Goal: Task Accomplishment & Management: Use online tool/utility

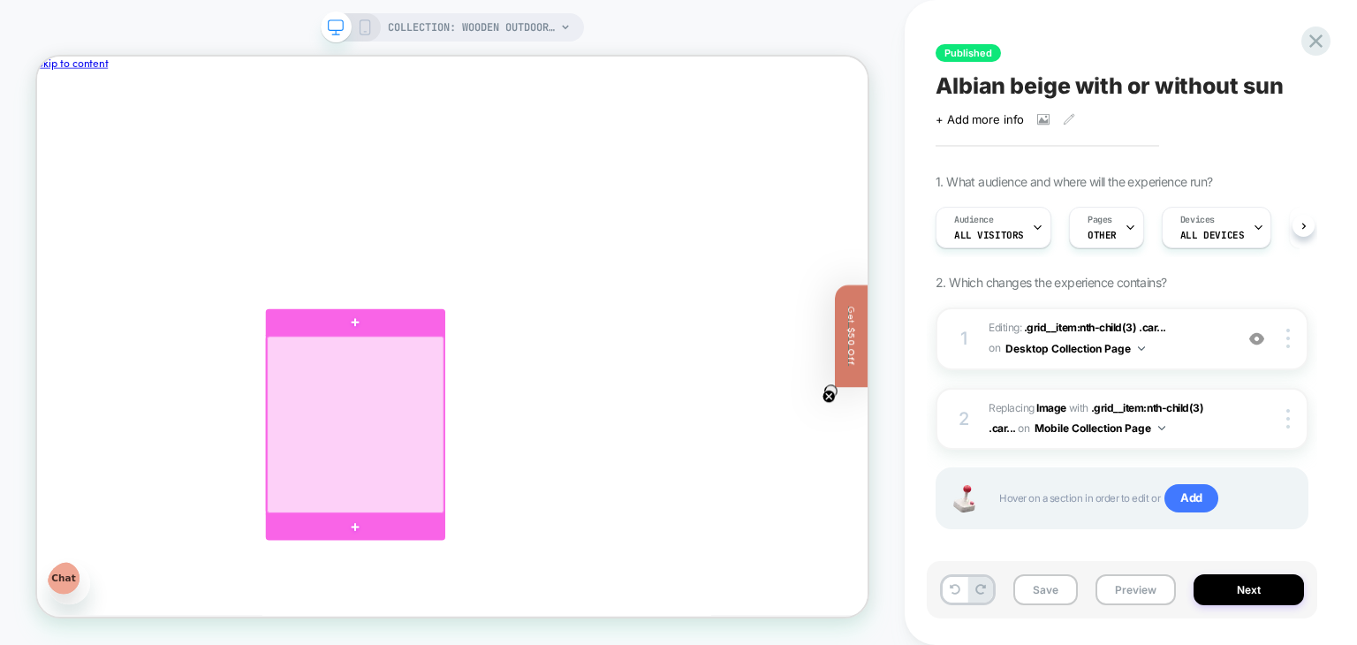
click at [451, 526] on div at bounding box center [462, 547] width 236 height 236
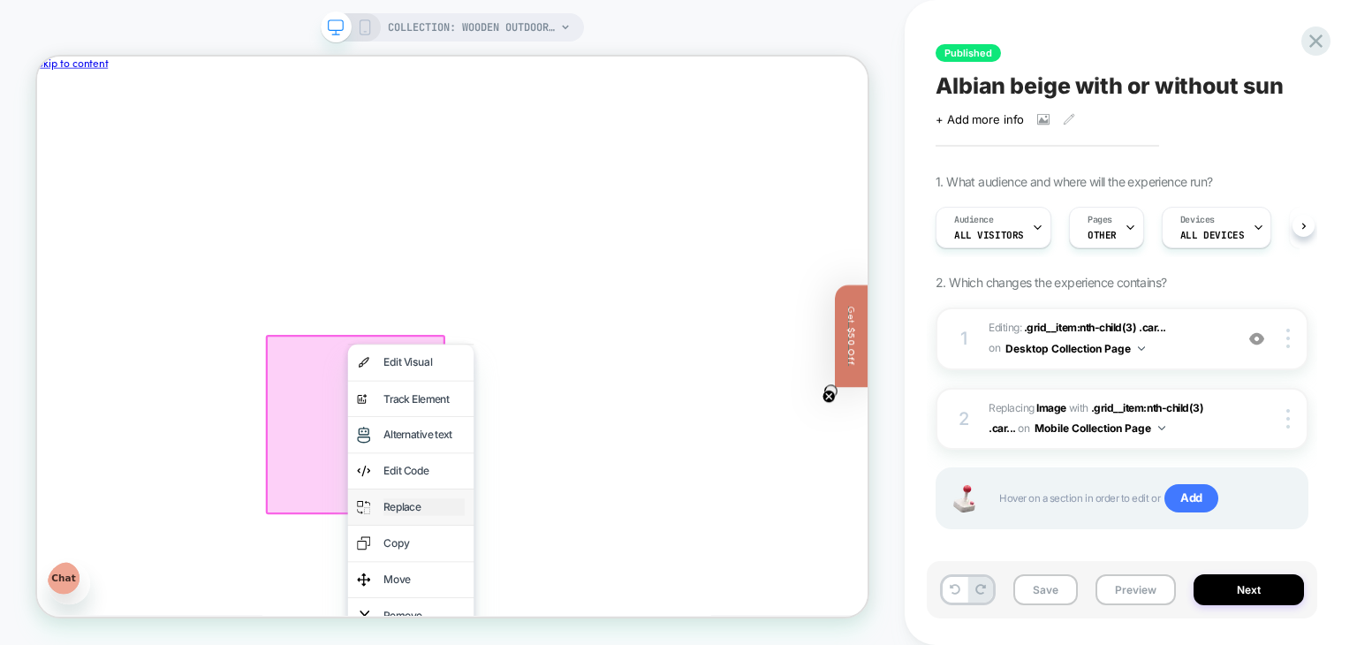
click at [519, 644] on div "Replace" at bounding box center [553, 657] width 108 height 23
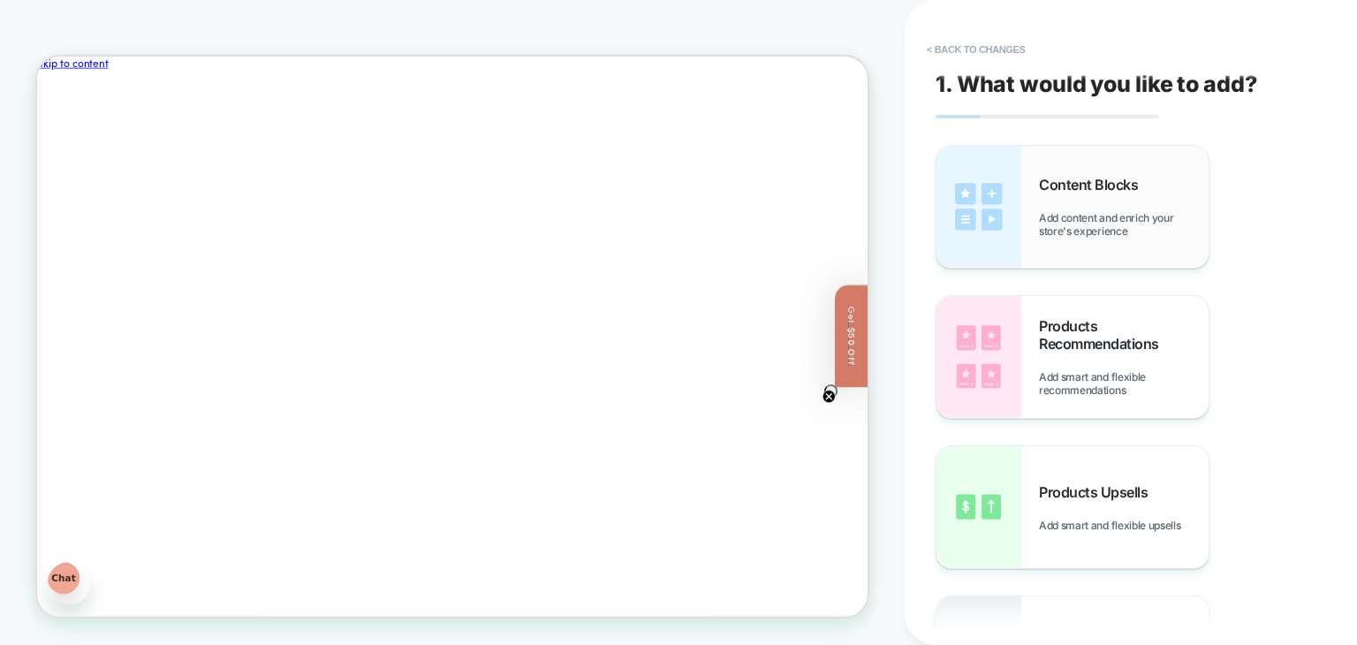
click at [1020, 223] on img at bounding box center [978, 207] width 85 height 122
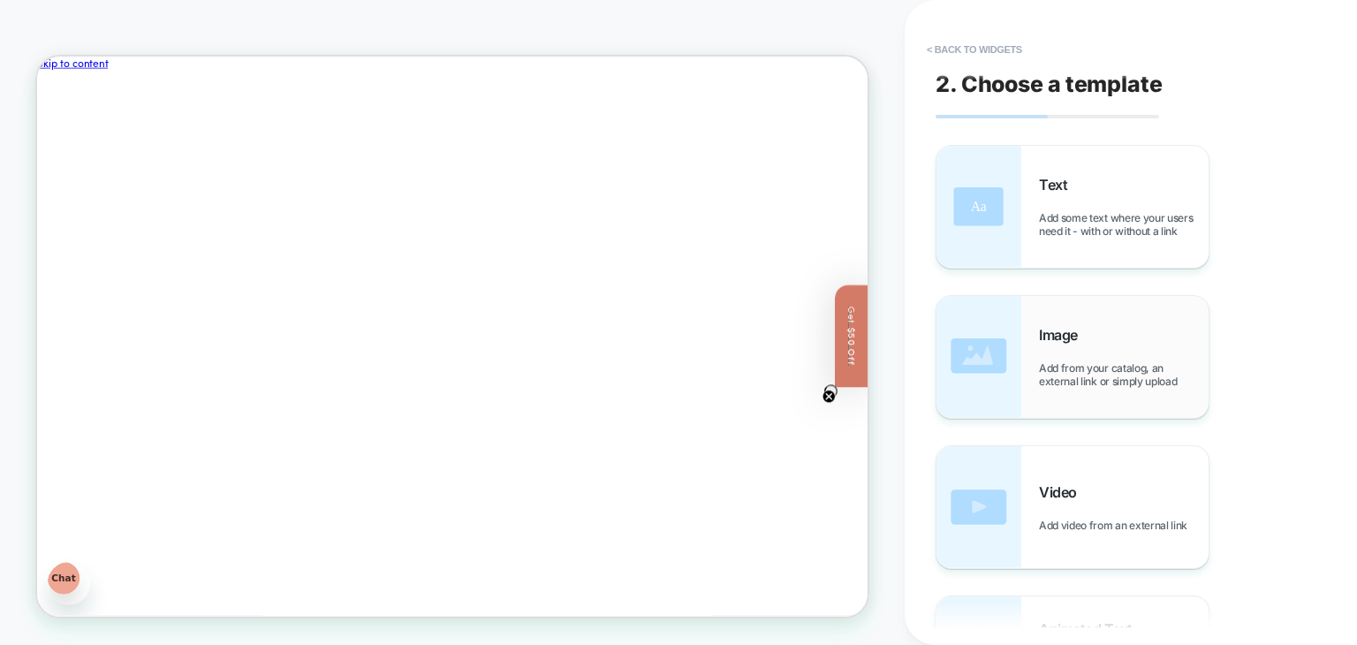
click at [1016, 330] on img at bounding box center [978, 357] width 85 height 122
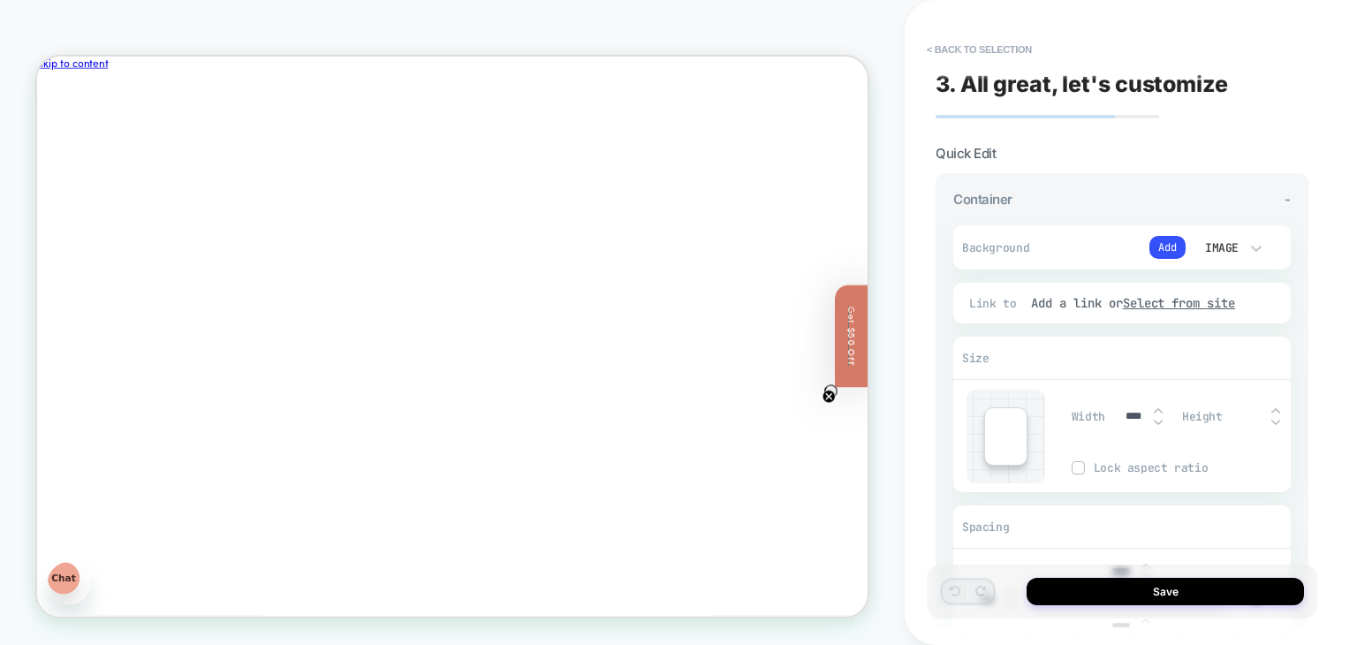
scroll to position [64, 0]
click at [1247, 244] on icon at bounding box center [1256, 248] width 18 height 18
click at [1219, 367] on div "Image" at bounding box center [1229, 366] width 74 height 37
click at [1163, 243] on button "Add" at bounding box center [1167, 247] width 36 height 23
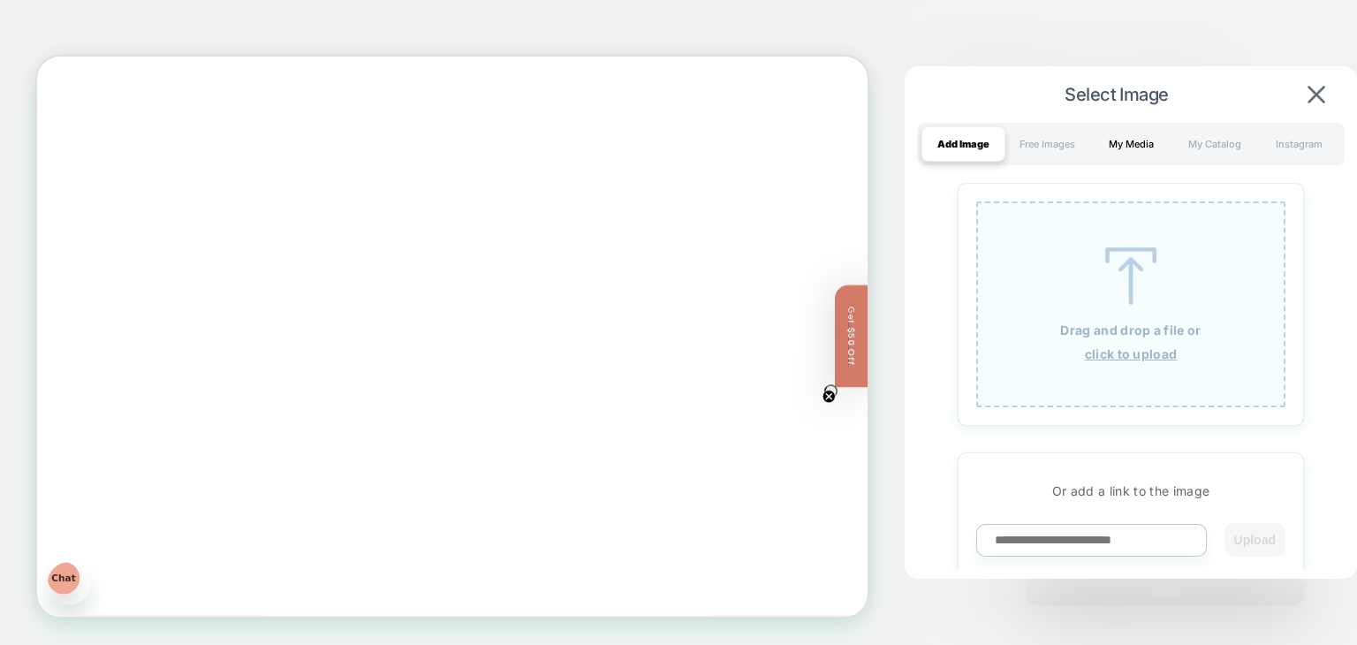
click at [1110, 143] on div "My Media" at bounding box center [1131, 143] width 84 height 35
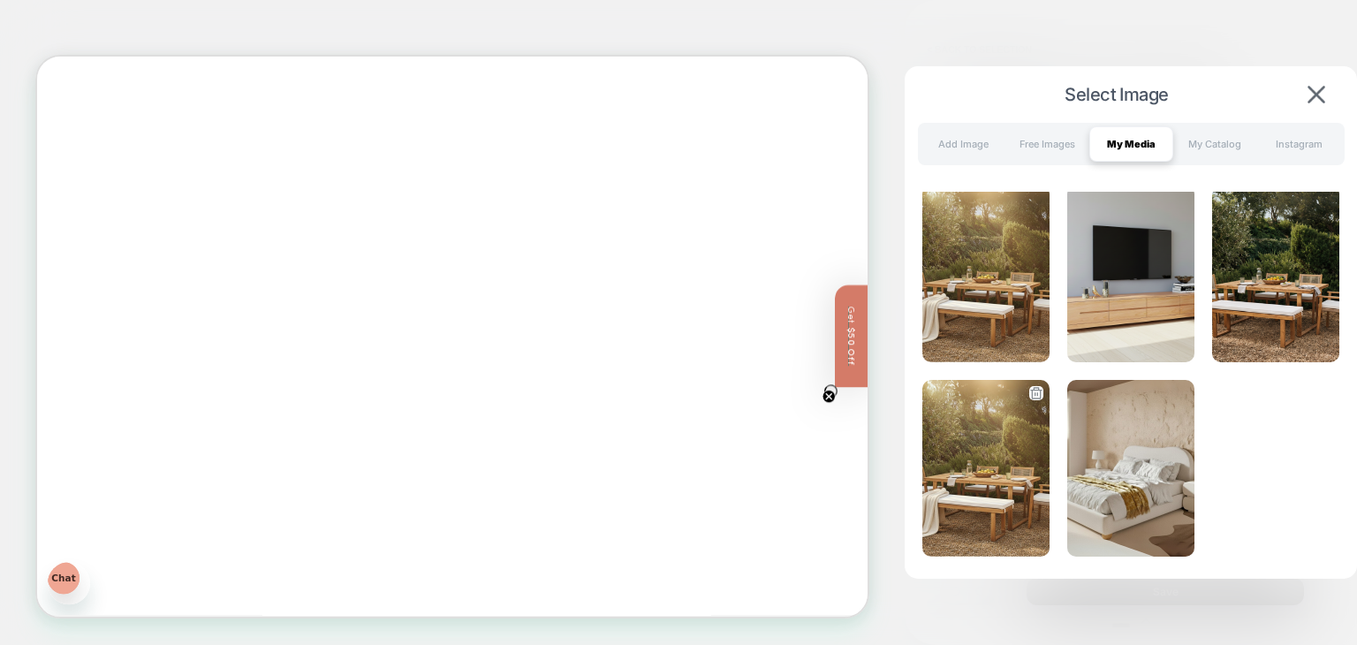
scroll to position [0, 0]
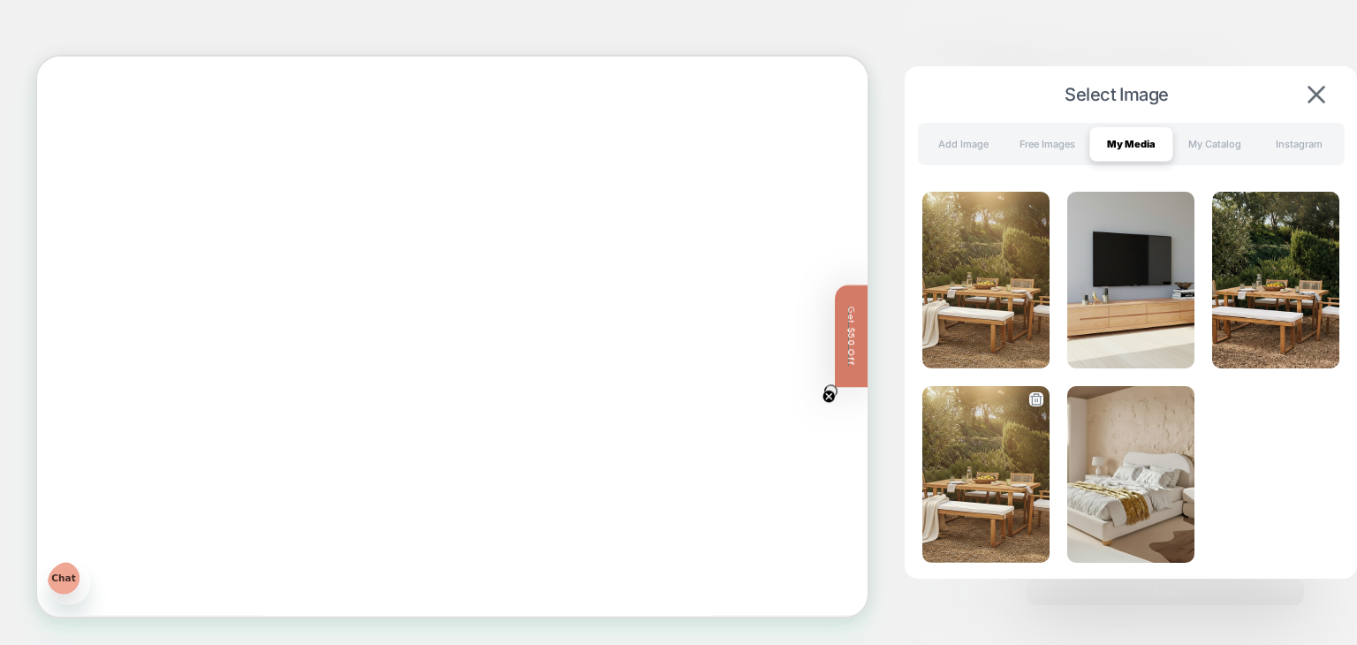
click at [986, 480] on img at bounding box center [985, 474] width 127 height 177
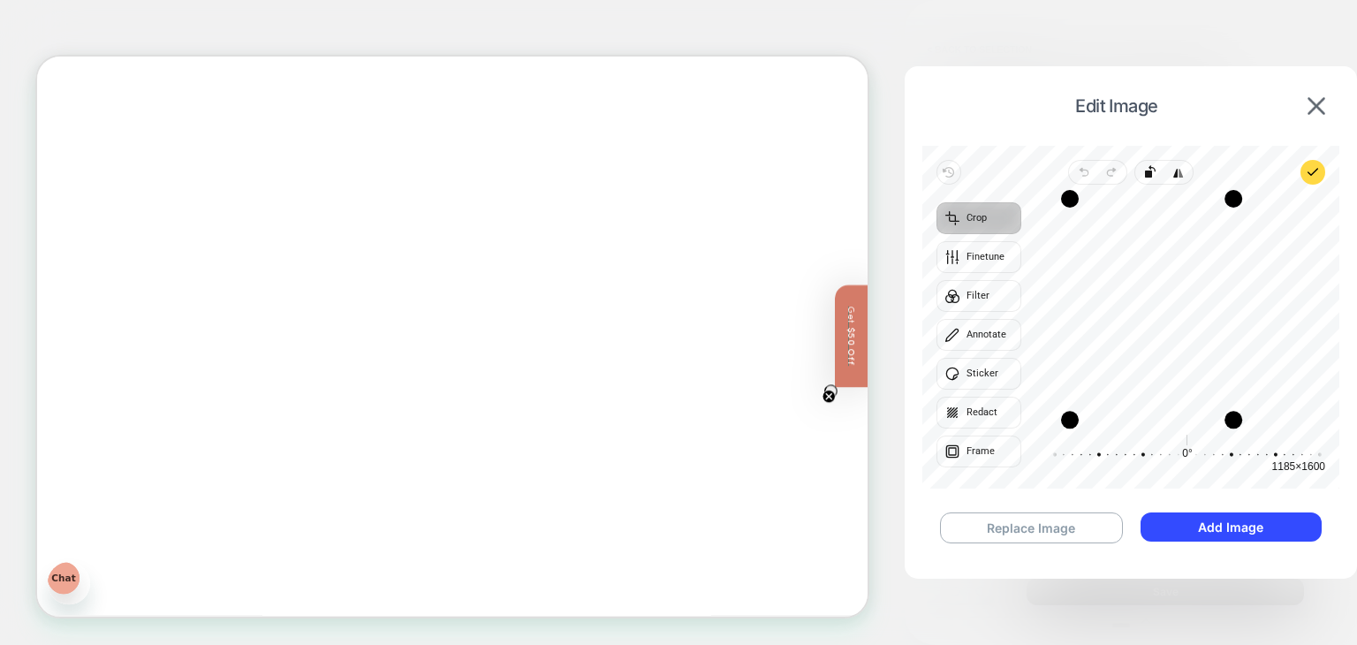
drag, startPoint x: 1292, startPoint y: 423, endPoint x: 1234, endPoint y: 424, distance: 57.4
click at [1234, 424] on div "Drag corner br" at bounding box center [1233, 420] width 18 height 18
drag, startPoint x: 1234, startPoint y: 424, endPoint x: 1289, endPoint y: 422, distance: 54.8
click at [1289, 422] on div "Drag corner br" at bounding box center [1288, 418] width 18 height 18
drag, startPoint x: 1289, startPoint y: 422, endPoint x: 1290, endPoint y: 406, distance: 15.9
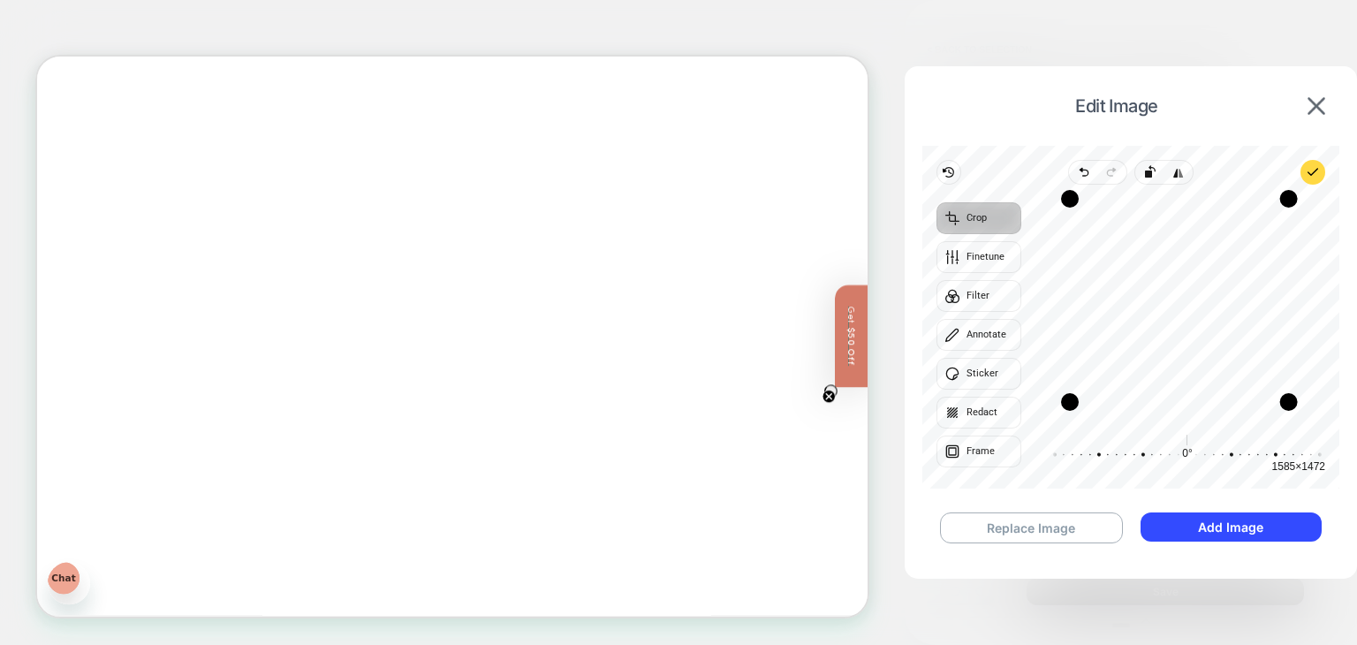
click at [1290, 406] on div "Drag corner br" at bounding box center [1289, 402] width 18 height 18
click at [954, 174] on icon "button" at bounding box center [949, 172] width 14 height 14
click at [1226, 524] on button "Add Image" at bounding box center [1230, 526] width 181 height 29
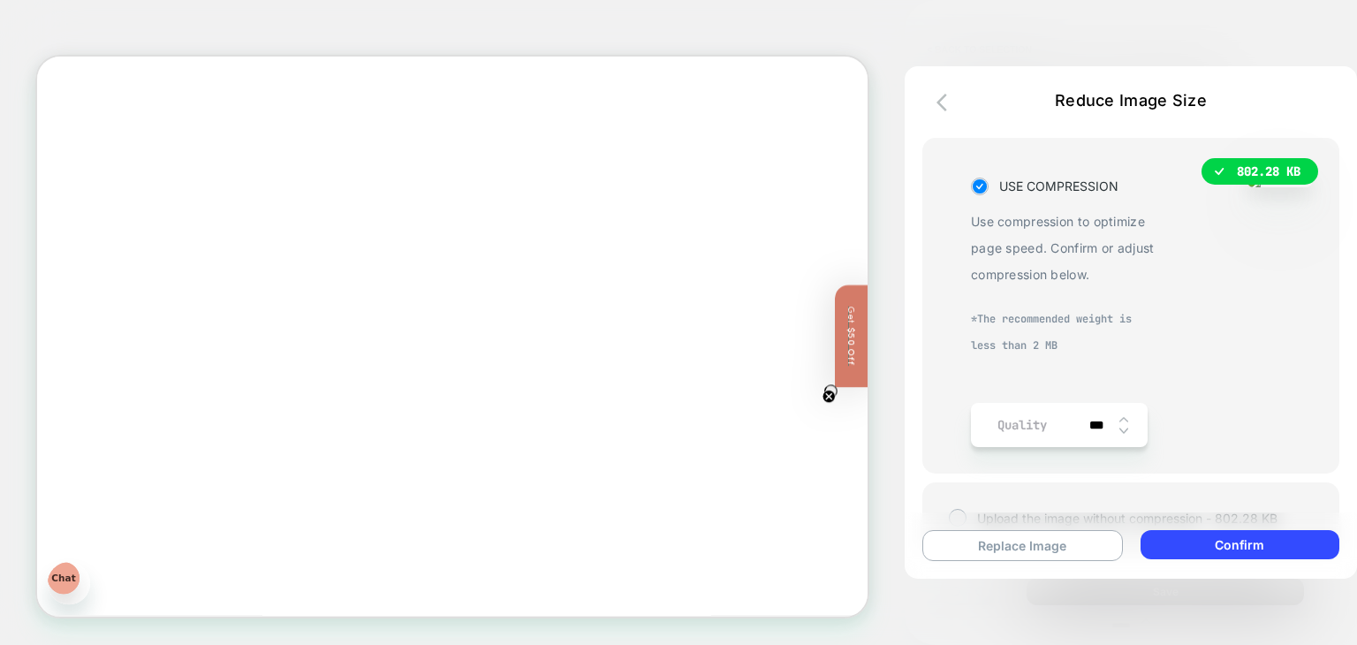
click at [1099, 447] on div "***" at bounding box center [1106, 425] width 55 height 44
click at [1094, 447] on div "***" at bounding box center [1106, 425] width 55 height 44
click at [1119, 423] on img at bounding box center [1123, 419] width 9 height 7
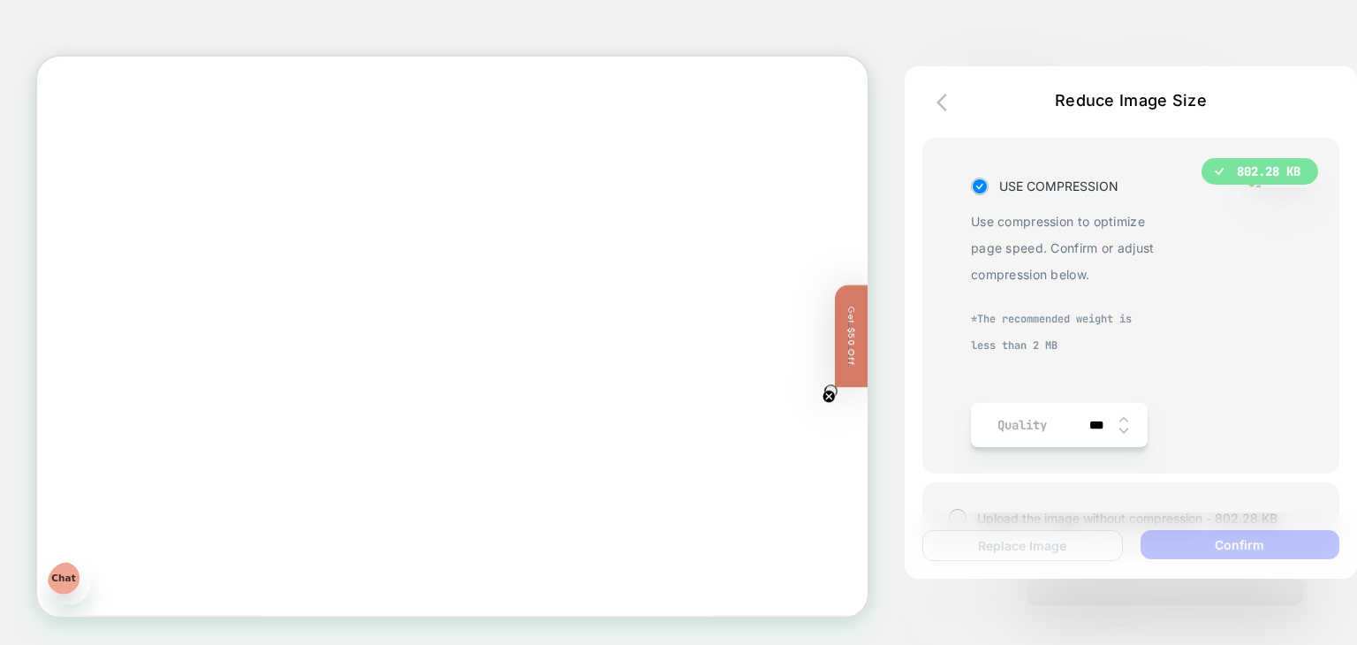
click at [1119, 423] on img at bounding box center [1123, 419] width 9 height 7
type input "****"
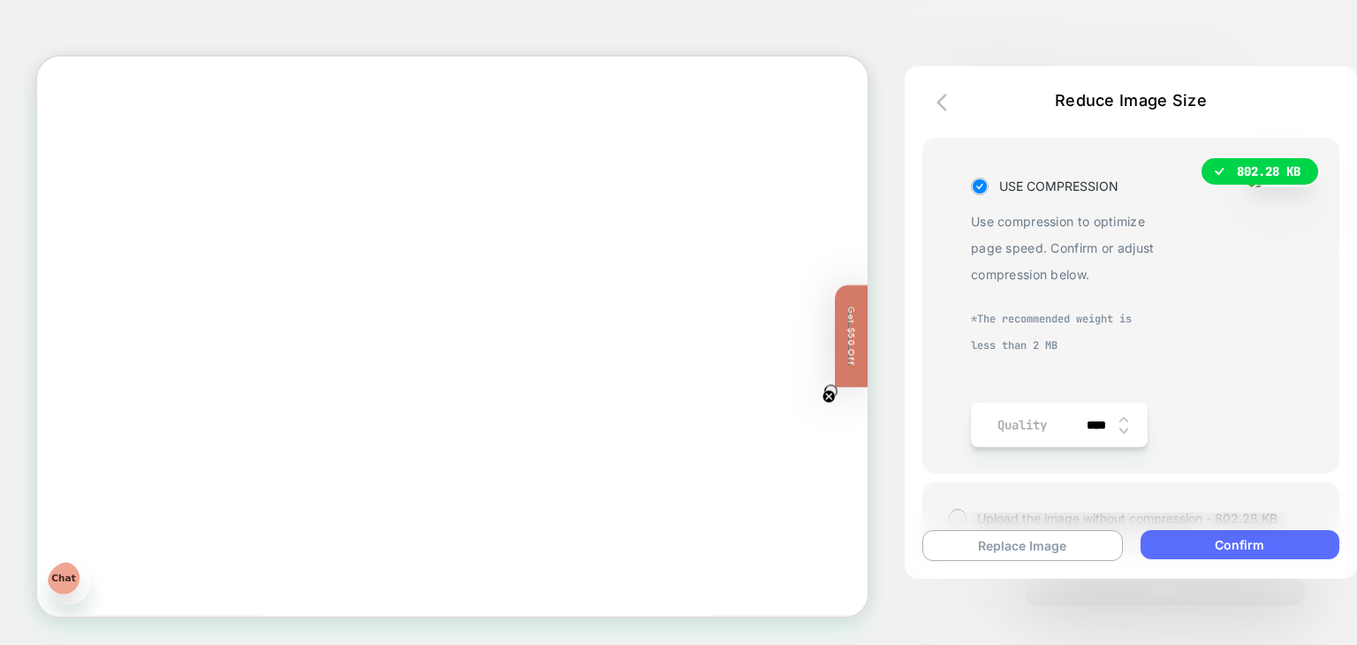
click at [1245, 538] on button "Confirm" at bounding box center [1239, 544] width 199 height 29
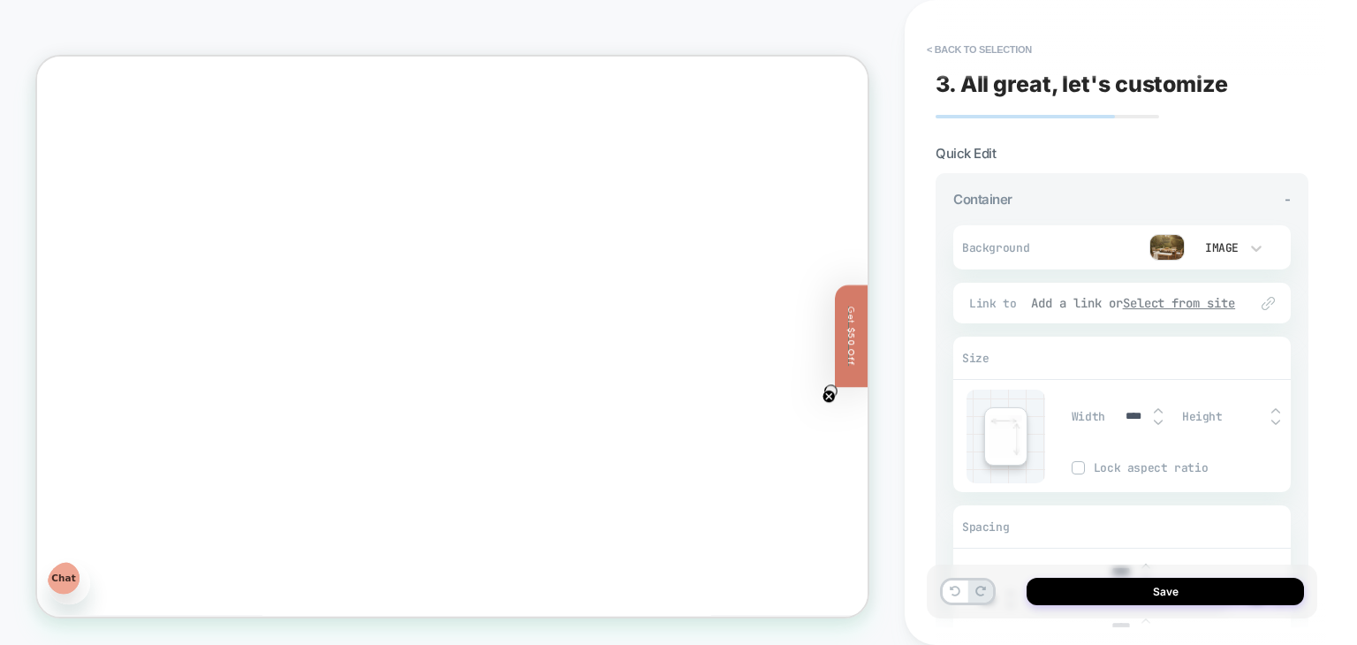
click at [1161, 304] on u "Select from site" at bounding box center [1179, 303] width 113 height 16
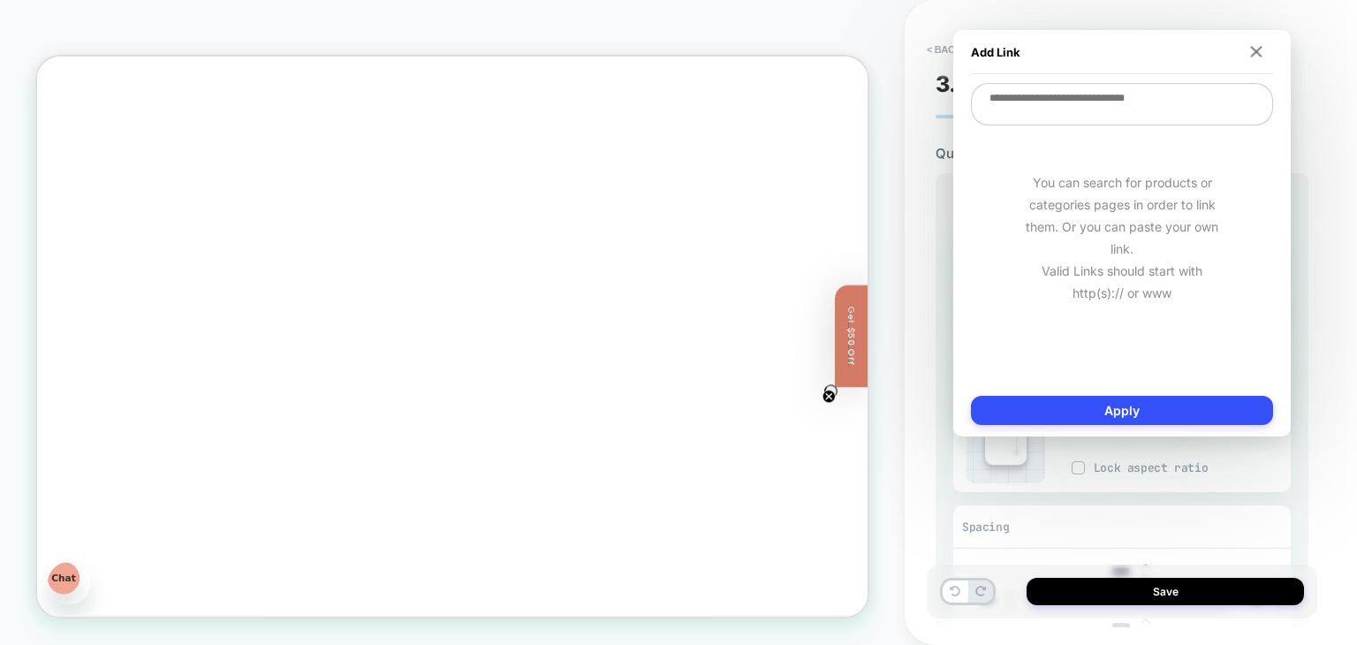
click at [1080, 103] on textarea at bounding box center [1122, 104] width 302 height 42
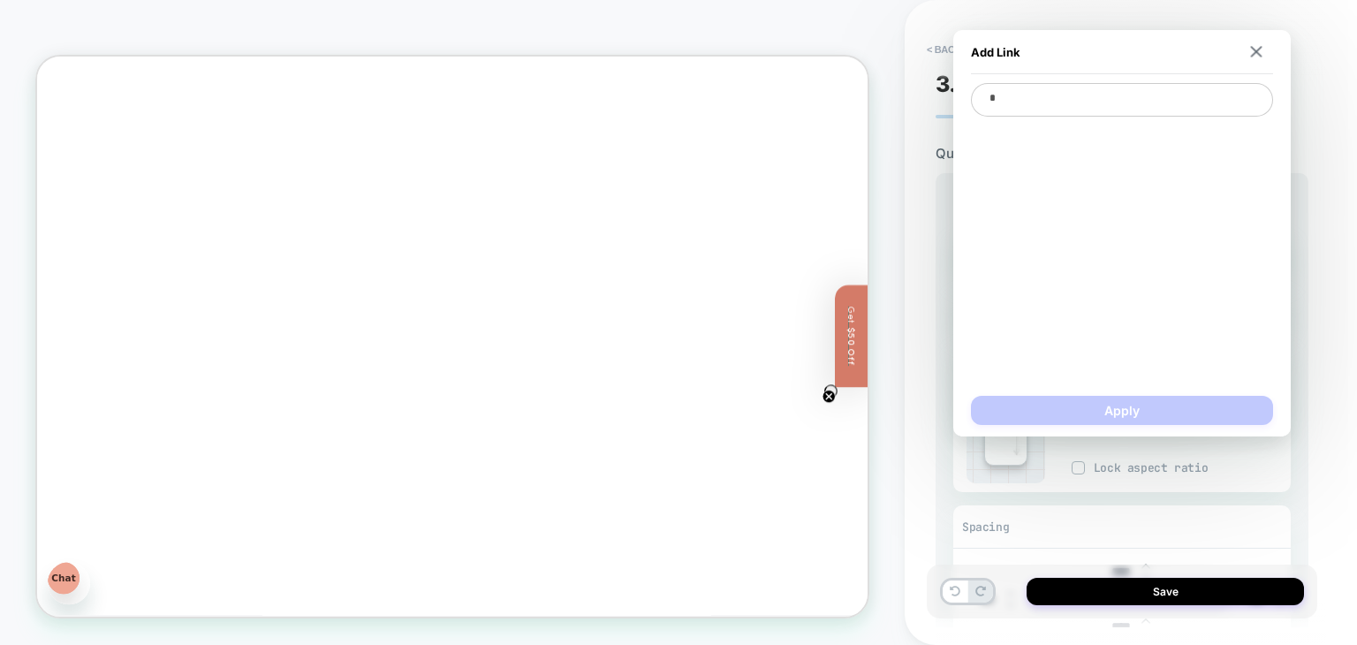
type textarea "**"
type textarea "*"
type textarea "***"
type textarea "*"
type textarea "****"
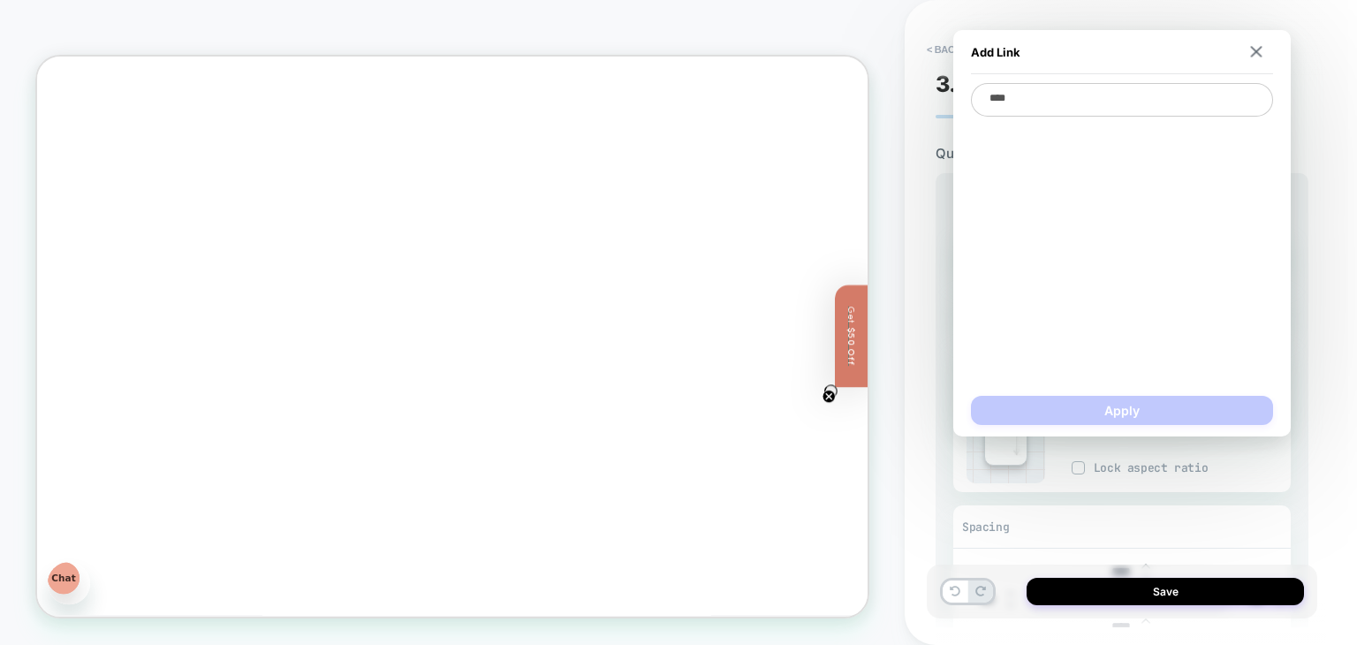
type textarea "*"
type textarea "***"
type textarea "*"
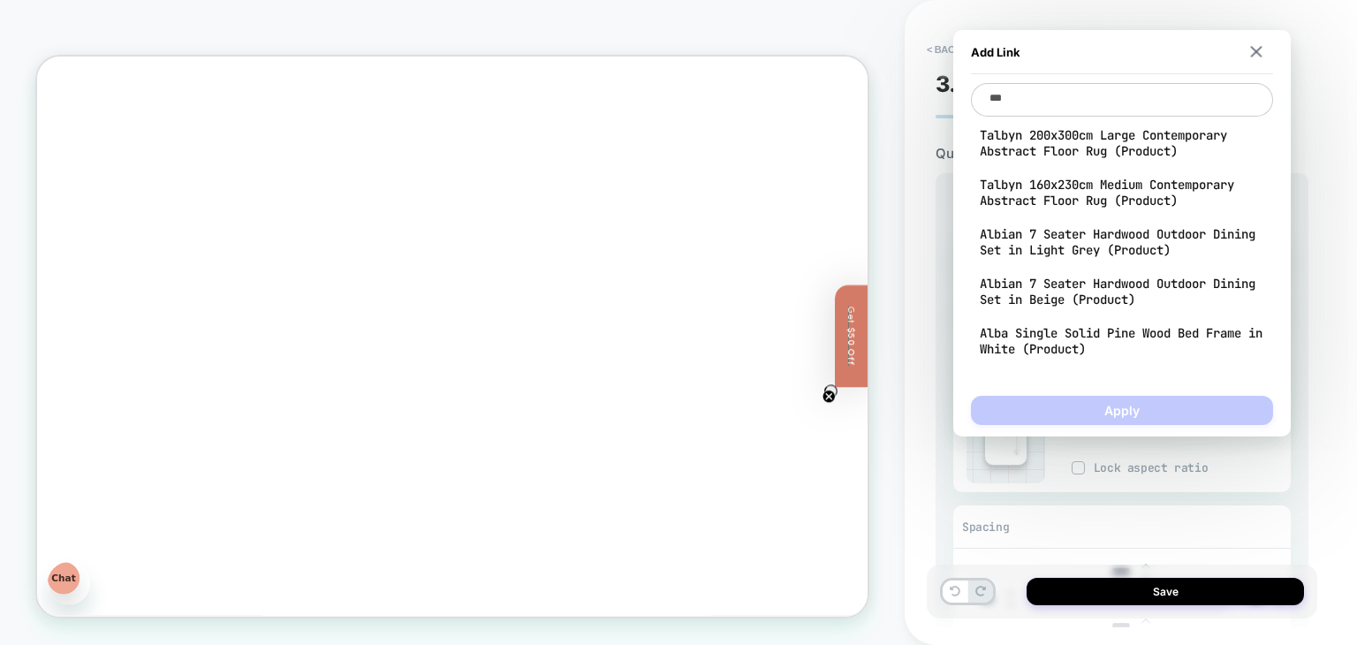
type textarea "****"
type textarea "*"
type textarea "*****"
type textarea "*"
type textarea "******"
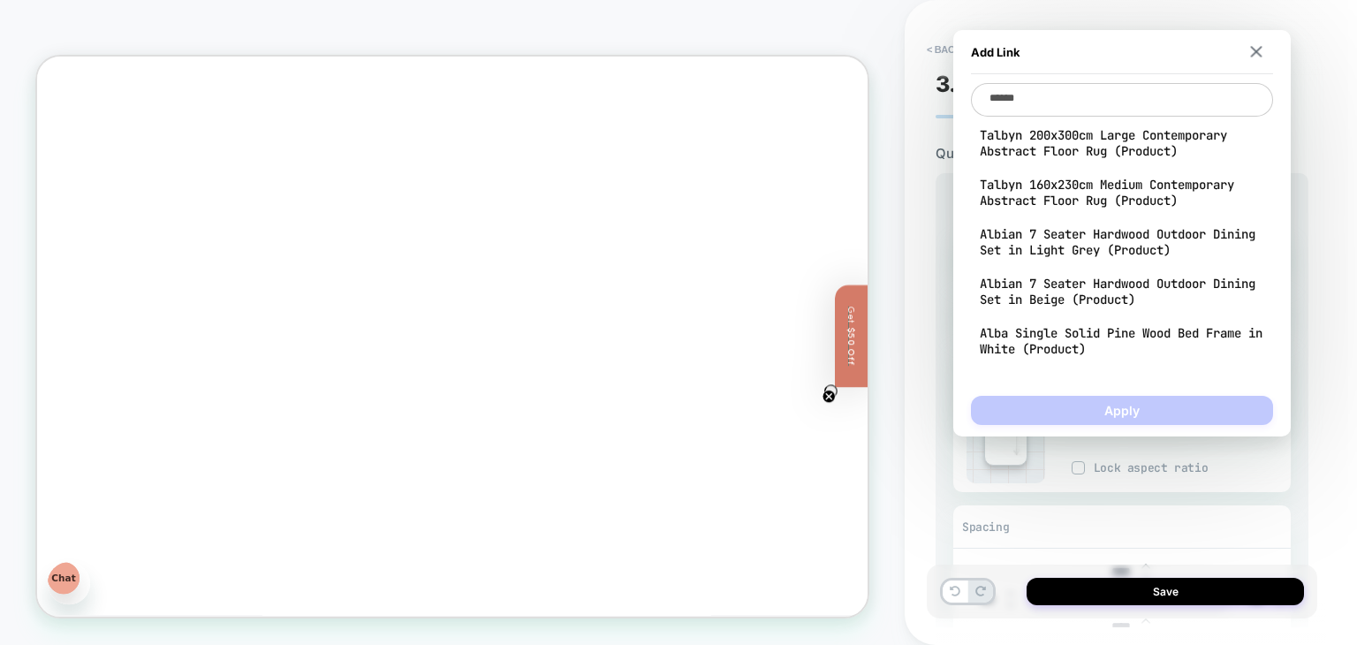
type textarea "*"
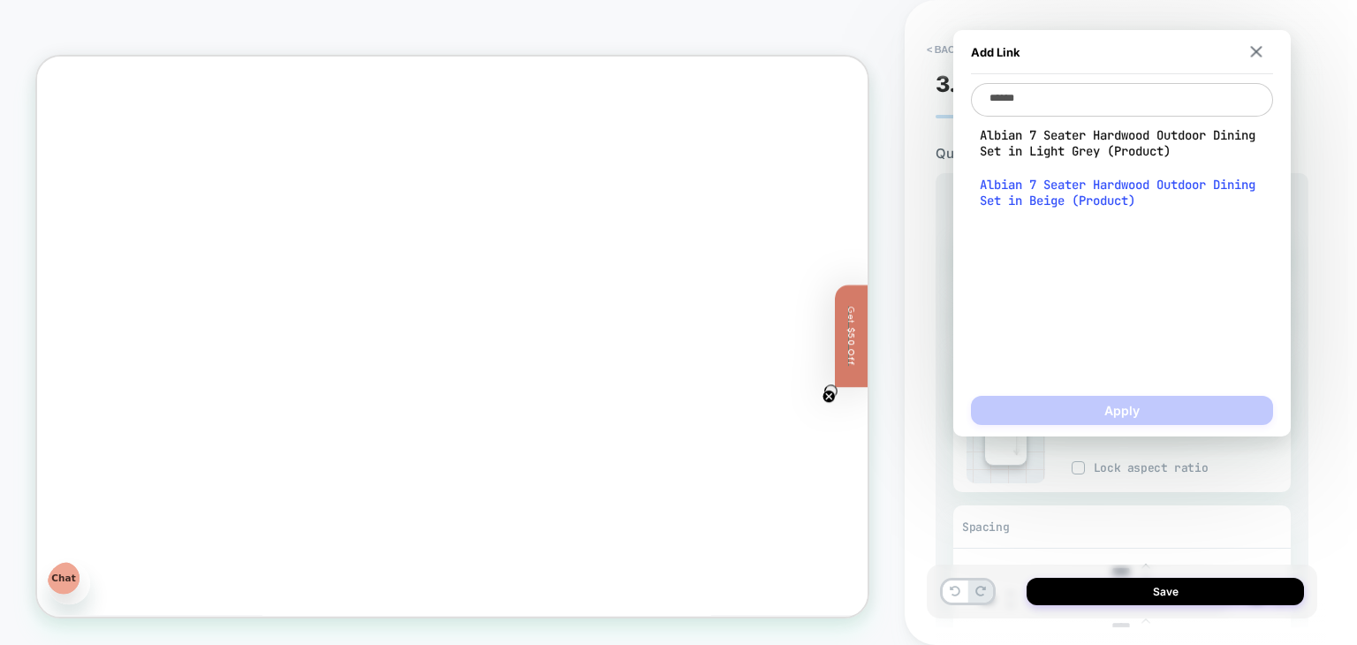
click at [1084, 196] on span "Albian 7 Seater Hardwood Outdoor Dining Set in Beige (Product)" at bounding box center [1122, 193] width 284 height 32
type textarea "**********"
type textarea "*"
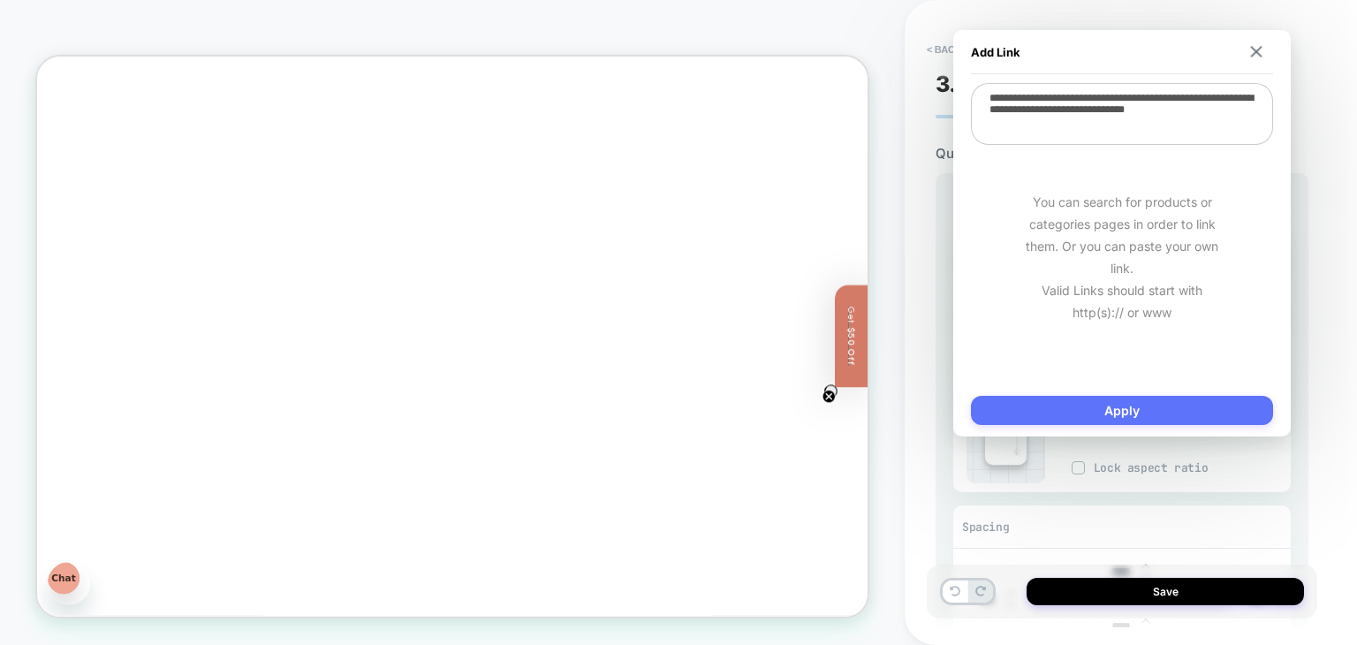
click at [1118, 407] on button "Apply" at bounding box center [1122, 410] width 302 height 29
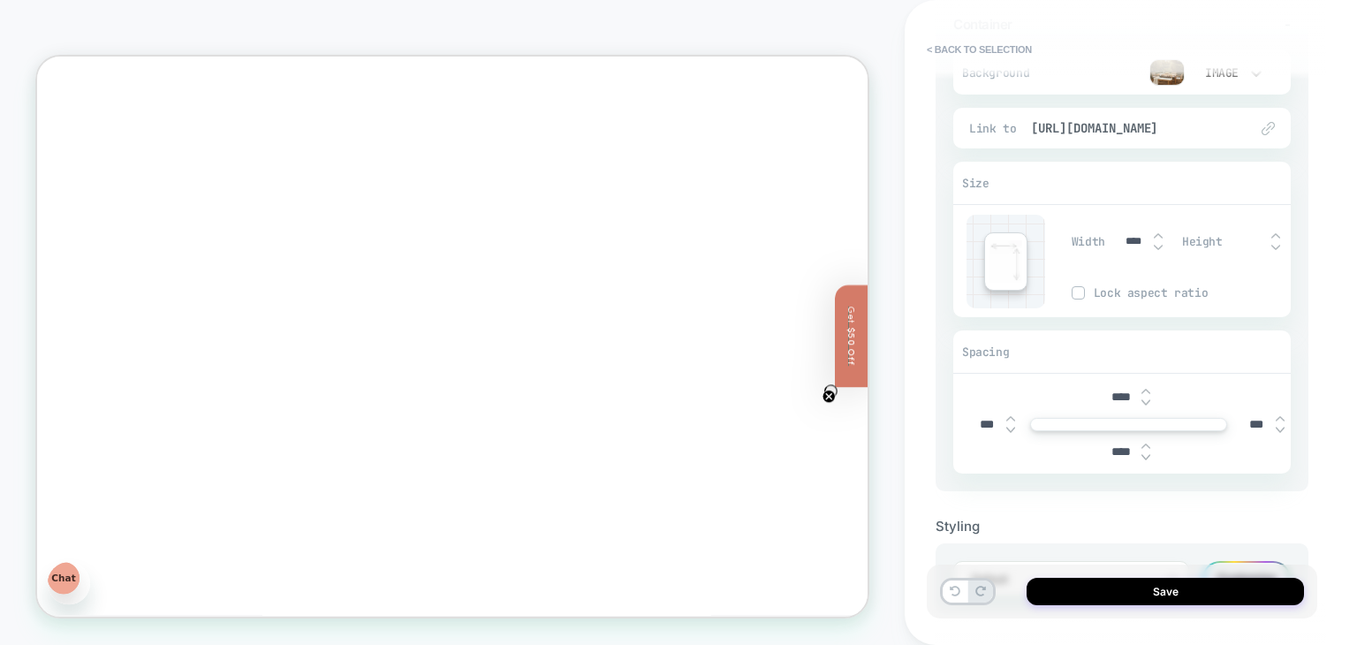
scroll to position [176, 0]
click at [1272, 233] on img at bounding box center [1275, 234] width 9 height 7
click at [1154, 243] on img at bounding box center [1158, 246] width 9 height 7
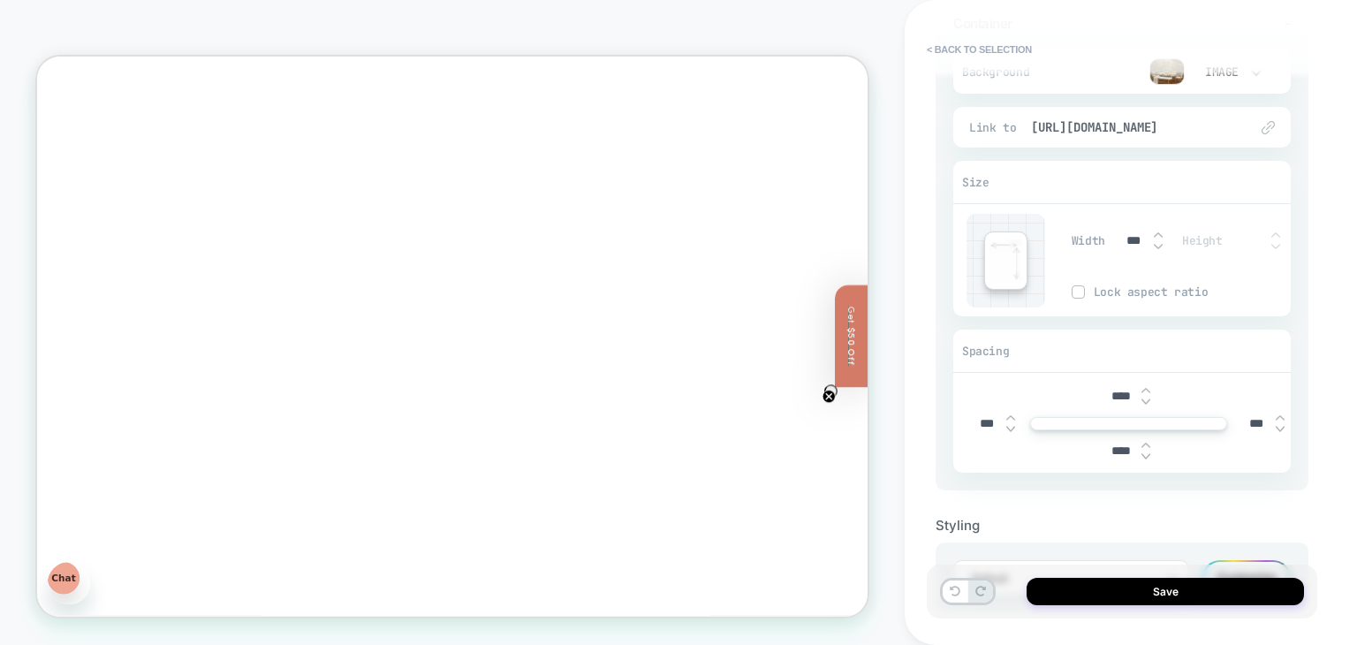
click at [1154, 243] on img at bounding box center [1158, 246] width 9 height 7
click at [1157, 233] on img at bounding box center [1158, 234] width 9 height 7
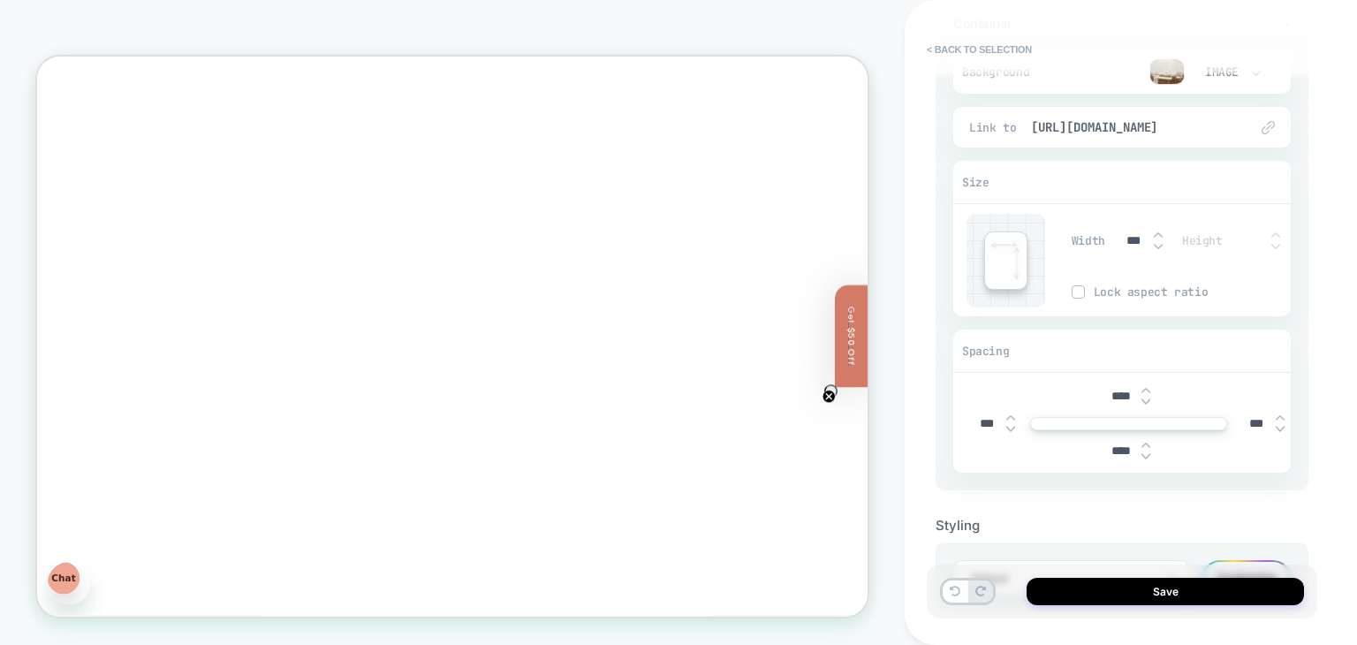
click at [1157, 233] on img at bounding box center [1158, 234] width 9 height 7
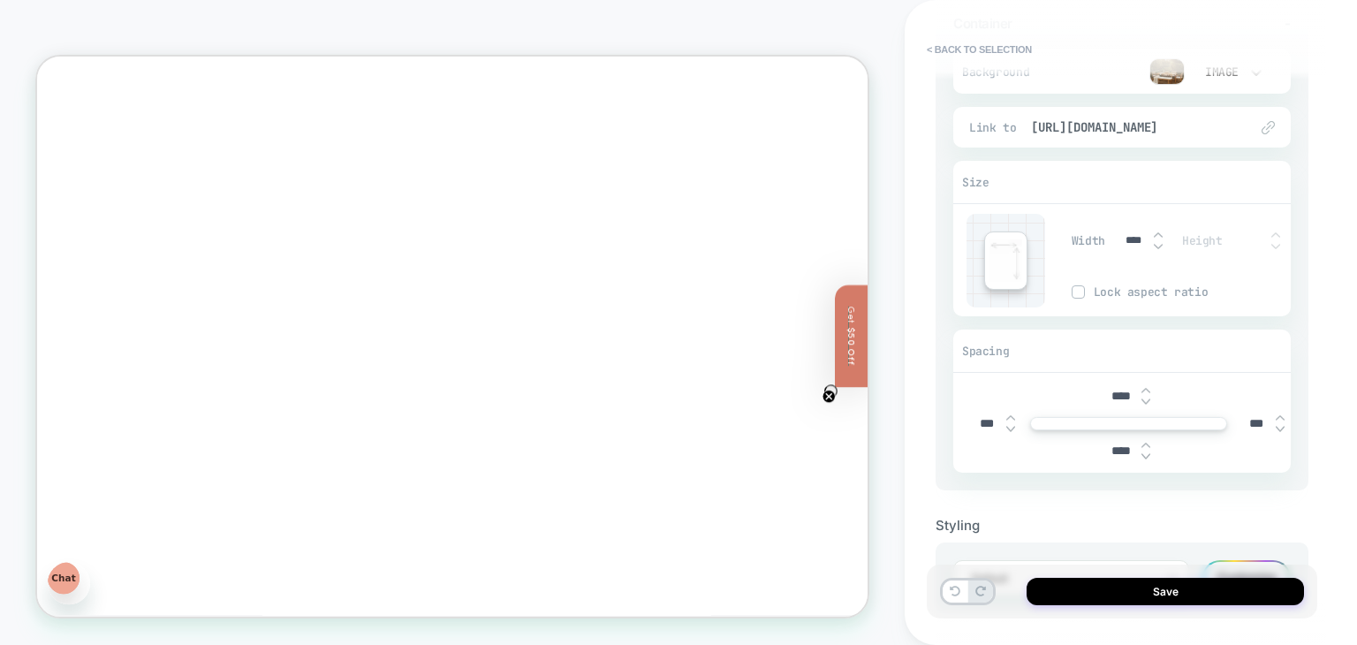
click at [1157, 233] on img at bounding box center [1158, 234] width 9 height 7
click at [1156, 245] on img at bounding box center [1158, 246] width 9 height 7
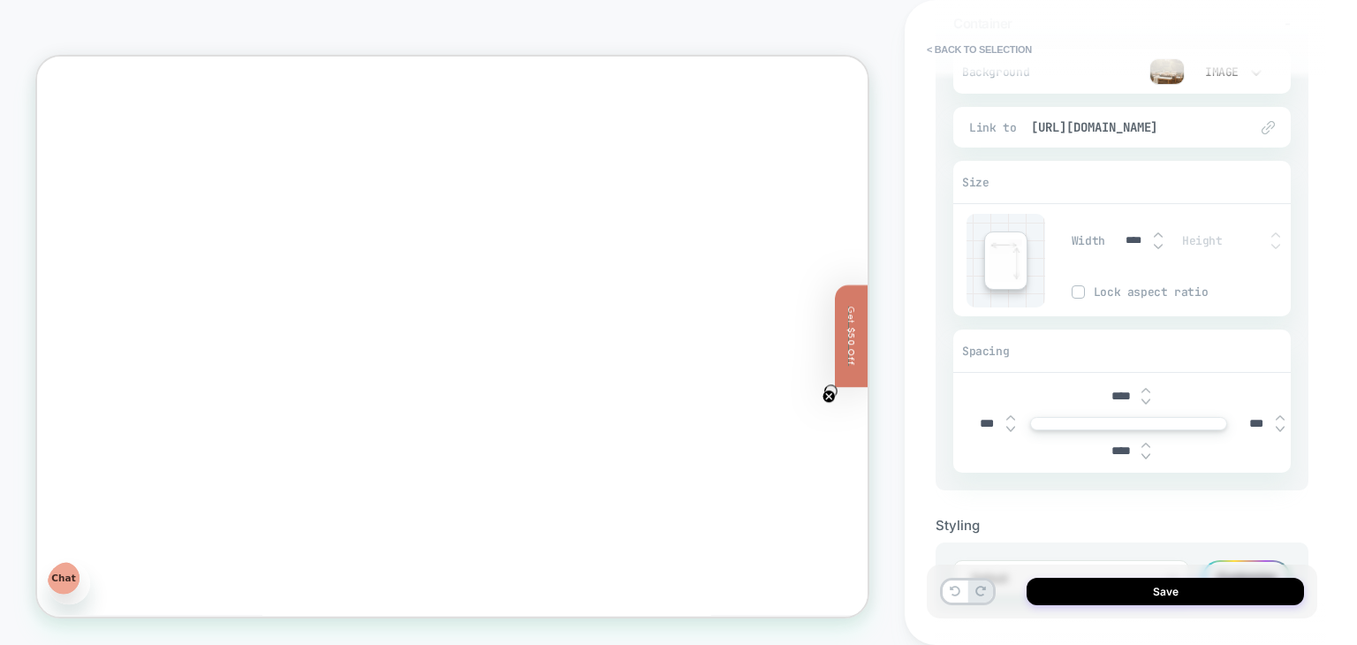
click at [1156, 245] on img at bounding box center [1158, 246] width 9 height 7
type input "****"
click at [1144, 387] on img at bounding box center [1145, 390] width 9 height 7
click at [1143, 400] on img at bounding box center [1145, 401] width 9 height 7
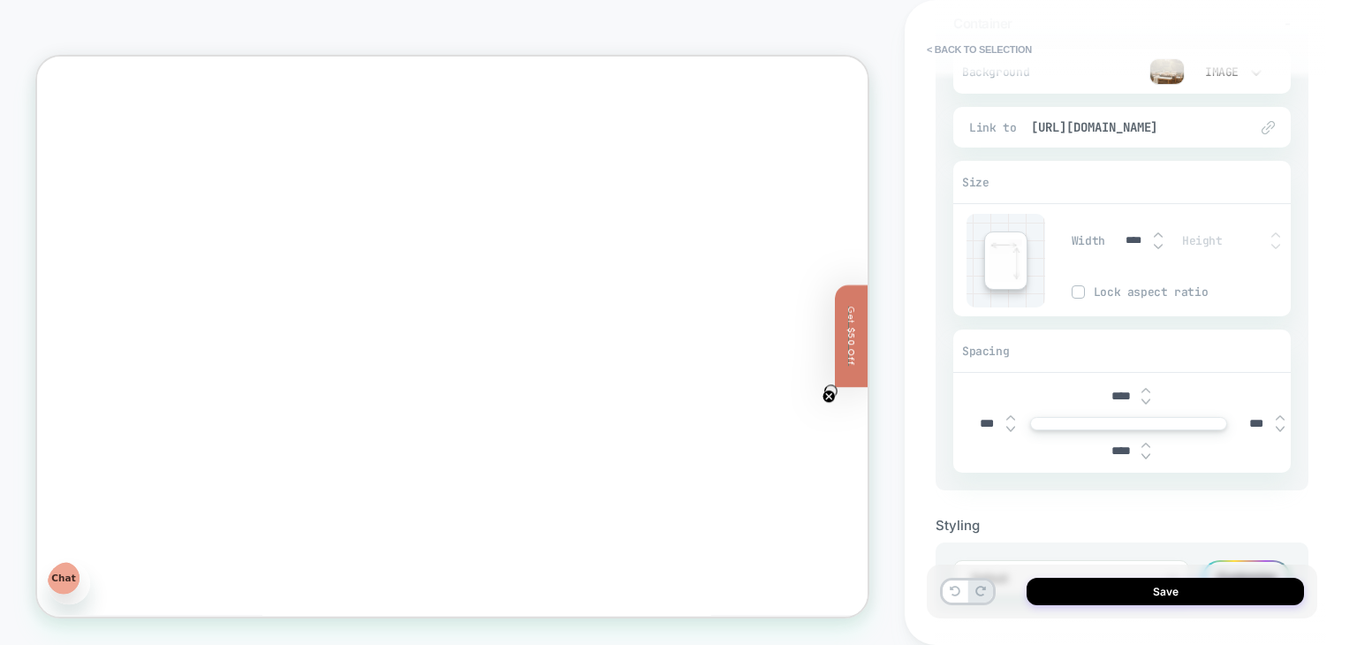
click at [1143, 400] on img at bounding box center [1145, 401] width 9 height 7
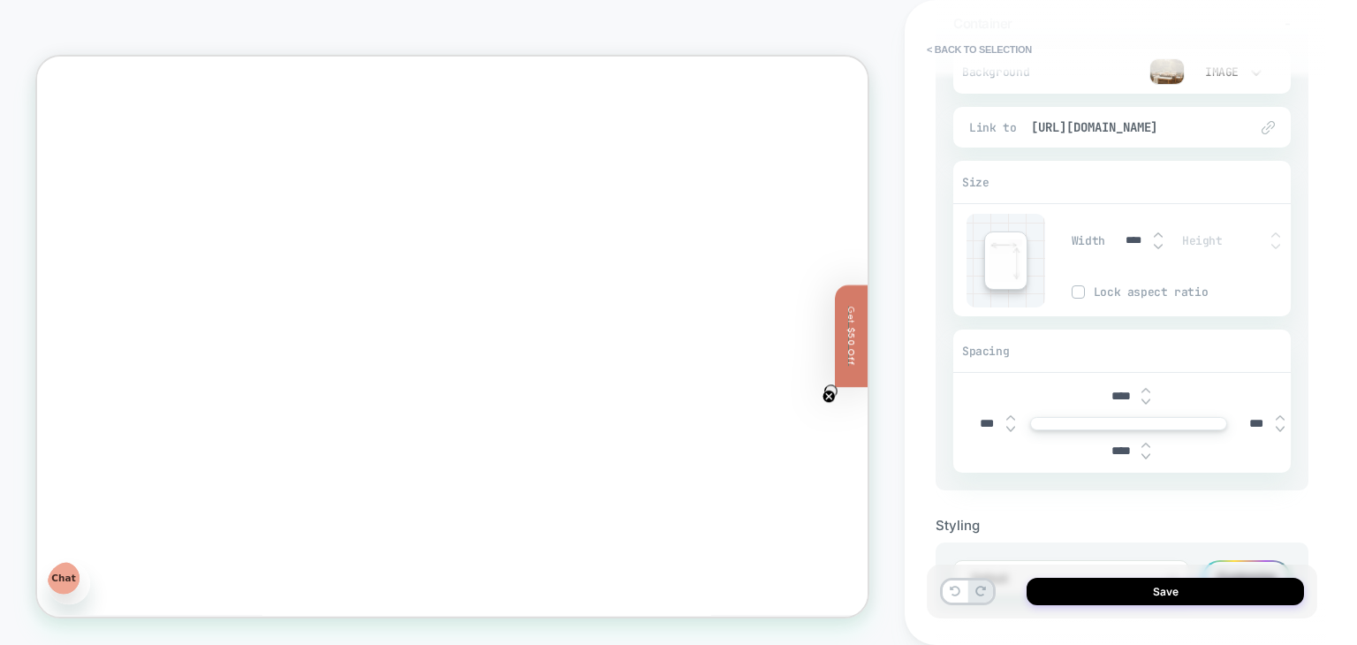
click at [1143, 400] on img at bounding box center [1145, 401] width 9 height 7
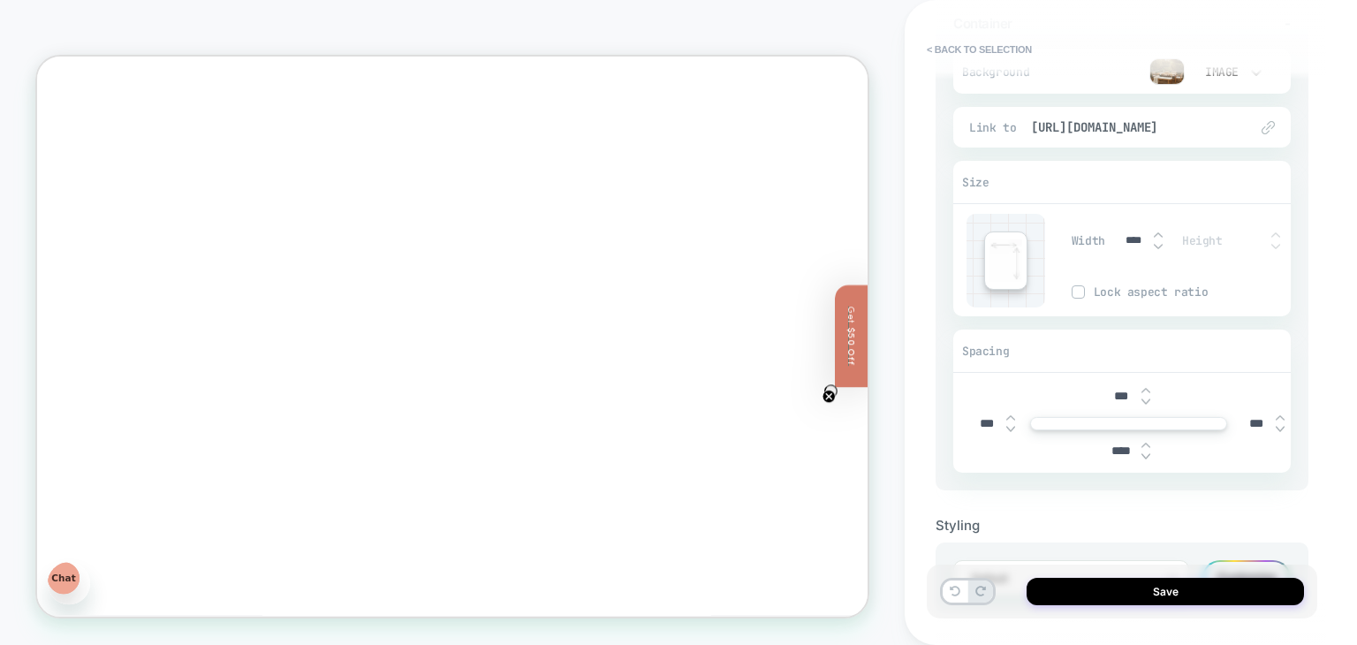
click at [1143, 400] on img at bounding box center [1145, 401] width 9 height 7
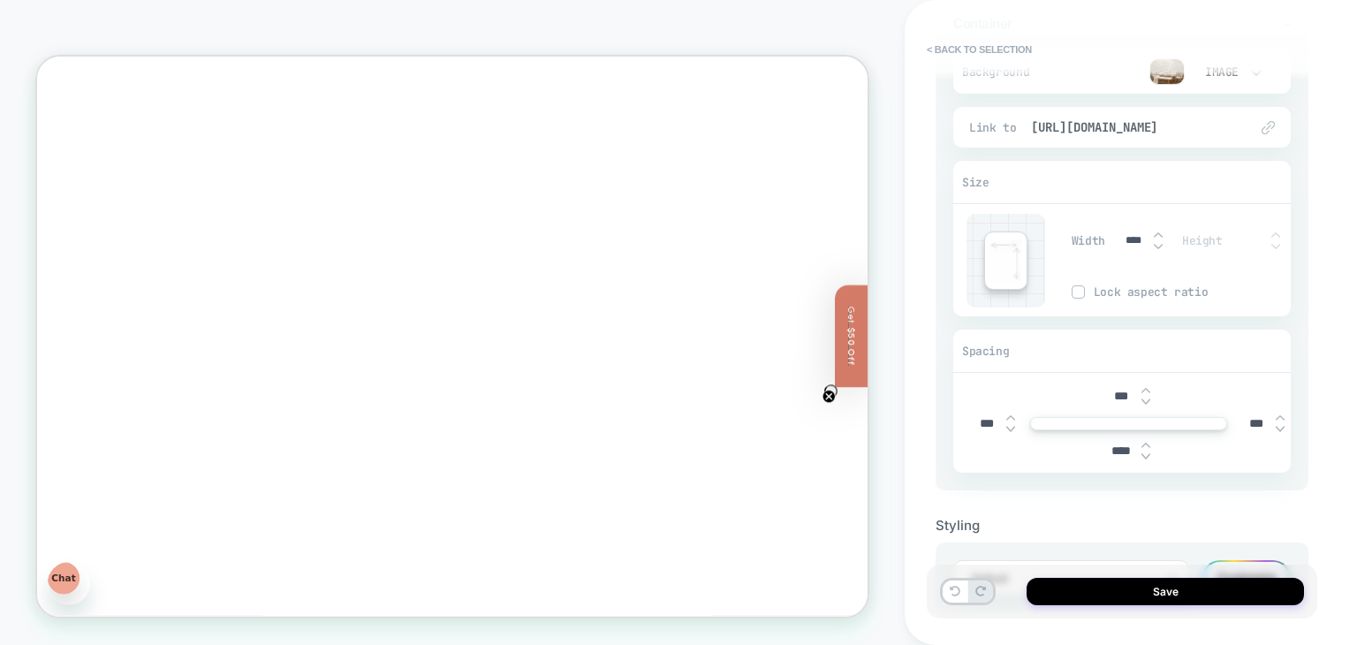
click at [1143, 400] on img at bounding box center [1145, 401] width 9 height 7
type input "****"
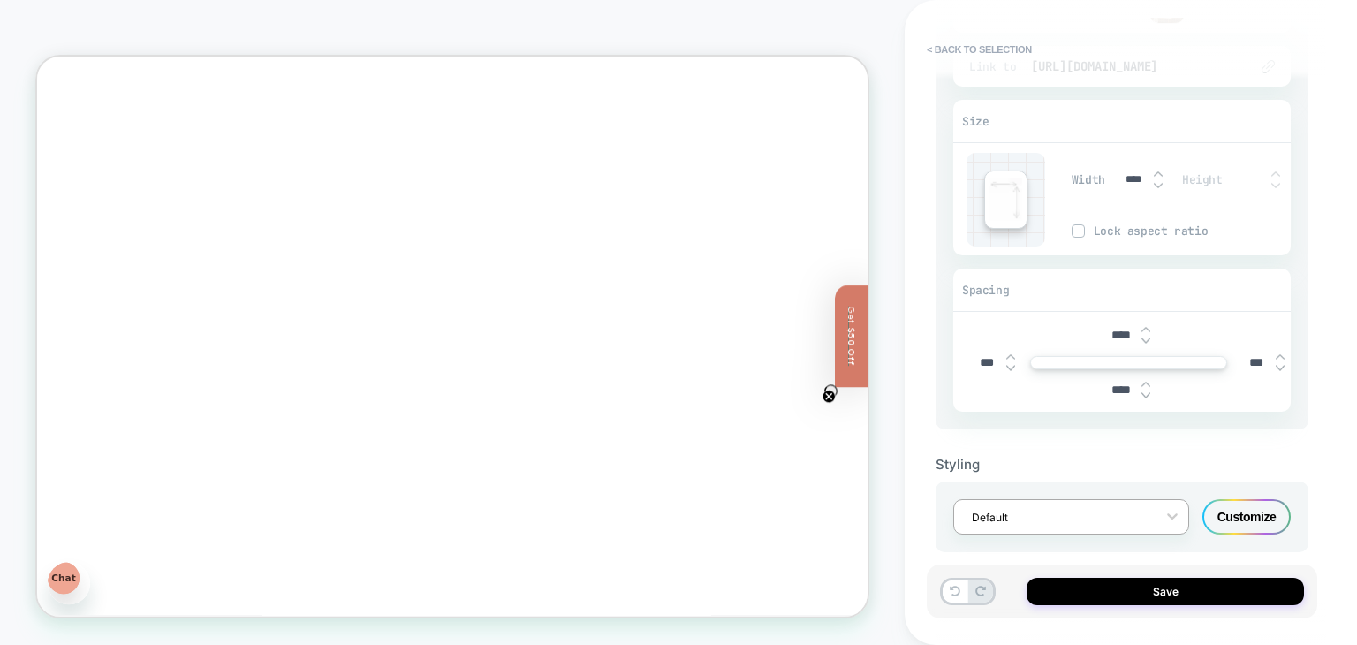
scroll to position [258, 0]
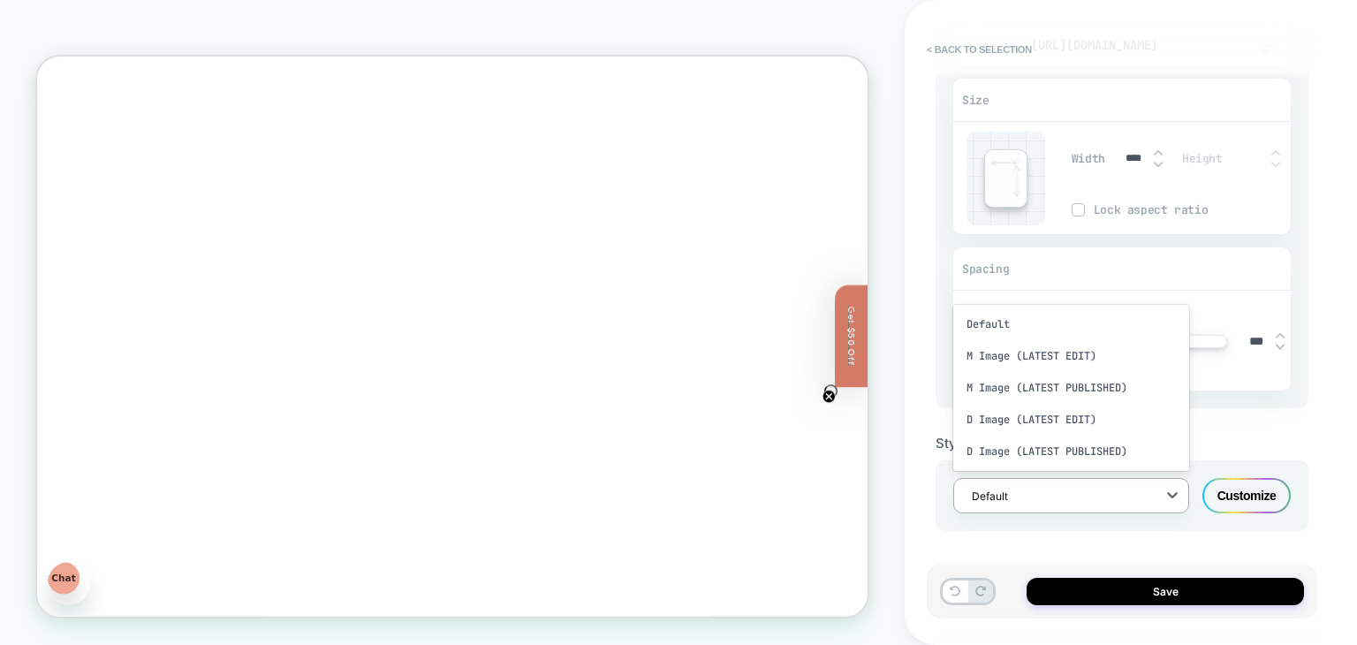
click at [1141, 488] on div at bounding box center [1060, 496] width 176 height 17
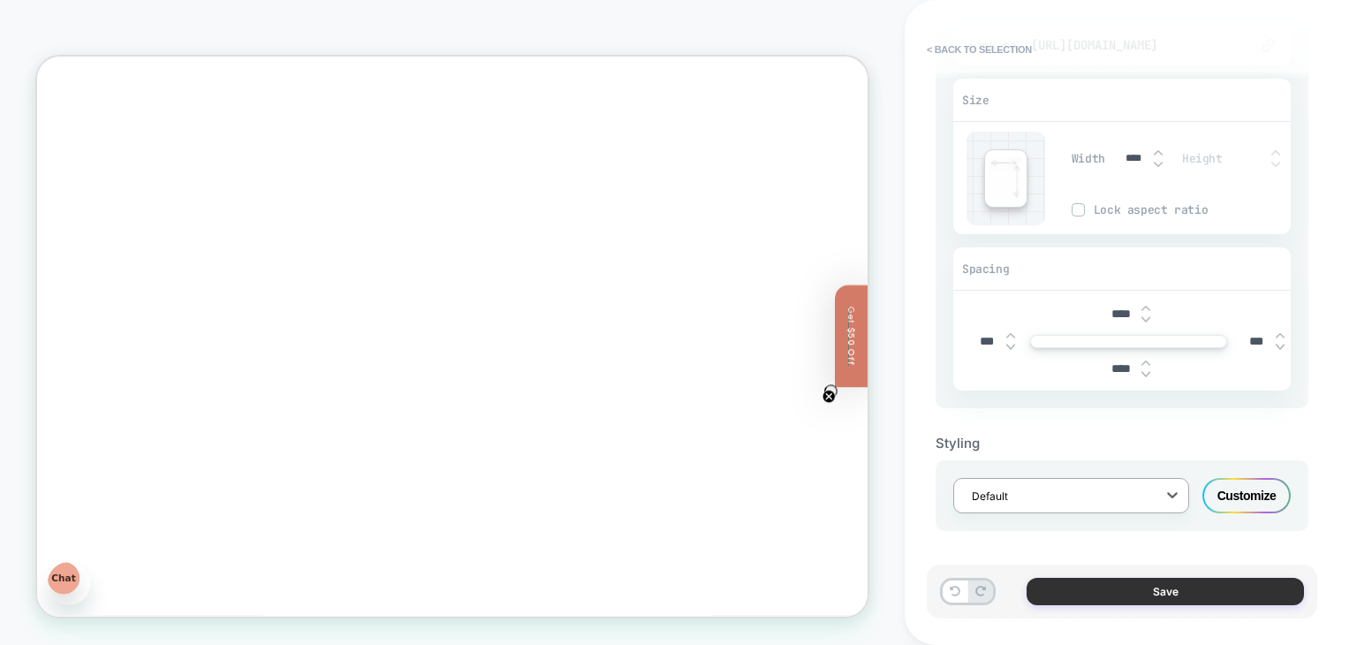
click at [1164, 587] on button "Save" at bounding box center [1164, 591] width 277 height 27
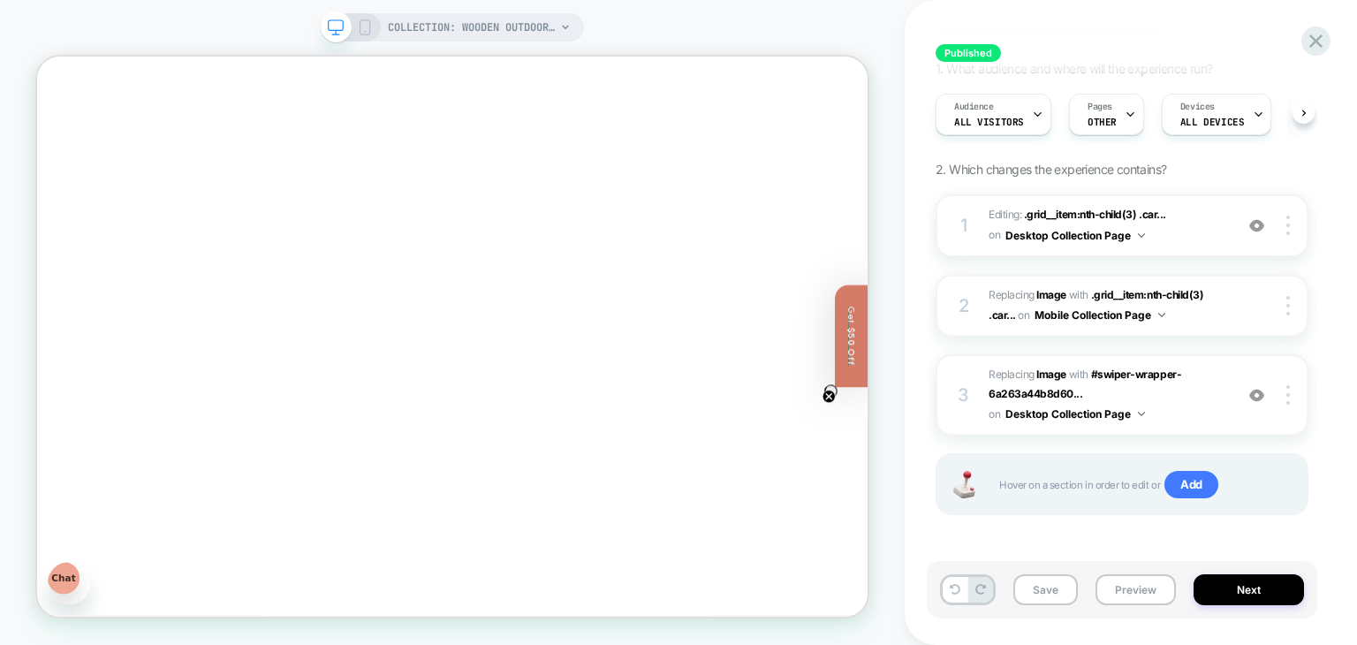
scroll to position [114, 0]
click at [1260, 223] on img at bounding box center [1256, 224] width 15 height 15
click at [1258, 393] on img at bounding box center [1256, 394] width 15 height 15
click at [1261, 392] on img at bounding box center [1256, 394] width 15 height 15
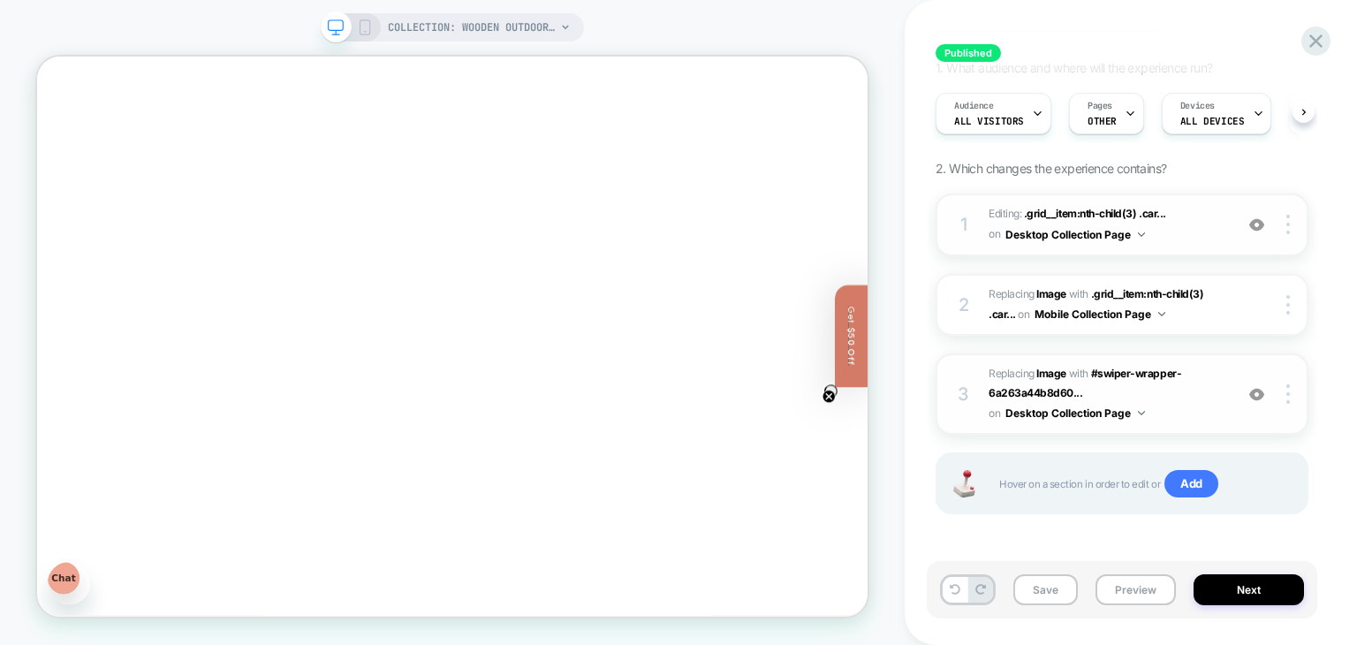
click at [1264, 227] on img at bounding box center [1256, 224] width 15 height 15
click at [1288, 226] on img at bounding box center [1288, 224] width 4 height 19
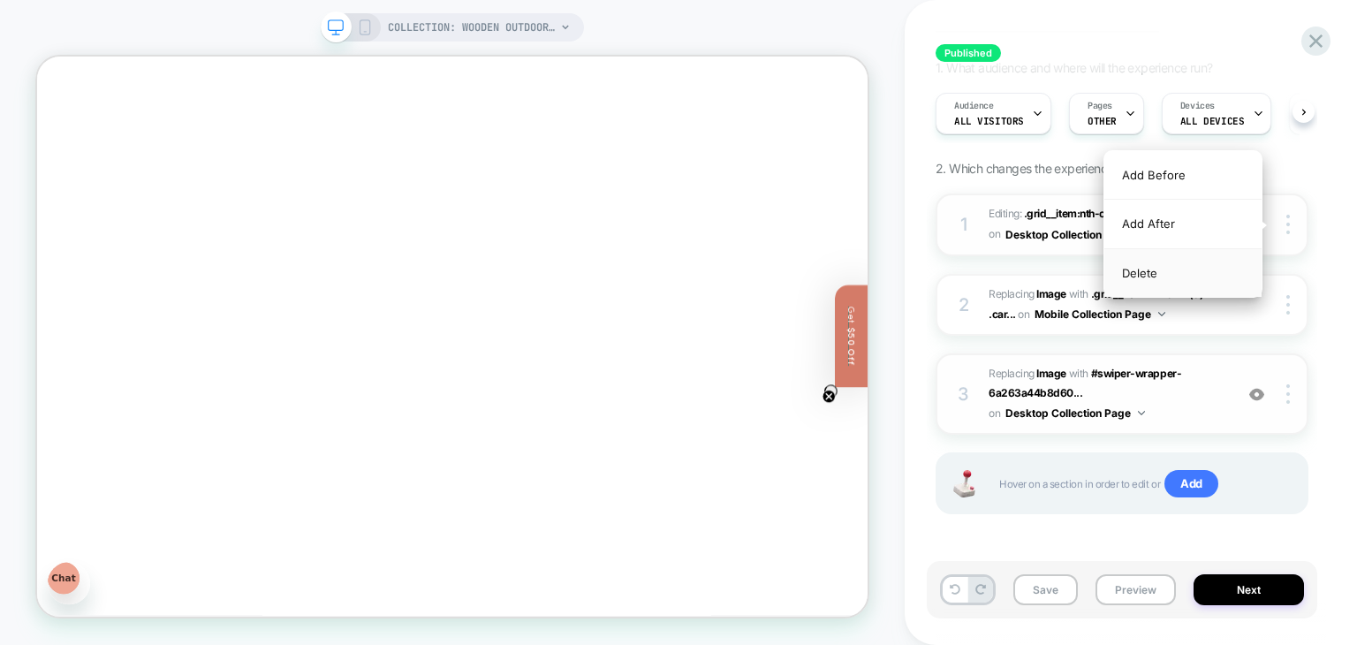
click at [1189, 267] on div "Delete" at bounding box center [1182, 273] width 157 height 48
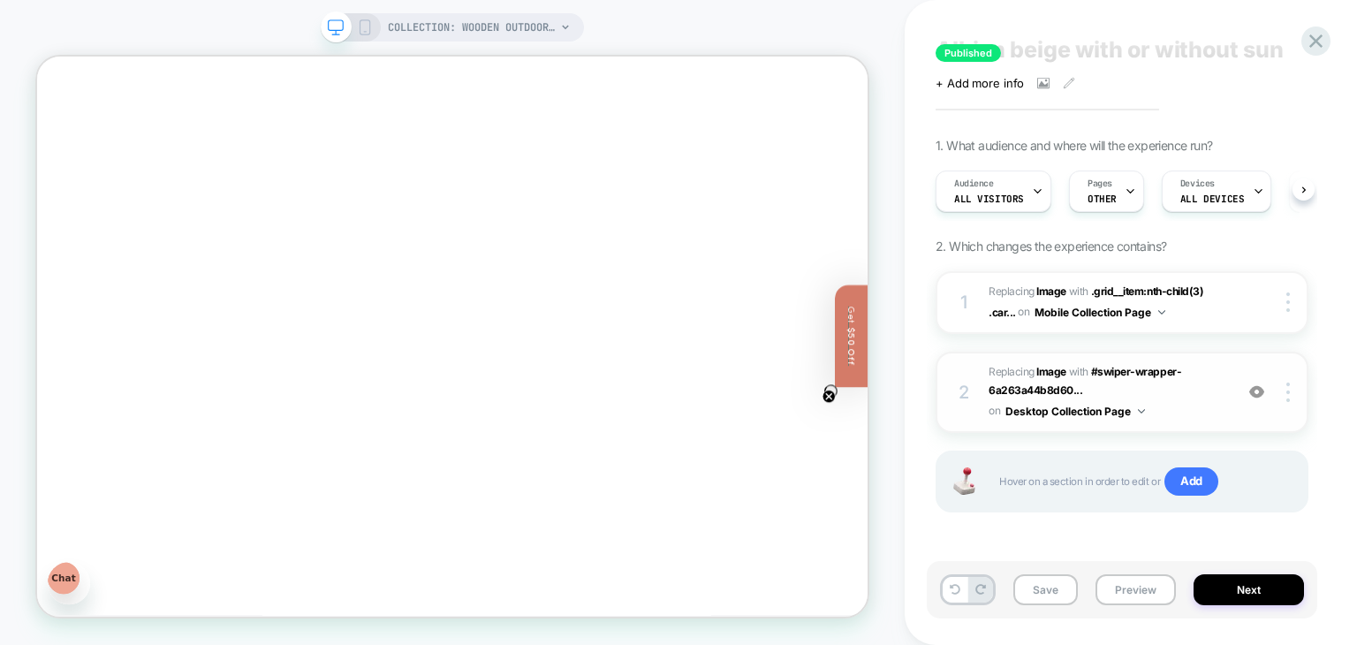
scroll to position [35, 0]
click at [1228, 586] on button "Next" at bounding box center [1248, 589] width 110 height 31
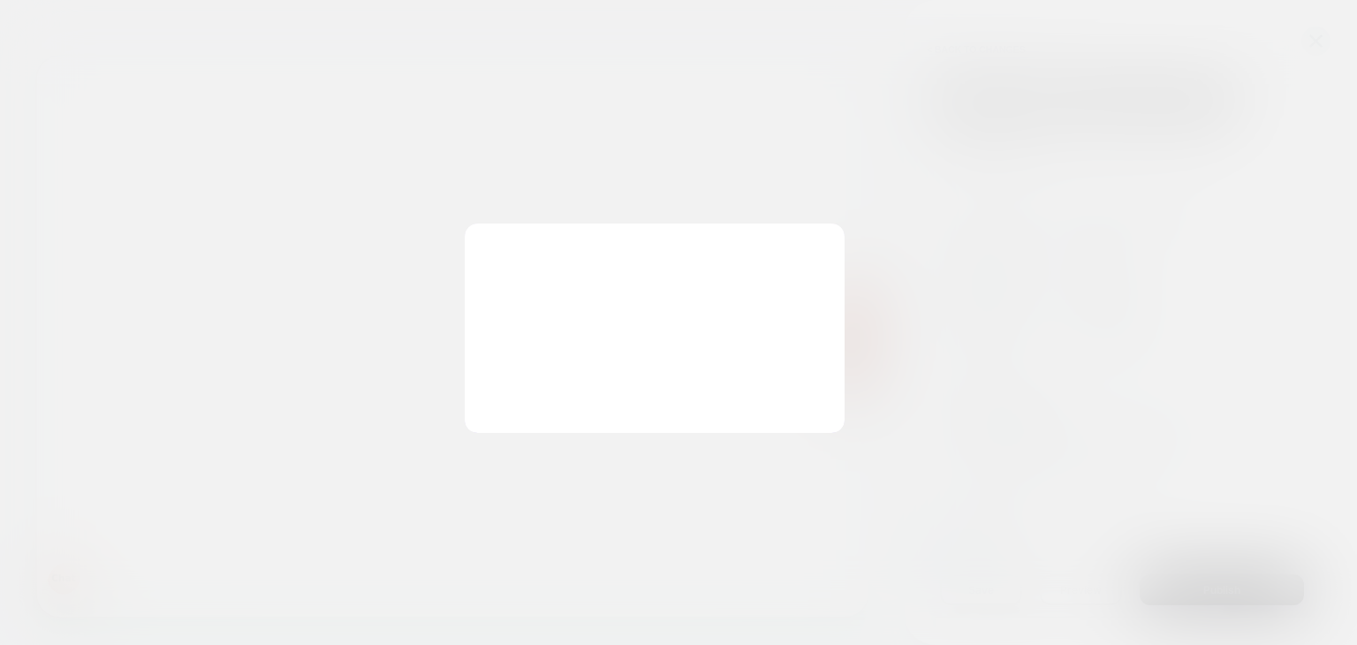
scroll to position [0, 1]
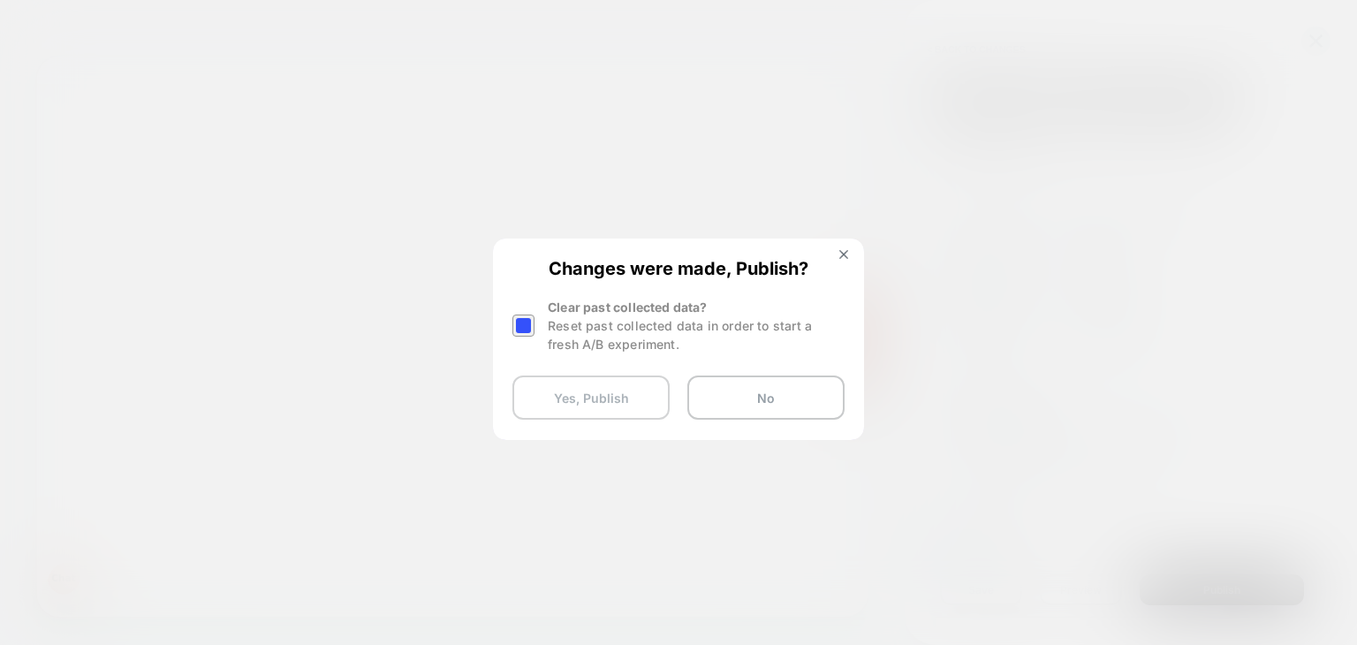
click at [574, 390] on button "Yes, Publish" at bounding box center [590, 397] width 157 height 44
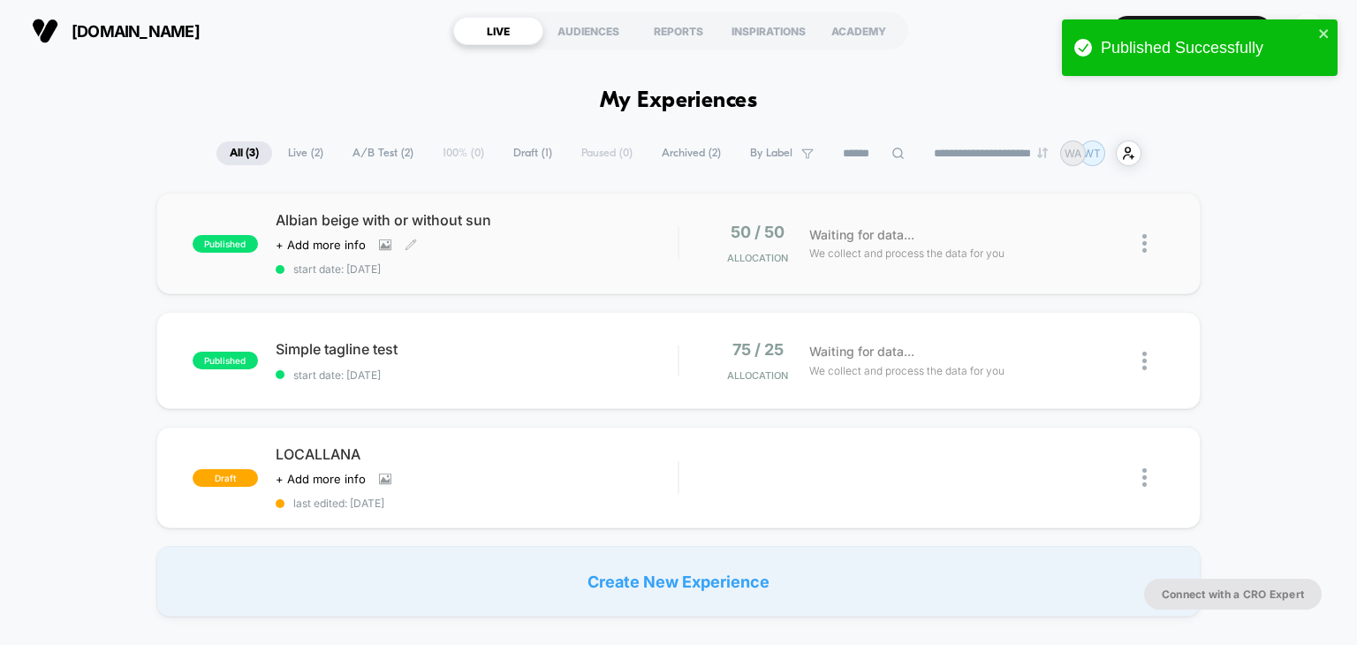
click at [428, 223] on span "Albian beige with or without sun" at bounding box center [477, 220] width 403 height 18
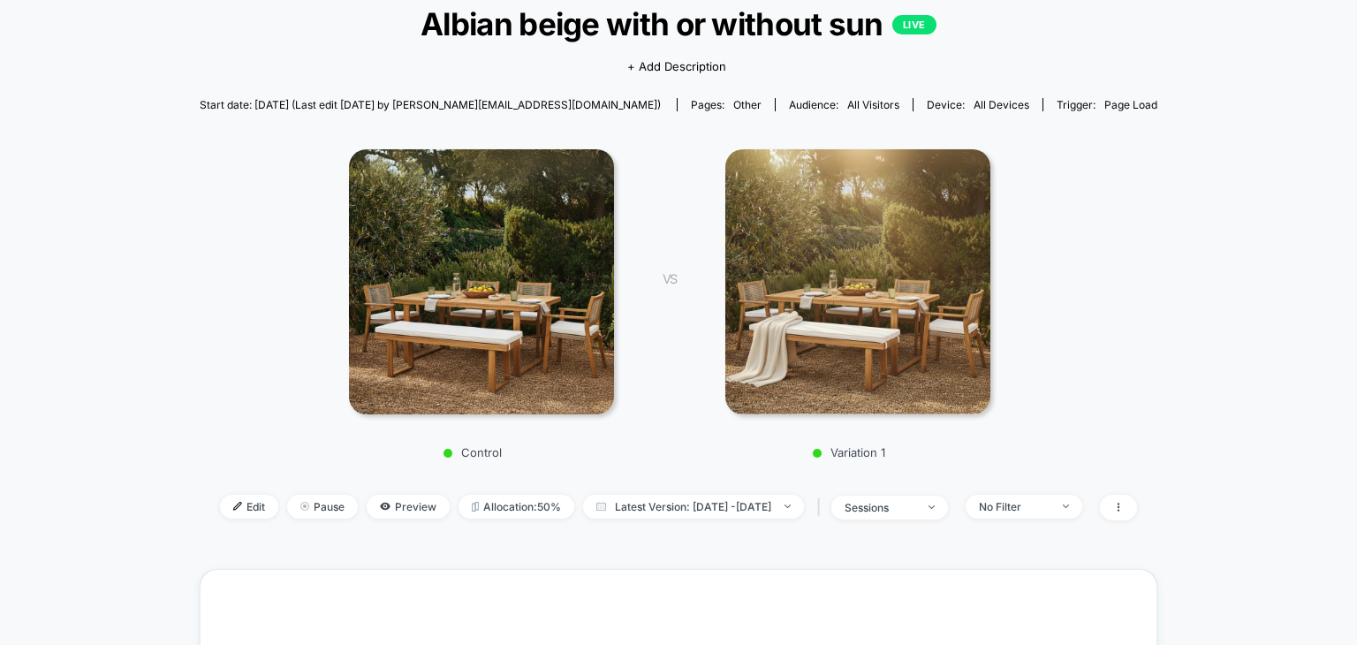
scroll to position [113, 0]
click at [377, 502] on span "Preview" at bounding box center [408, 507] width 83 height 24
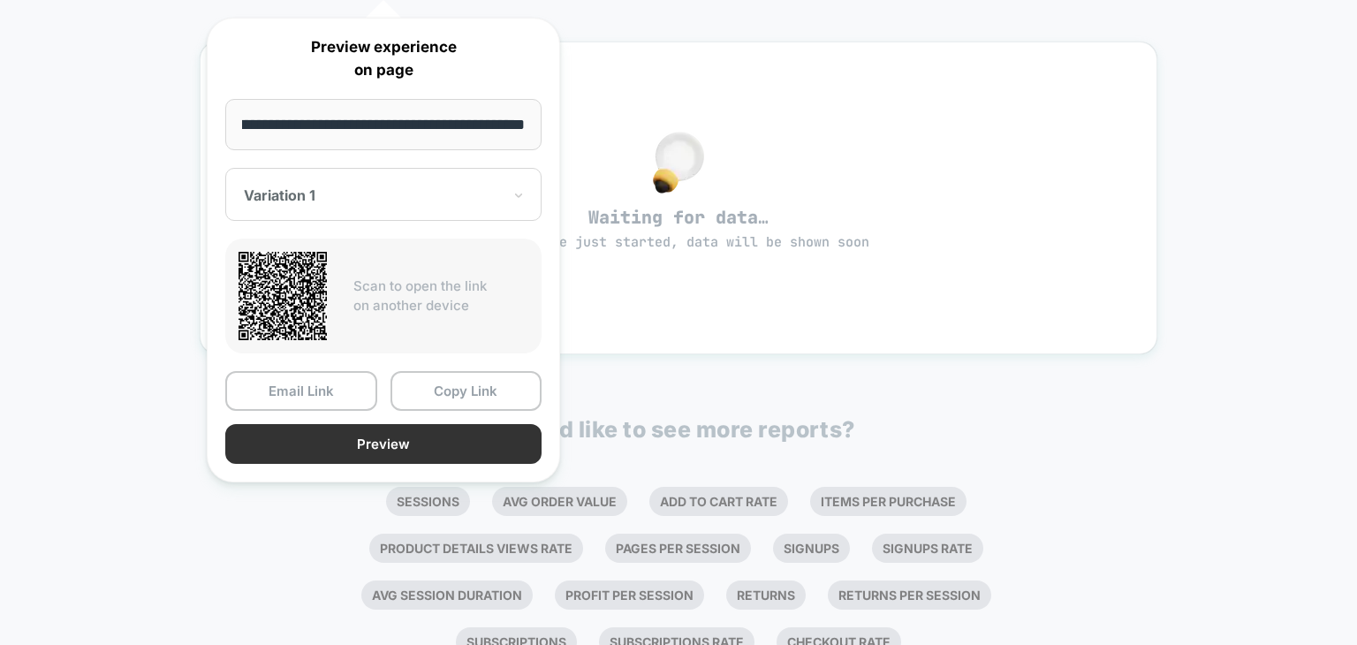
click at [384, 436] on button "Preview" at bounding box center [383, 444] width 316 height 40
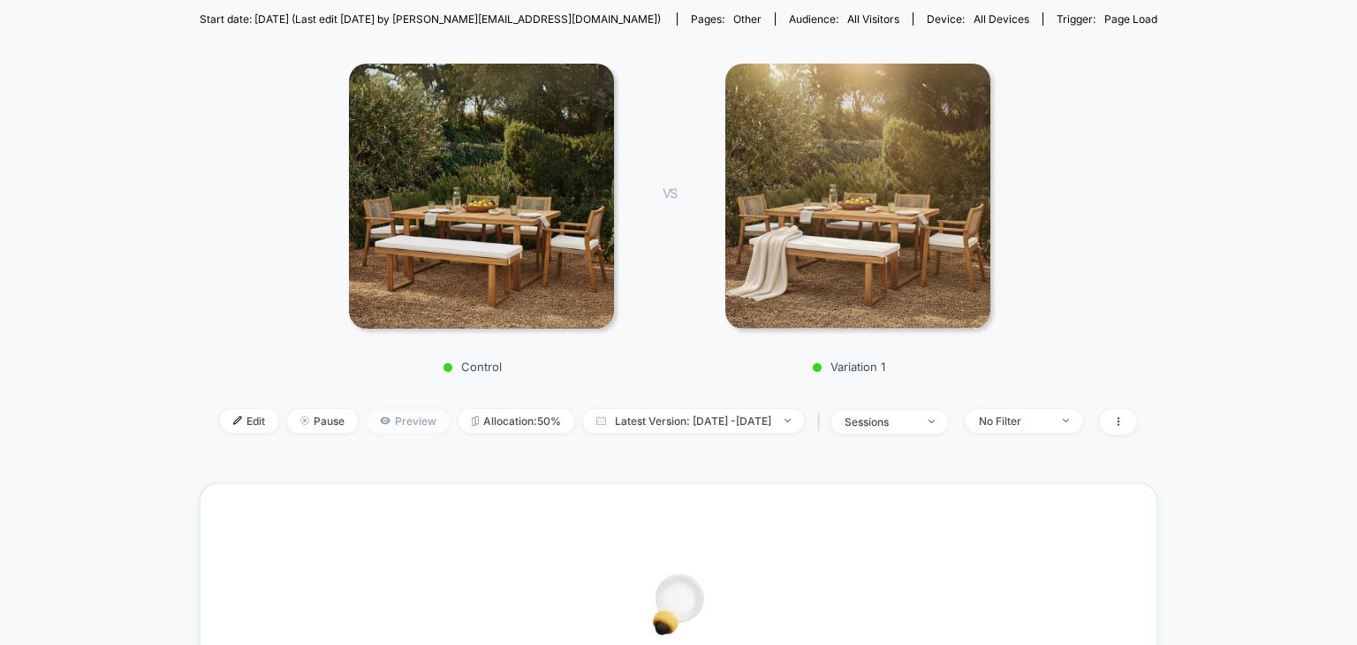
scroll to position [200, 0]
click at [231, 418] on span "Edit" at bounding box center [249, 420] width 58 height 24
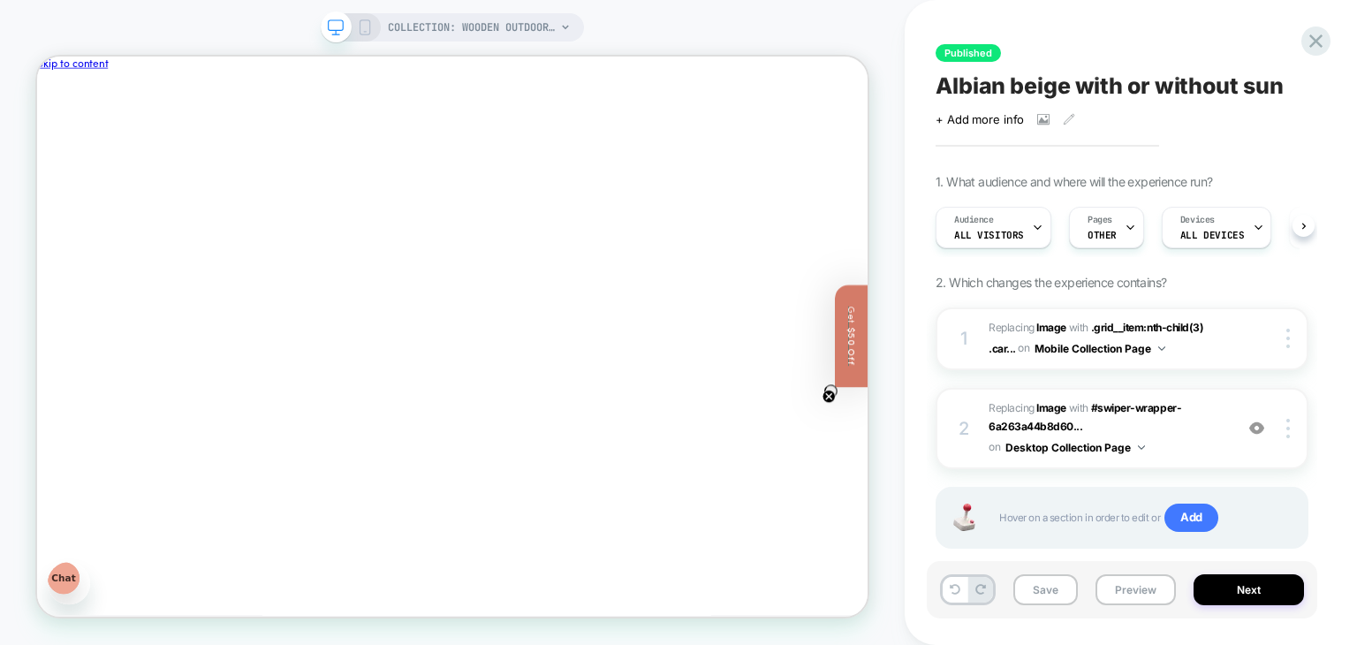
click at [568, 27] on icon at bounding box center [565, 27] width 11 height 11
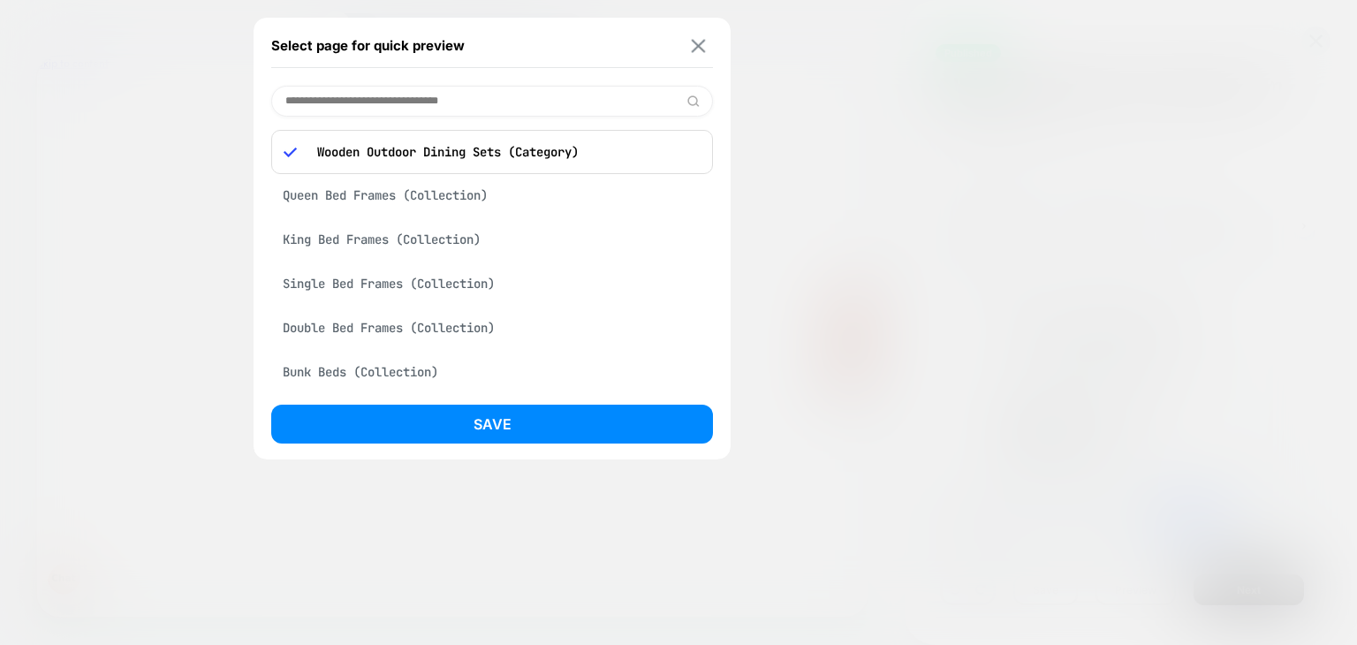
click at [697, 48] on img at bounding box center [699, 45] width 14 height 13
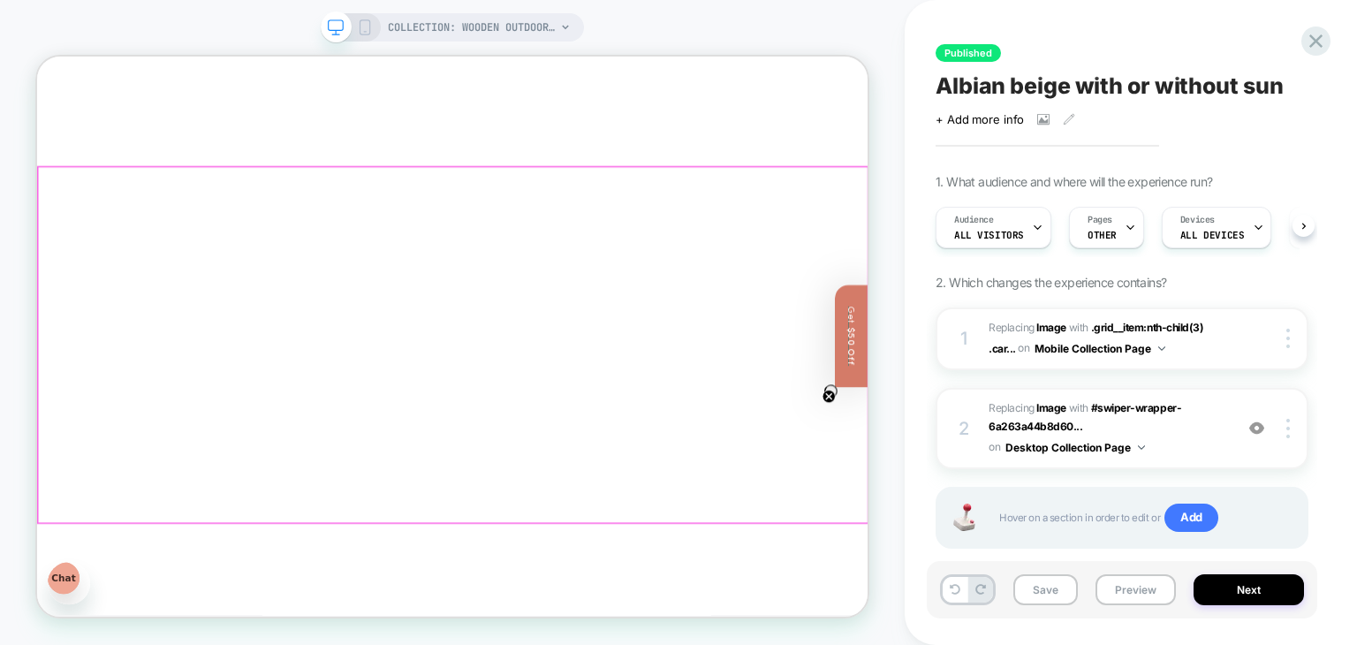
scroll to position [177, 0]
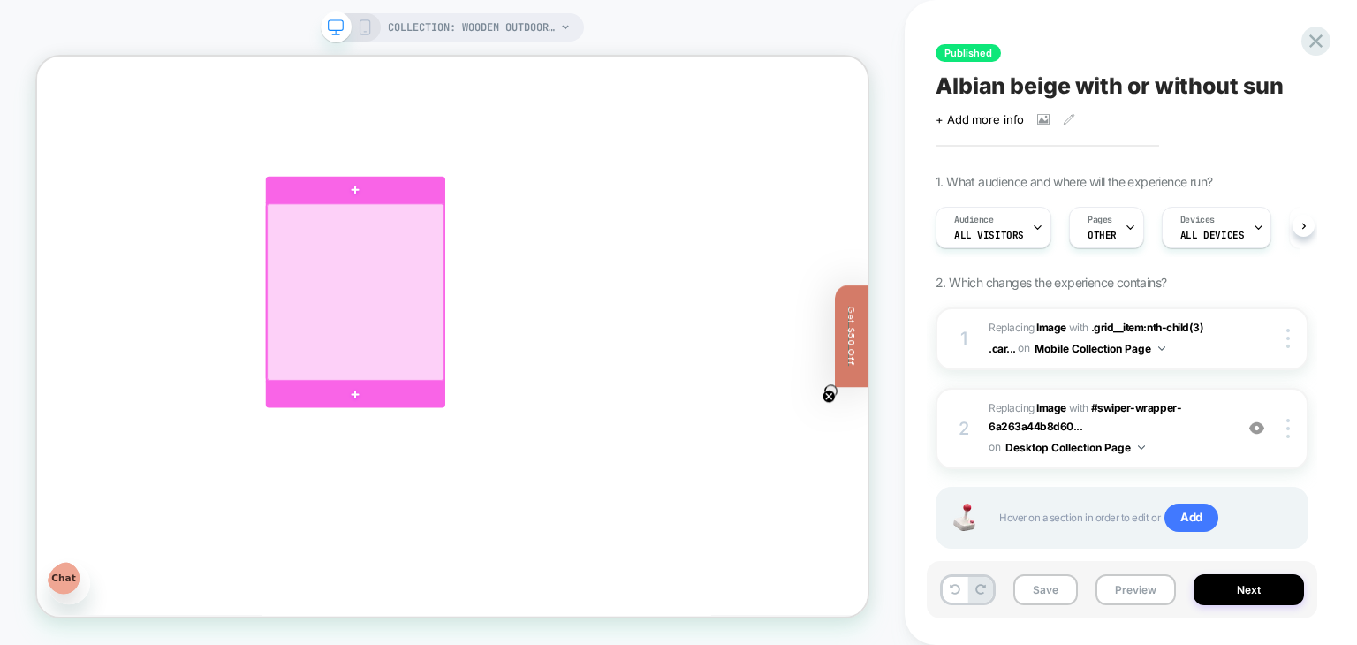
click at [449, 351] on div at bounding box center [462, 371] width 236 height 236
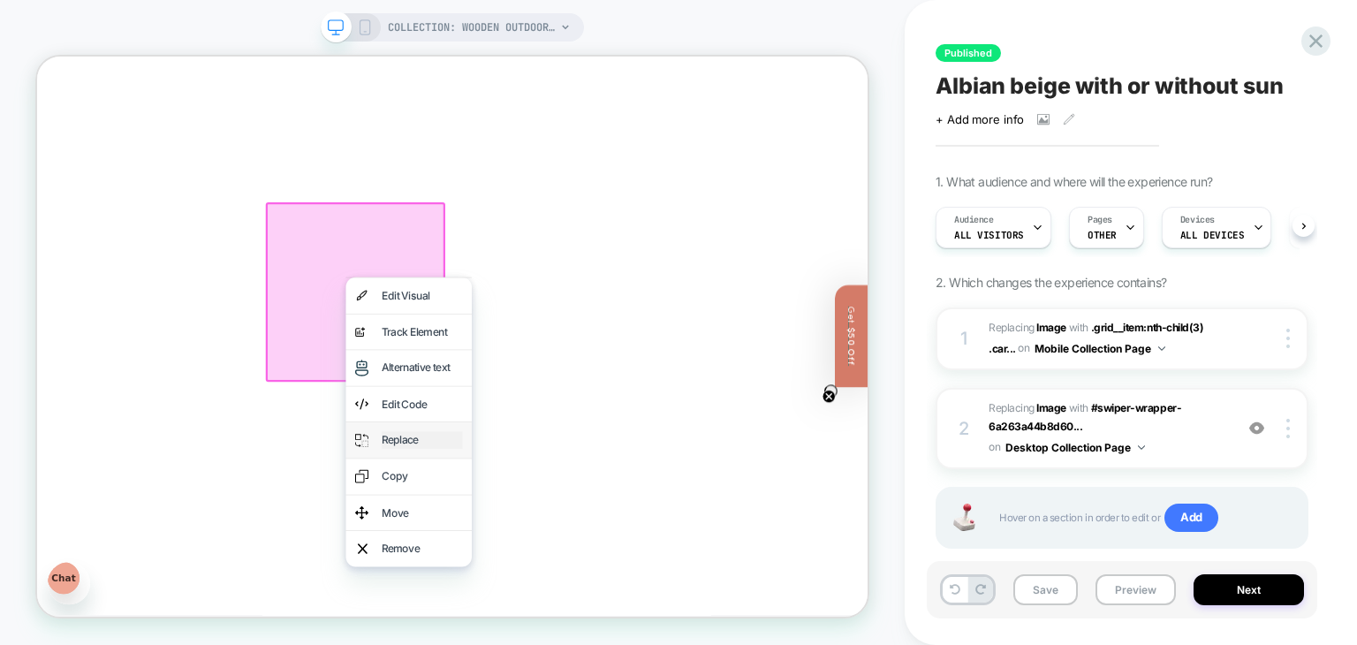
click at [511, 572] on div "Replace" at bounding box center [550, 568] width 108 height 23
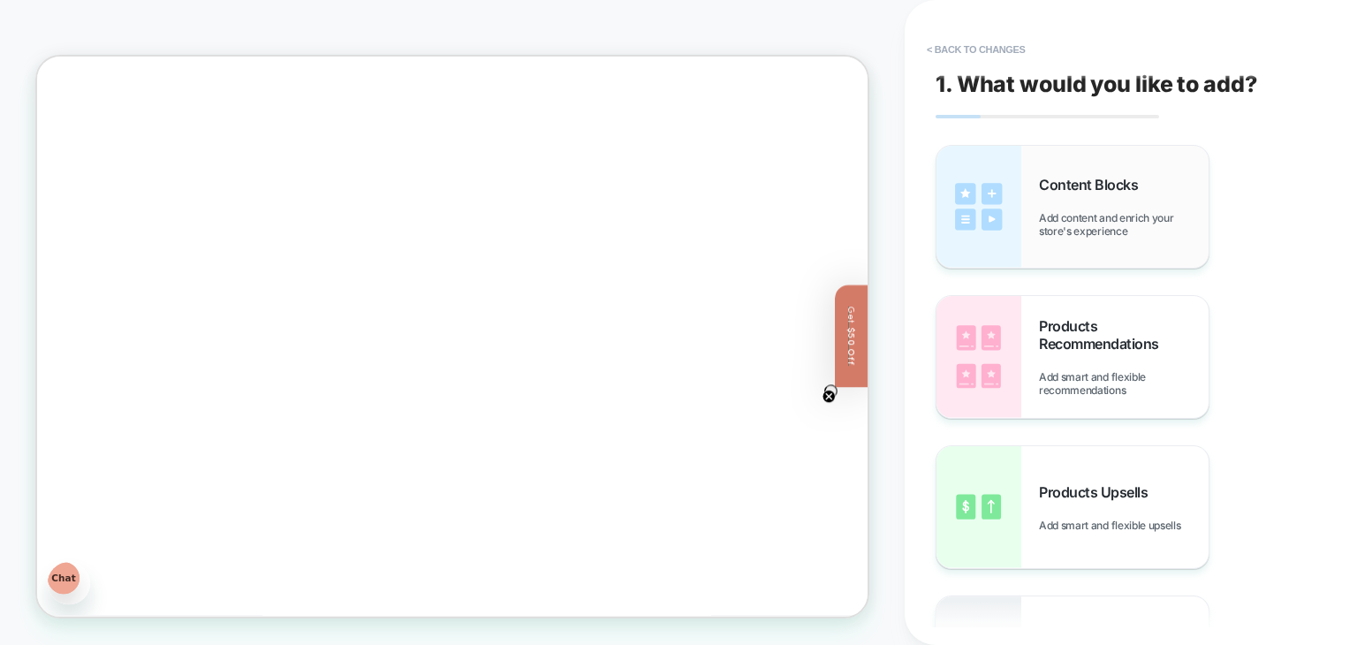
click at [1064, 218] on span "Add content and enrich your store's experience" at bounding box center [1124, 224] width 170 height 27
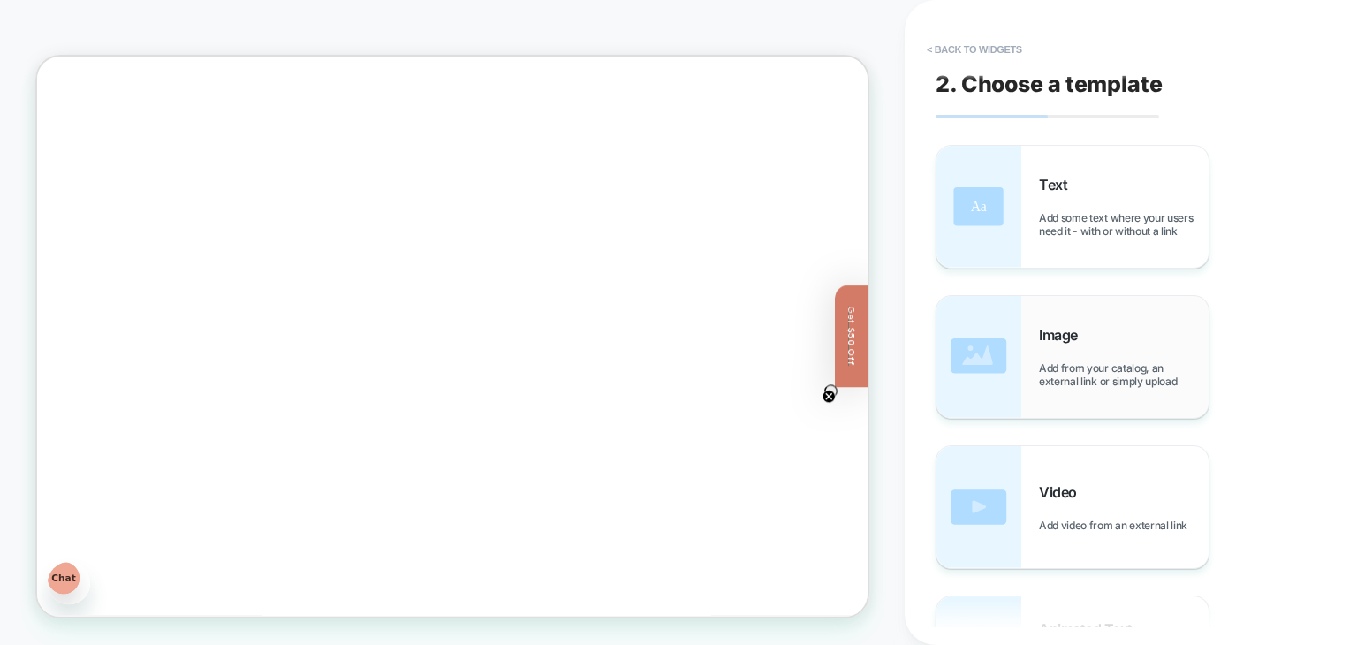
scroll to position [84, 0]
click at [1069, 329] on span "Image" at bounding box center [1063, 335] width 48 height 18
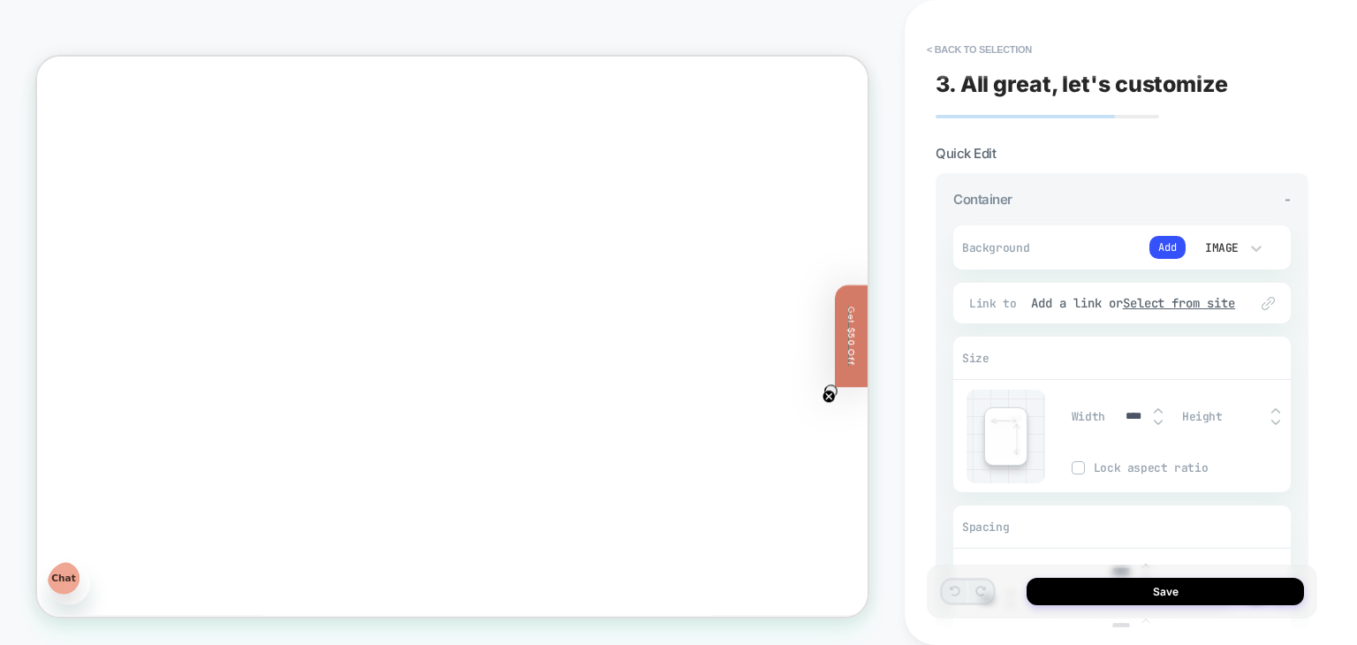
click at [1246, 239] on div "Image" at bounding box center [1220, 248] width 55 height 19
click at [1169, 245] on div at bounding box center [678, 322] width 1357 height 645
click at [1169, 245] on button "Add" at bounding box center [1167, 247] width 36 height 23
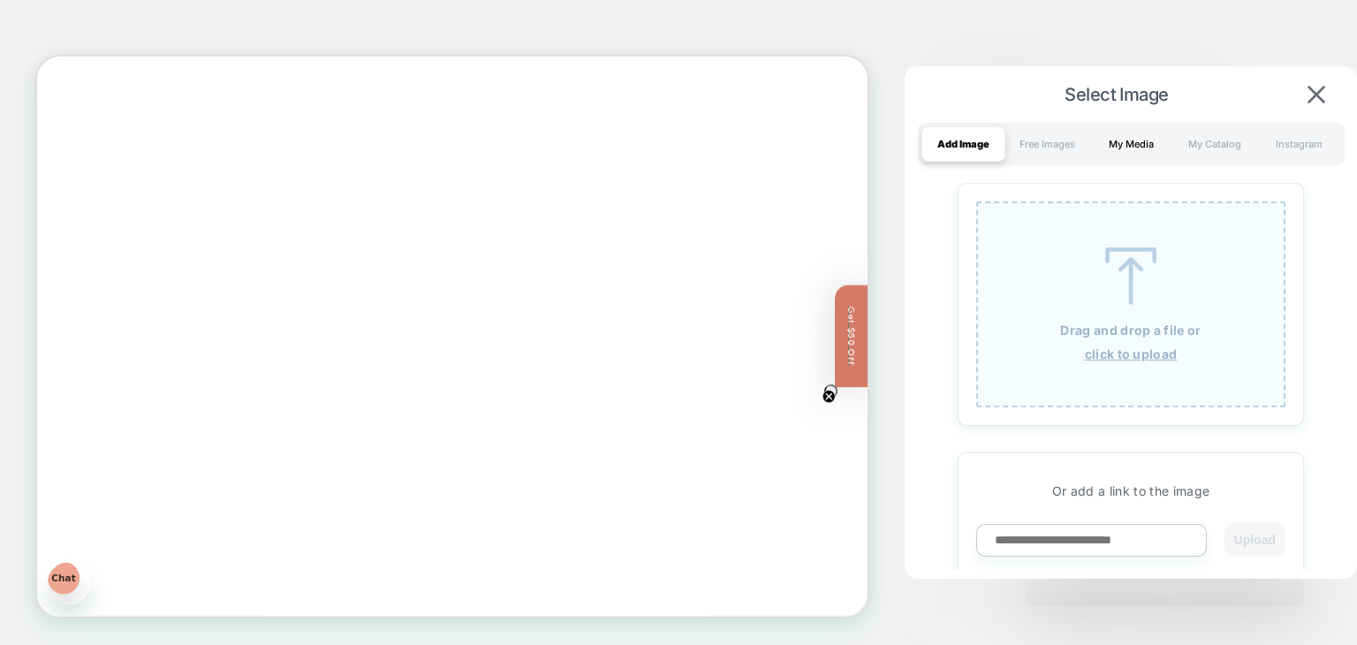
click at [1120, 131] on div "My Media" at bounding box center [1131, 143] width 84 height 35
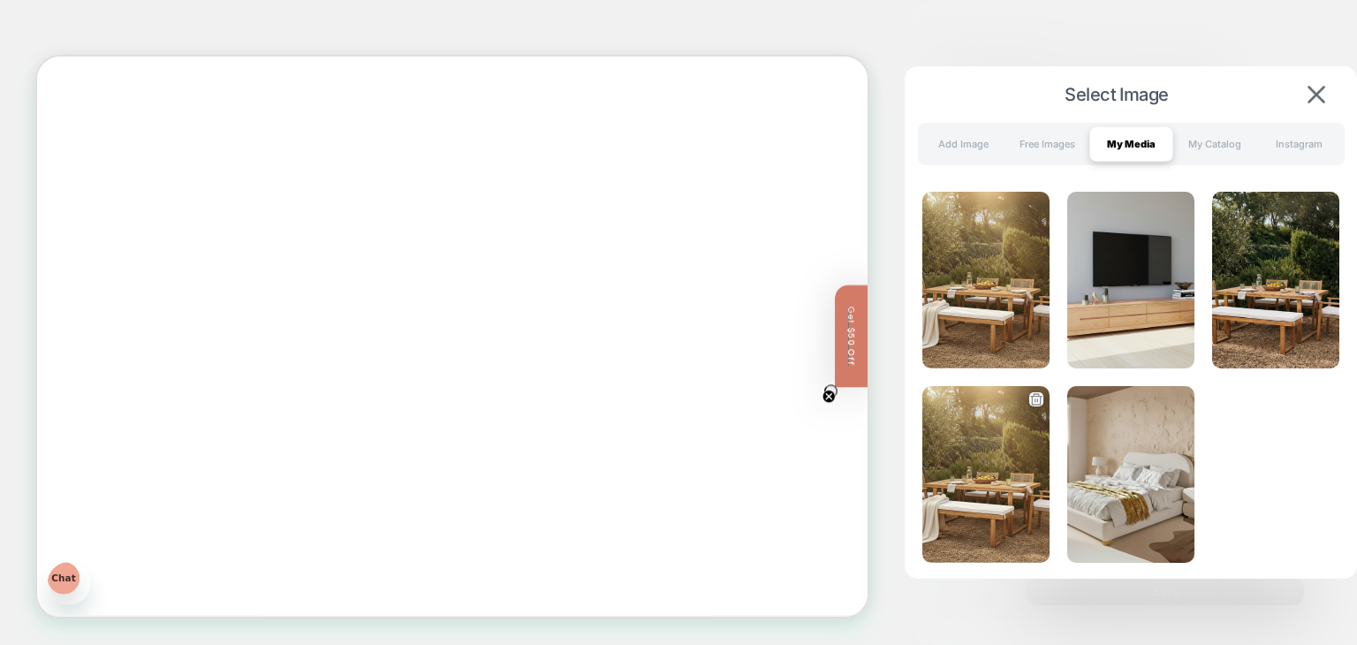
click at [993, 449] on img at bounding box center [985, 474] width 127 height 177
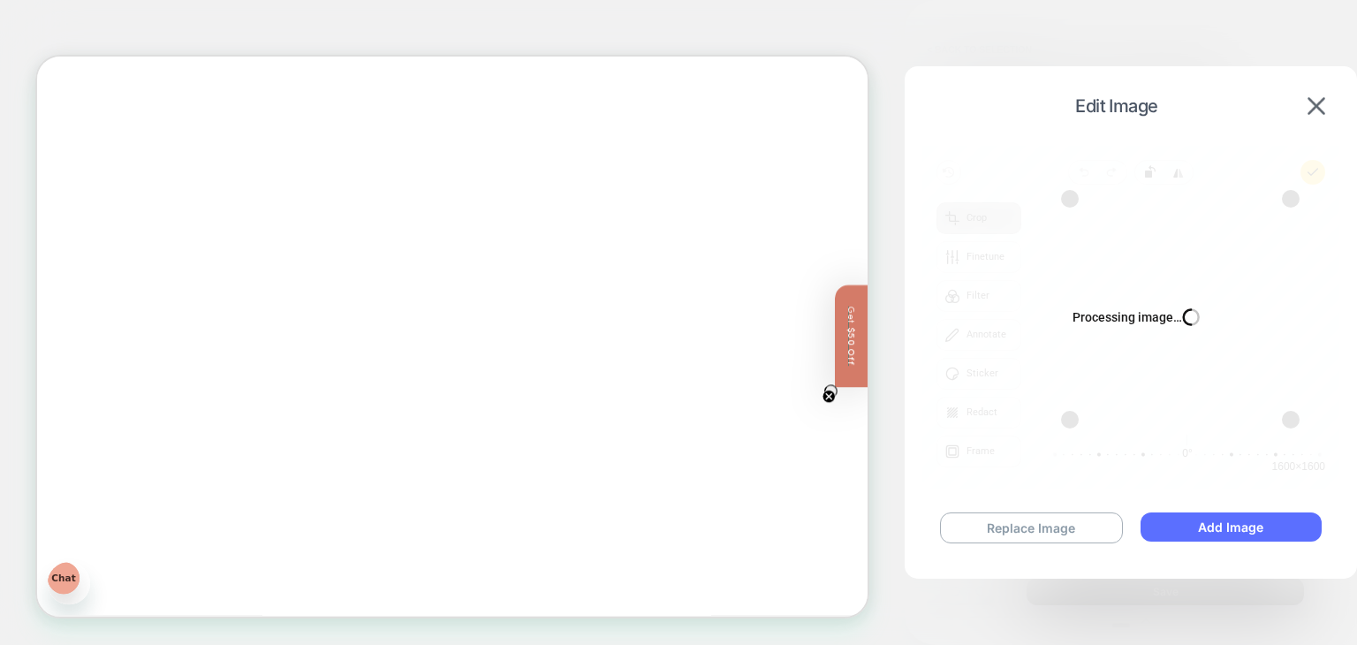
click at [1264, 520] on button "Add Image" at bounding box center [1230, 526] width 181 height 29
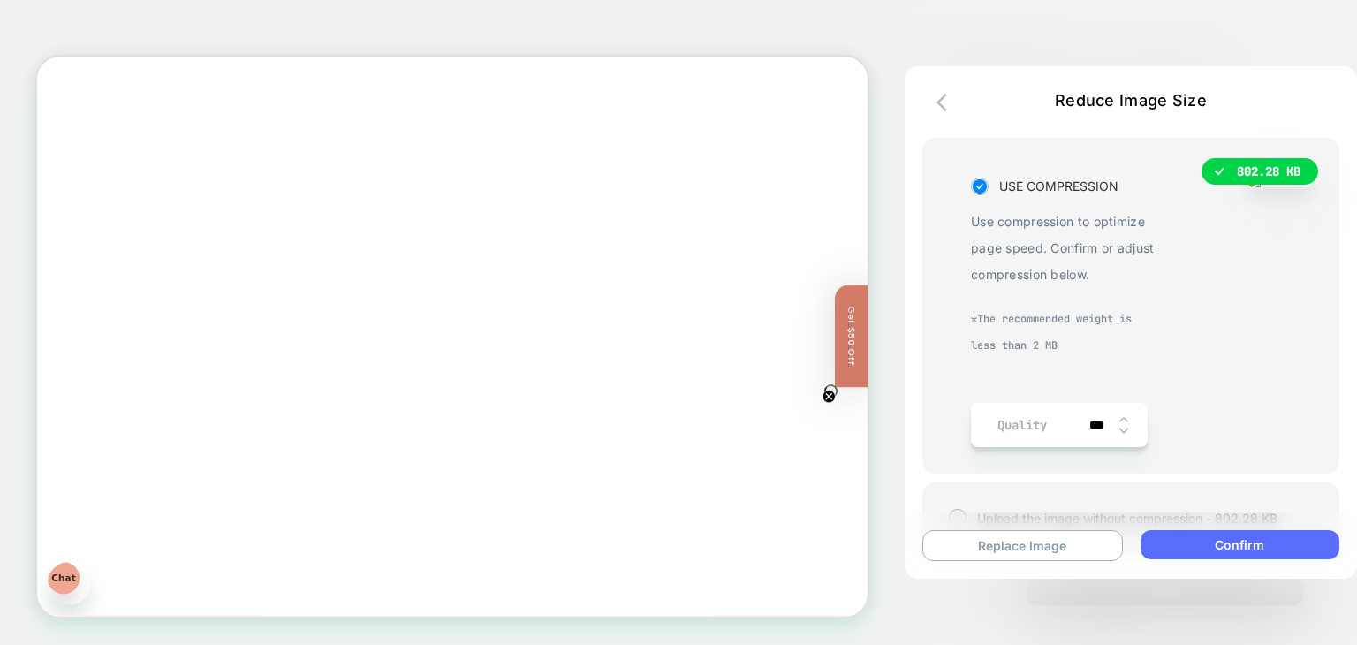
click at [1241, 548] on button "Confirm" at bounding box center [1239, 544] width 199 height 29
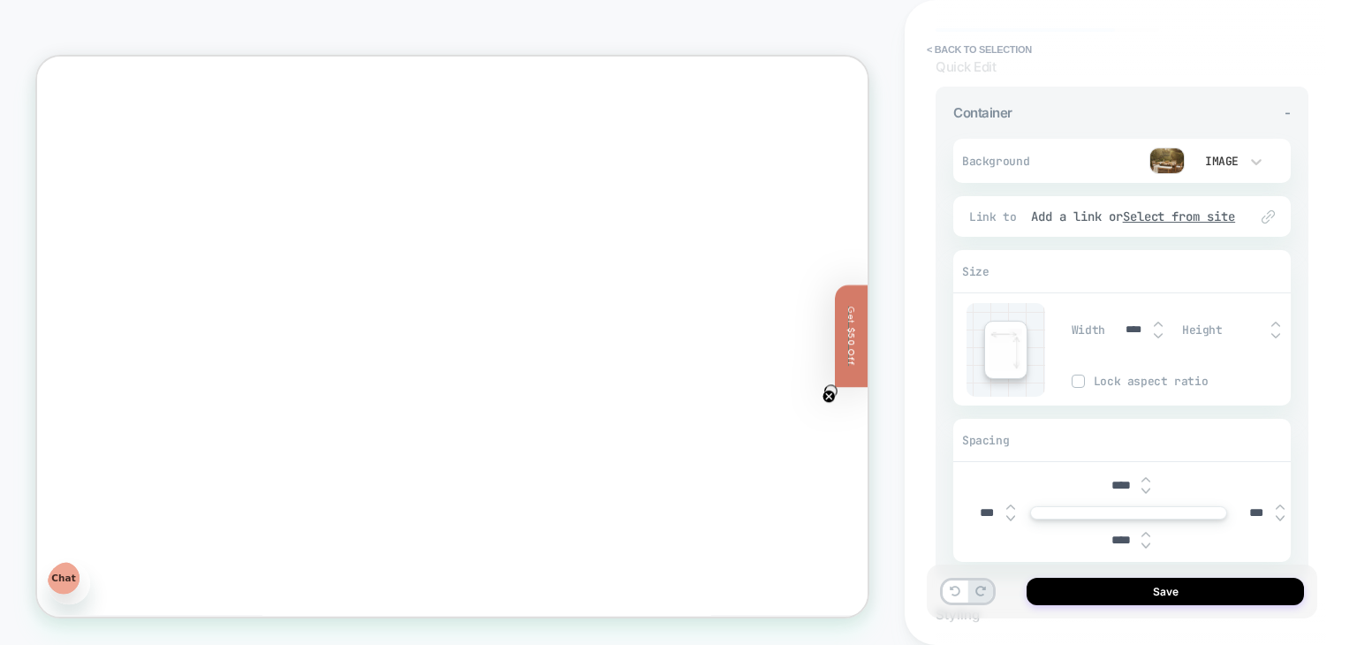
scroll to position [87, 0]
click at [1148, 489] on img at bounding box center [1145, 490] width 9 height 7
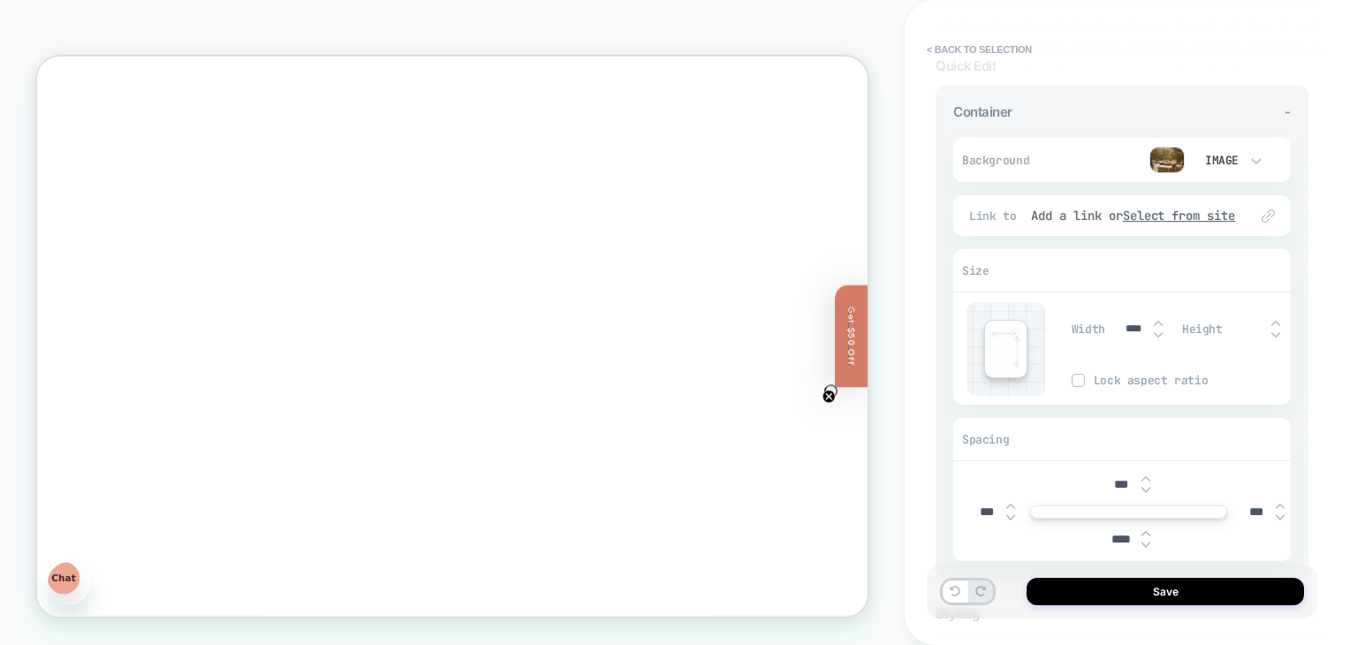
click at [1148, 489] on img at bounding box center [1145, 490] width 9 height 7
type input "***"
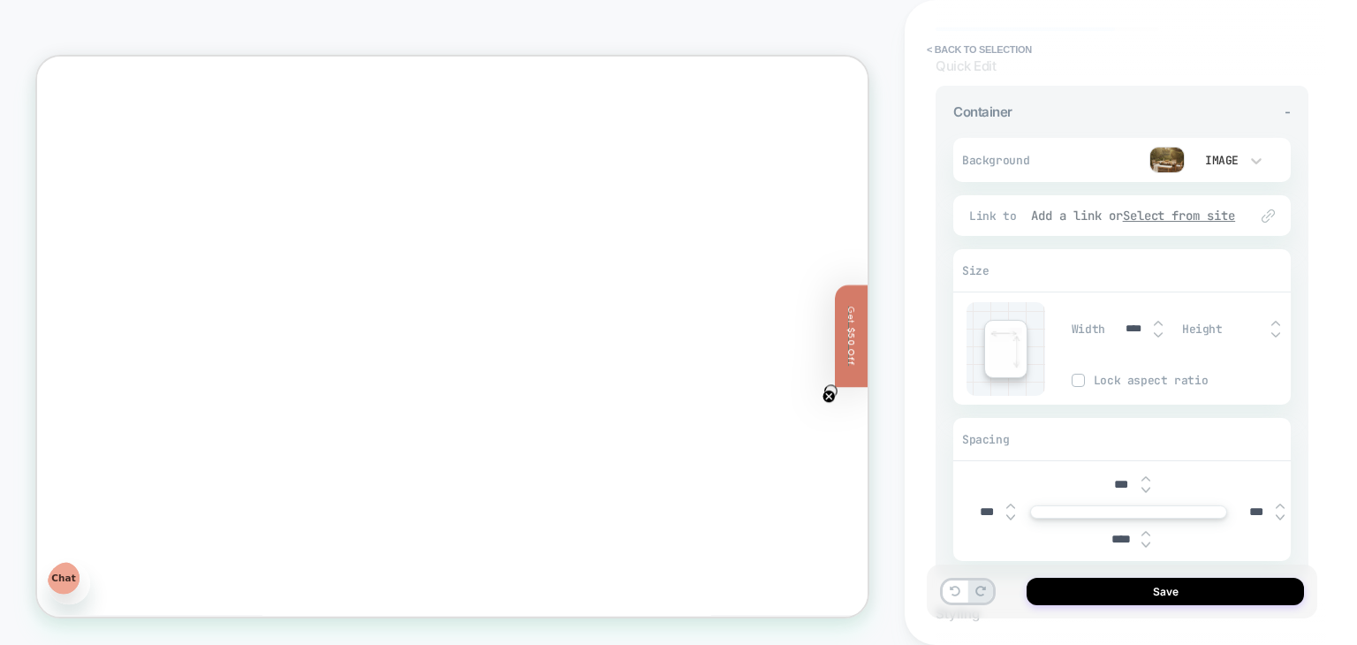
click at [1178, 208] on u "Select from site" at bounding box center [1179, 216] width 113 height 16
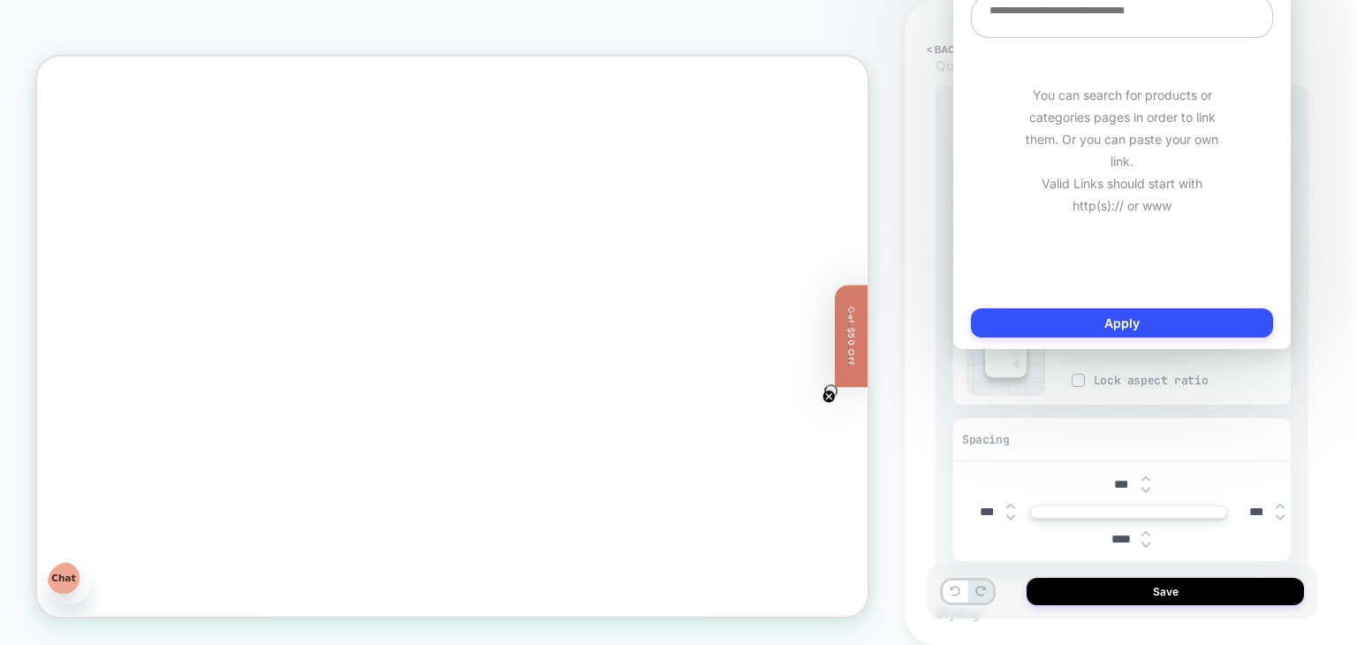
click at [1118, 30] on textarea at bounding box center [1122, 17] width 302 height 42
type textarea "*"
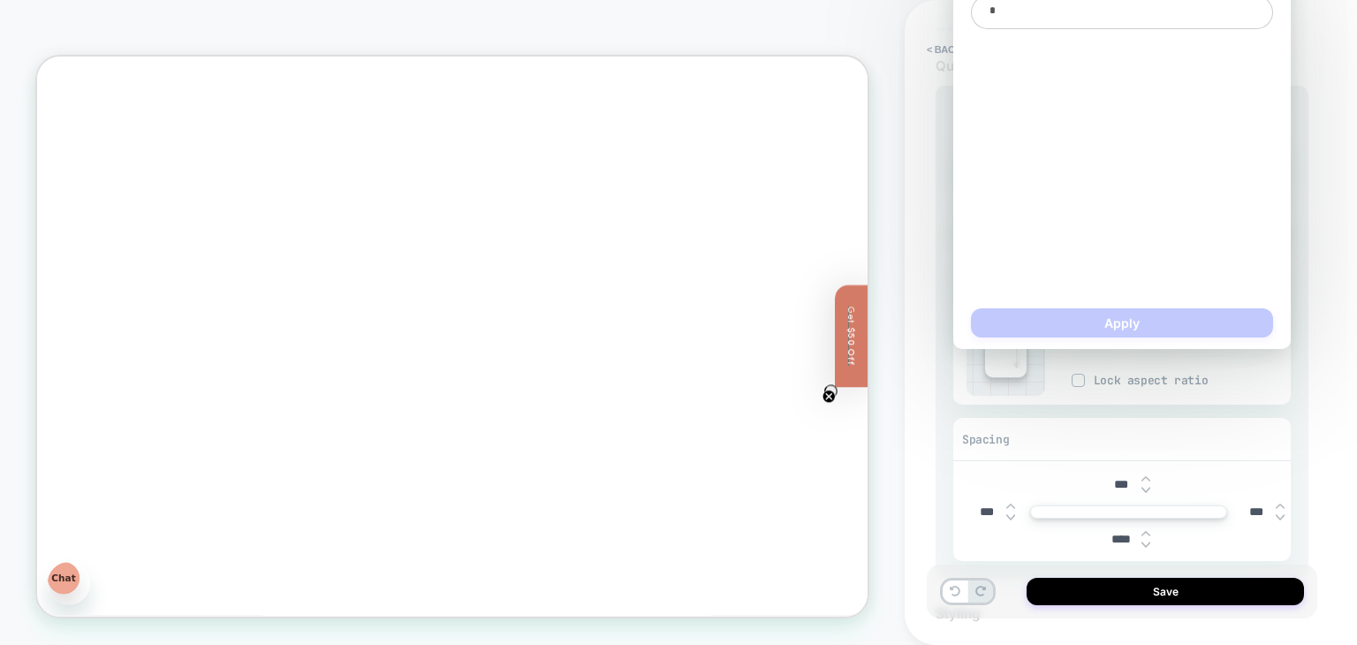
type textarea "*"
type textarea "**"
type textarea "*"
type textarea "***"
type textarea "*"
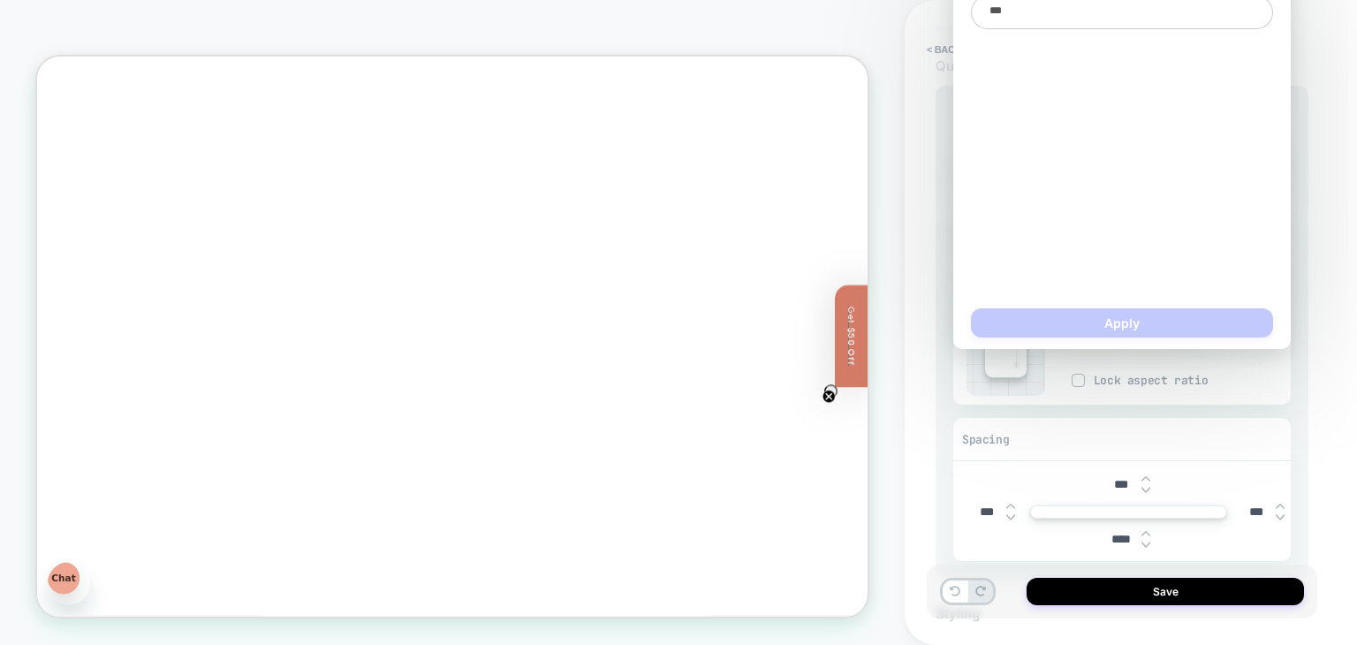
type textarea "****"
type textarea "*"
type textarea "*****"
type textarea "*"
type textarea "******"
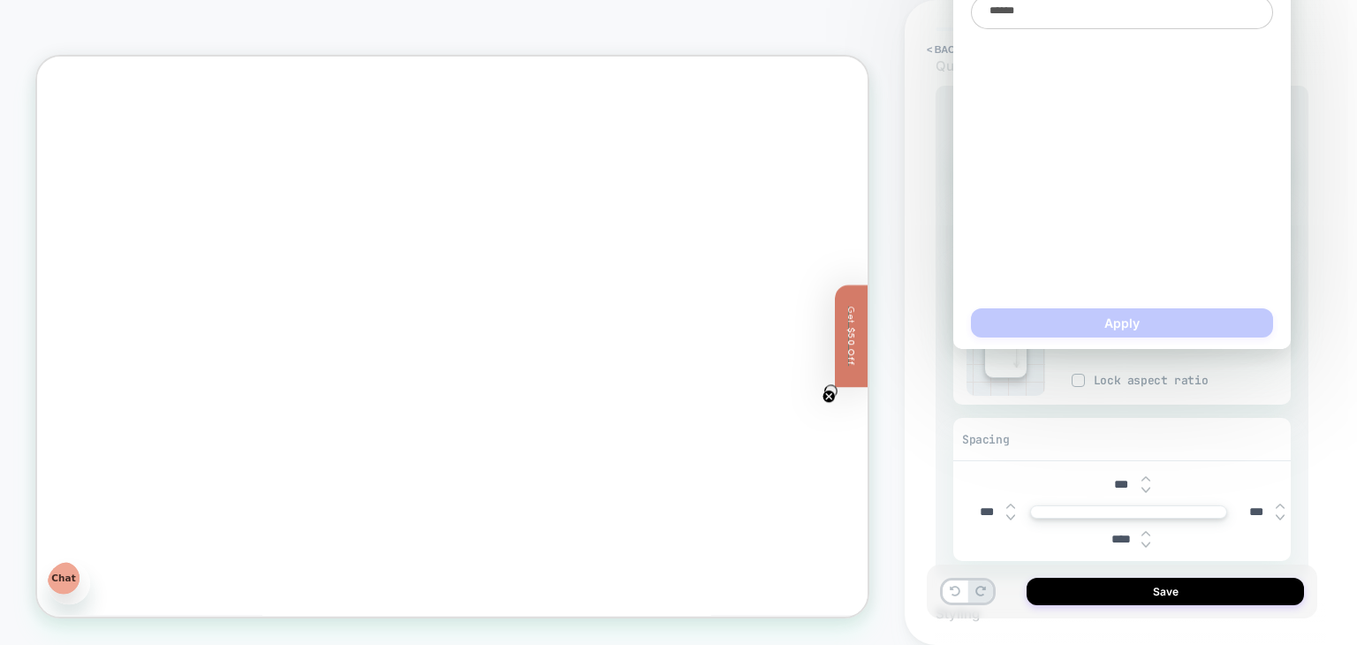
type textarea "*"
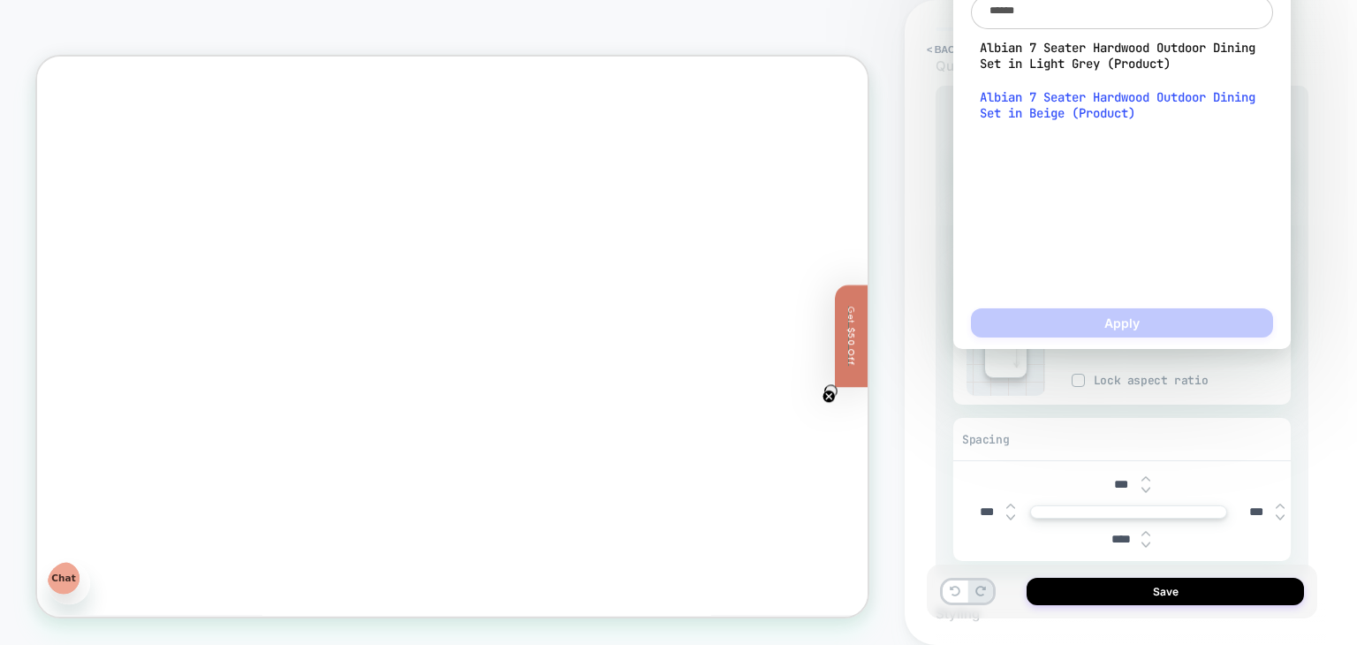
type textarea "******"
click at [1097, 110] on span "Albian 7 Seater Hardwood Outdoor Dining Set in Beige (Product)" at bounding box center [1122, 105] width 284 height 32
type textarea "*"
type textarea "**********"
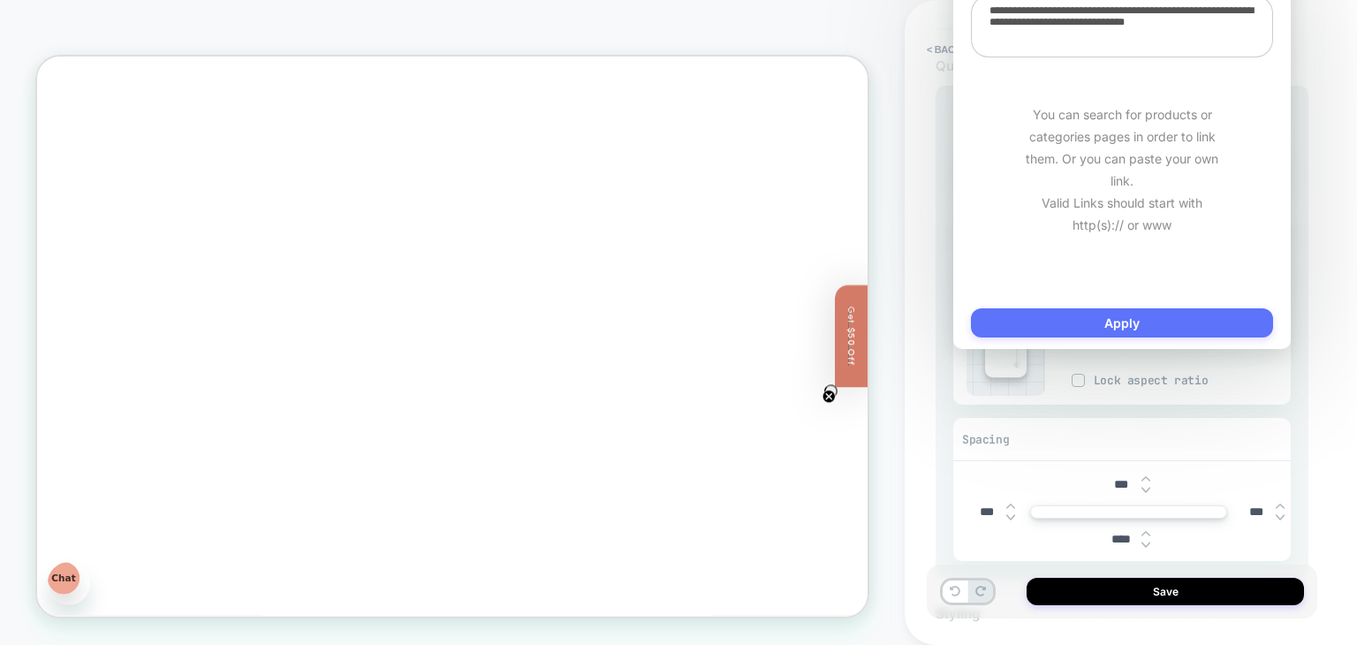
click at [1132, 319] on button "Apply" at bounding box center [1122, 322] width 302 height 29
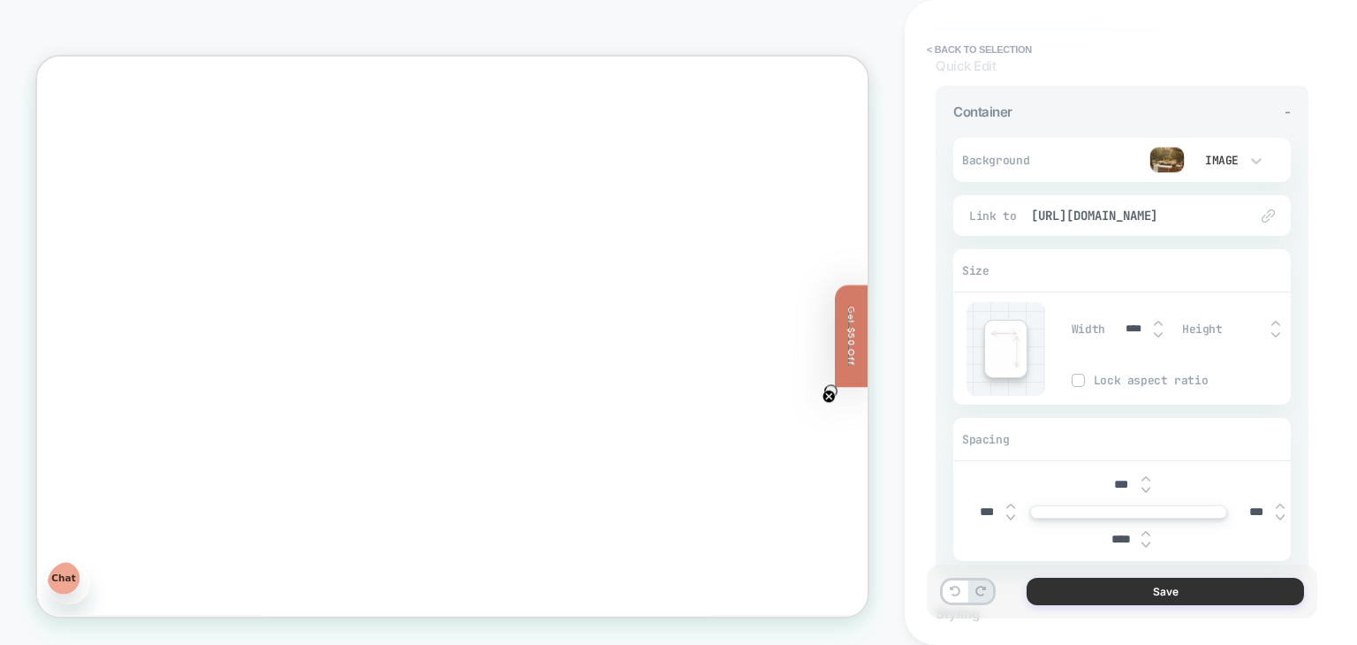
click at [1146, 584] on button "Save" at bounding box center [1164, 591] width 277 height 27
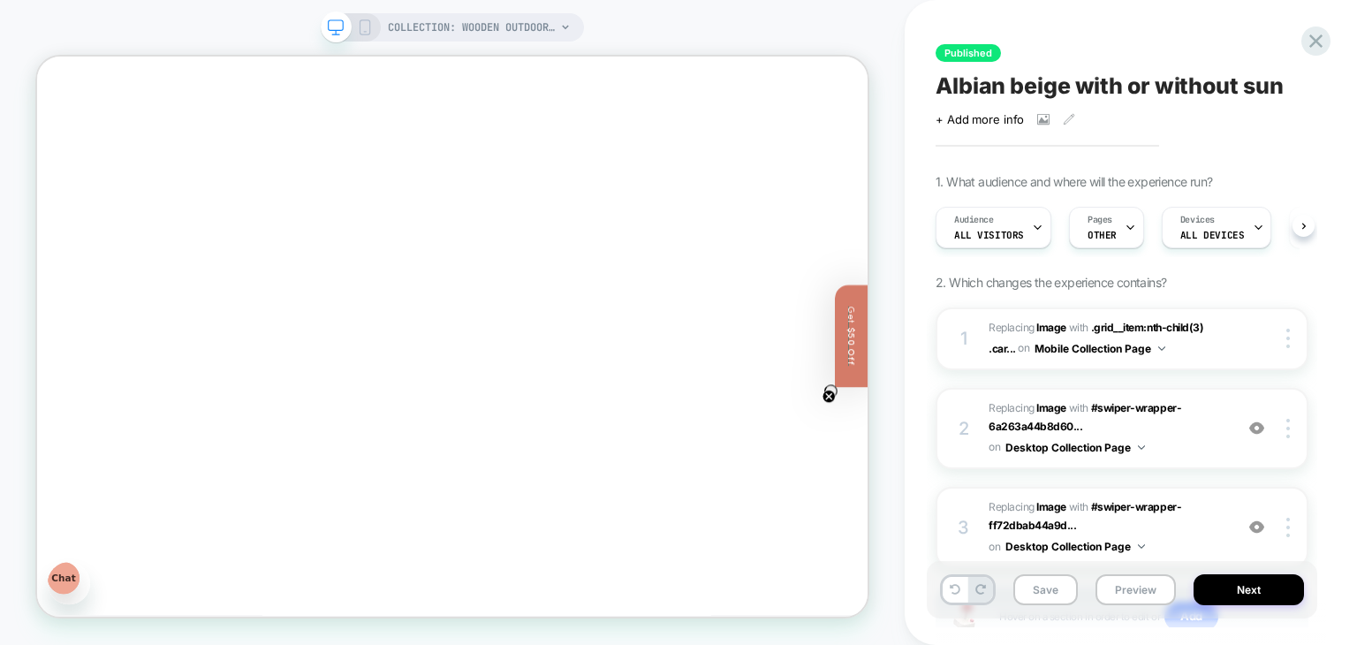
scroll to position [0, 0]
click at [1150, 591] on button "Preview" at bounding box center [1135, 589] width 80 height 31
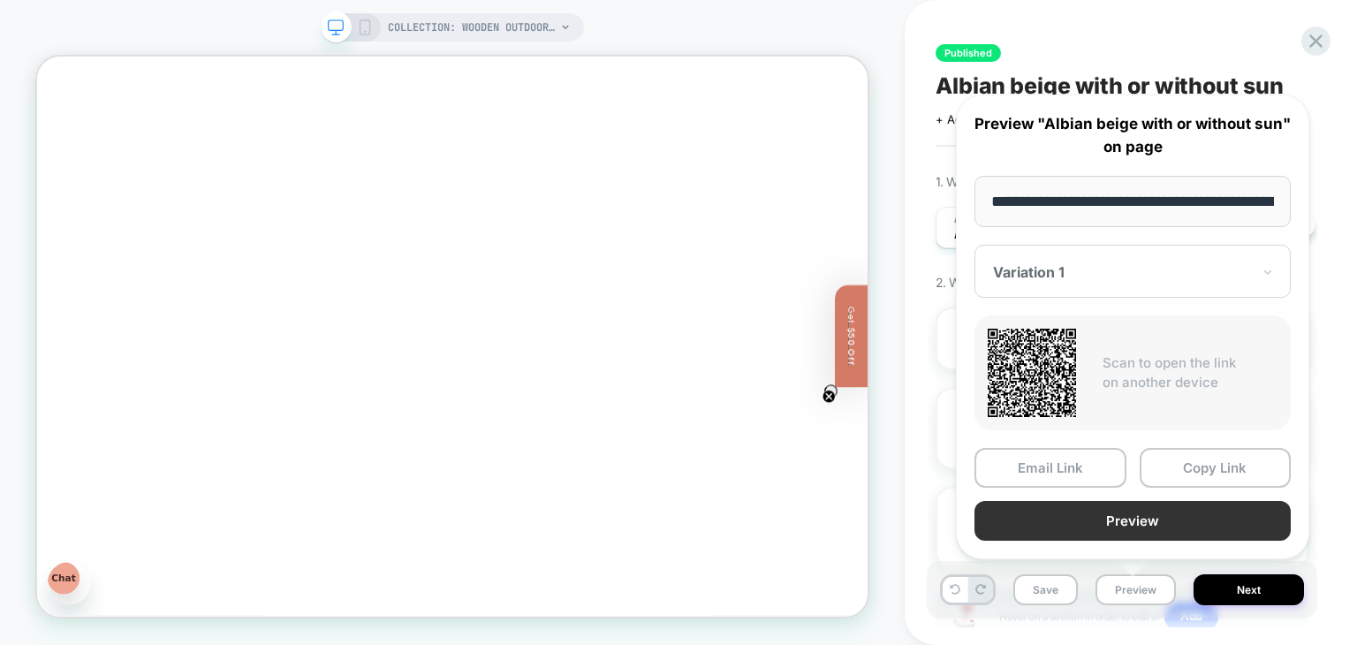
click at [1107, 516] on button "Preview" at bounding box center [1132, 521] width 316 height 40
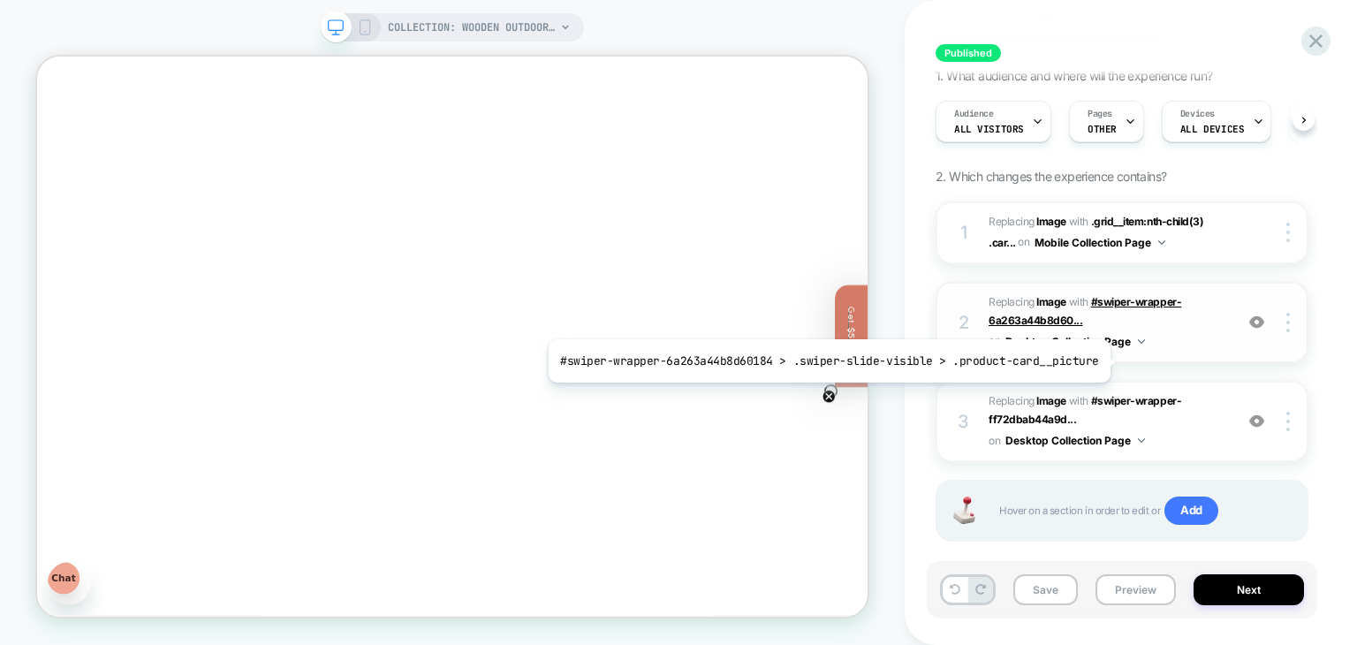
scroll to position [133, 0]
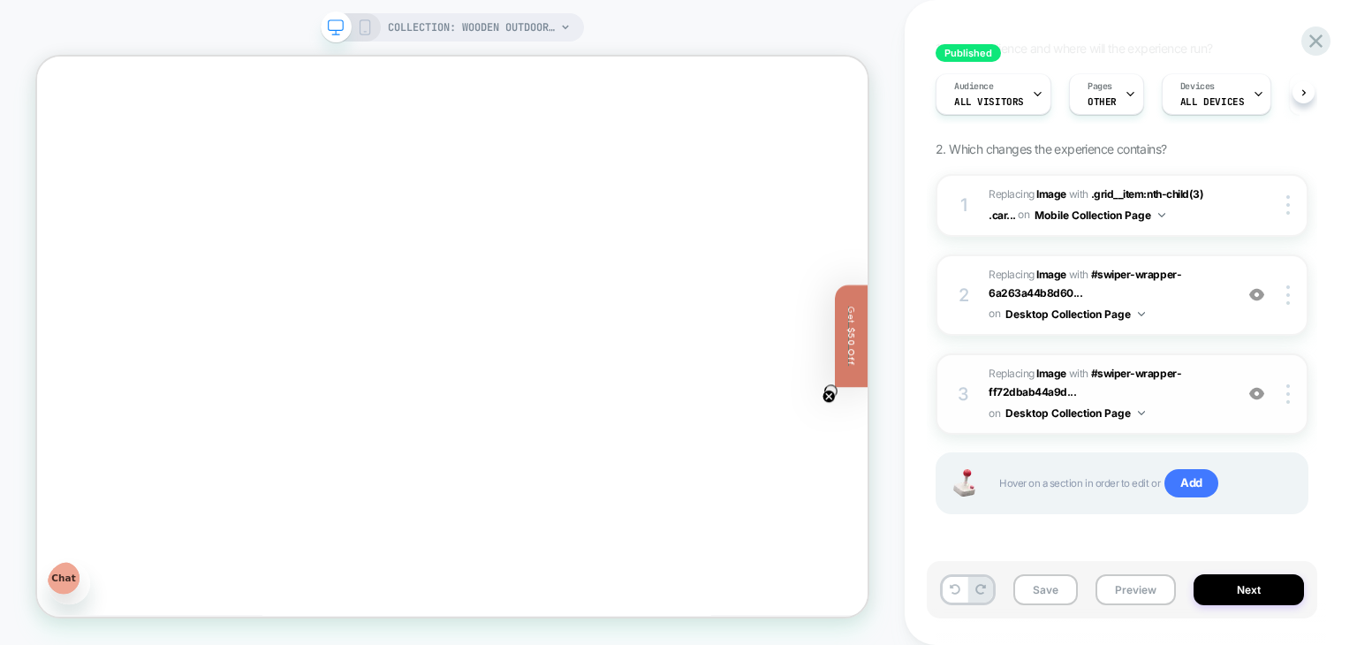
click at [1258, 390] on img at bounding box center [1256, 393] width 15 height 15
click at [1259, 287] on img at bounding box center [1256, 294] width 15 height 15
click at [1259, 295] on img at bounding box center [1256, 294] width 15 height 15
click at [1261, 391] on img at bounding box center [1256, 393] width 15 height 15
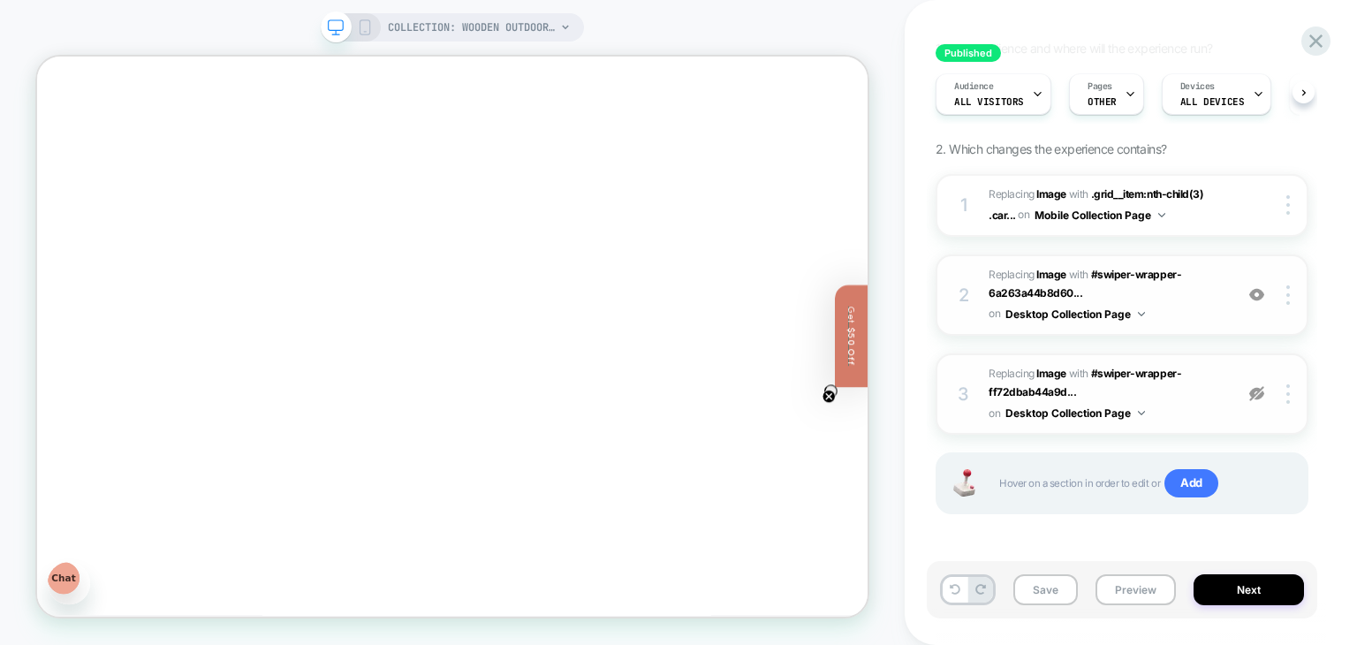
click at [1258, 392] on img at bounding box center [1256, 393] width 15 height 15
click at [1257, 294] on img at bounding box center [1256, 294] width 15 height 15
click at [1260, 287] on img at bounding box center [1256, 294] width 15 height 15
click at [1257, 294] on img at bounding box center [1256, 294] width 15 height 15
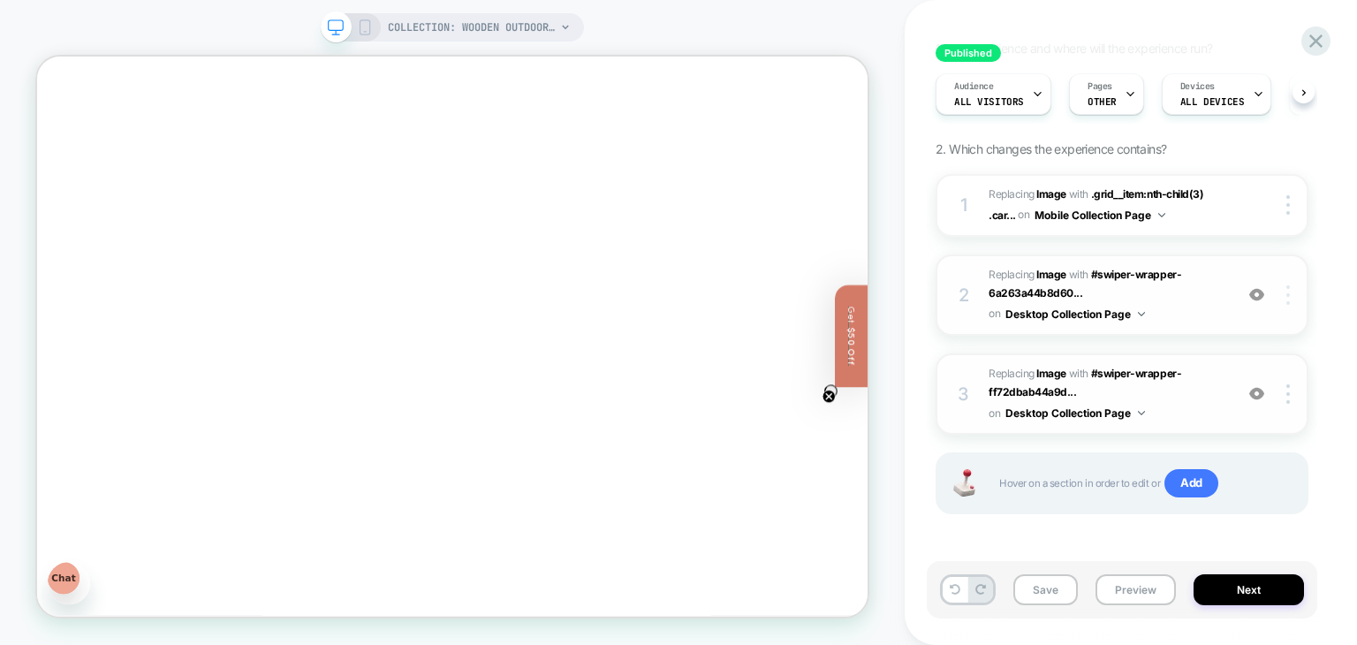
click at [1286, 296] on img at bounding box center [1288, 294] width 4 height 19
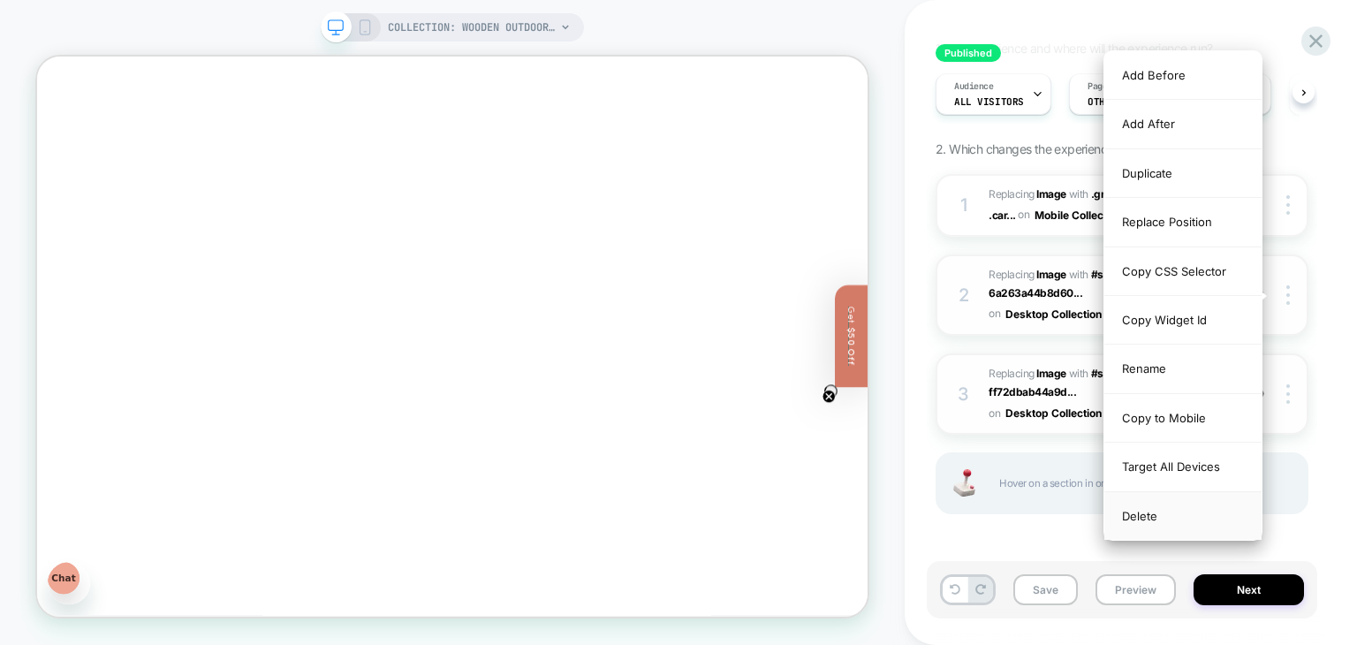
click at [1157, 511] on div "Delete" at bounding box center [1182, 516] width 157 height 48
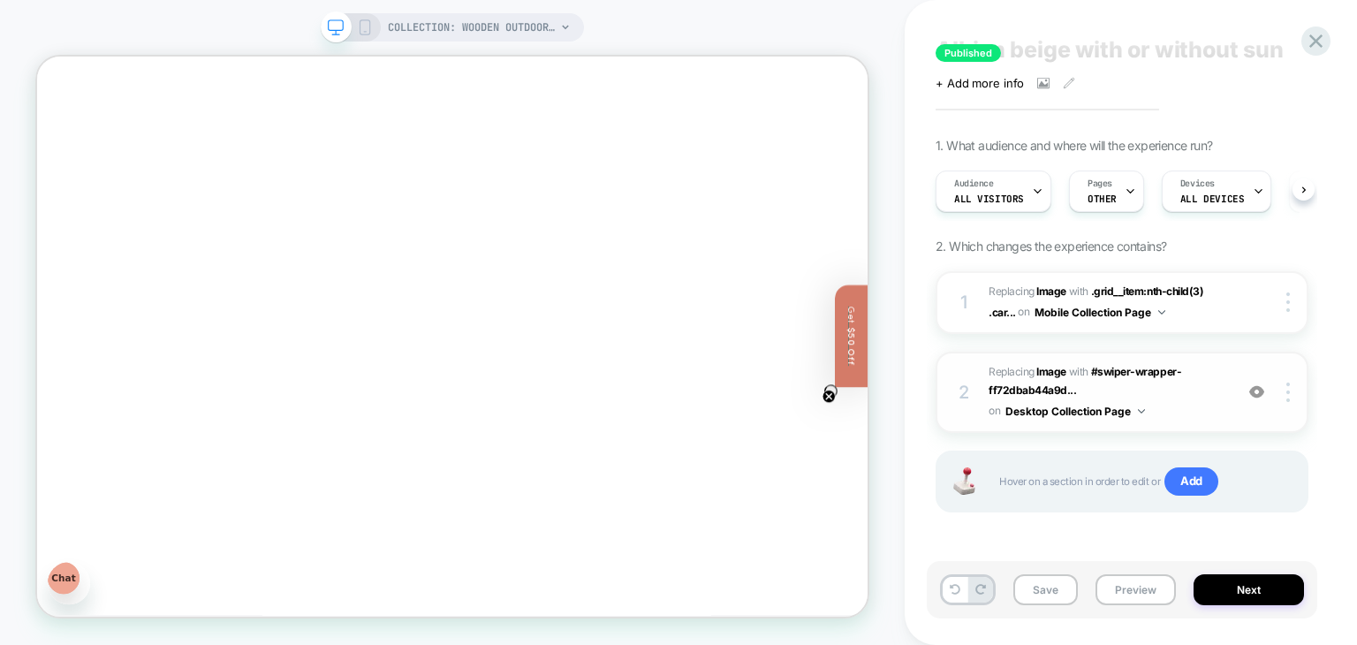
scroll to position [35, 0]
click at [1263, 391] on img at bounding box center [1256, 392] width 15 height 15
click at [1263, 392] on img at bounding box center [1256, 392] width 15 height 15
click at [1049, 592] on button "Save" at bounding box center [1045, 589] width 64 height 31
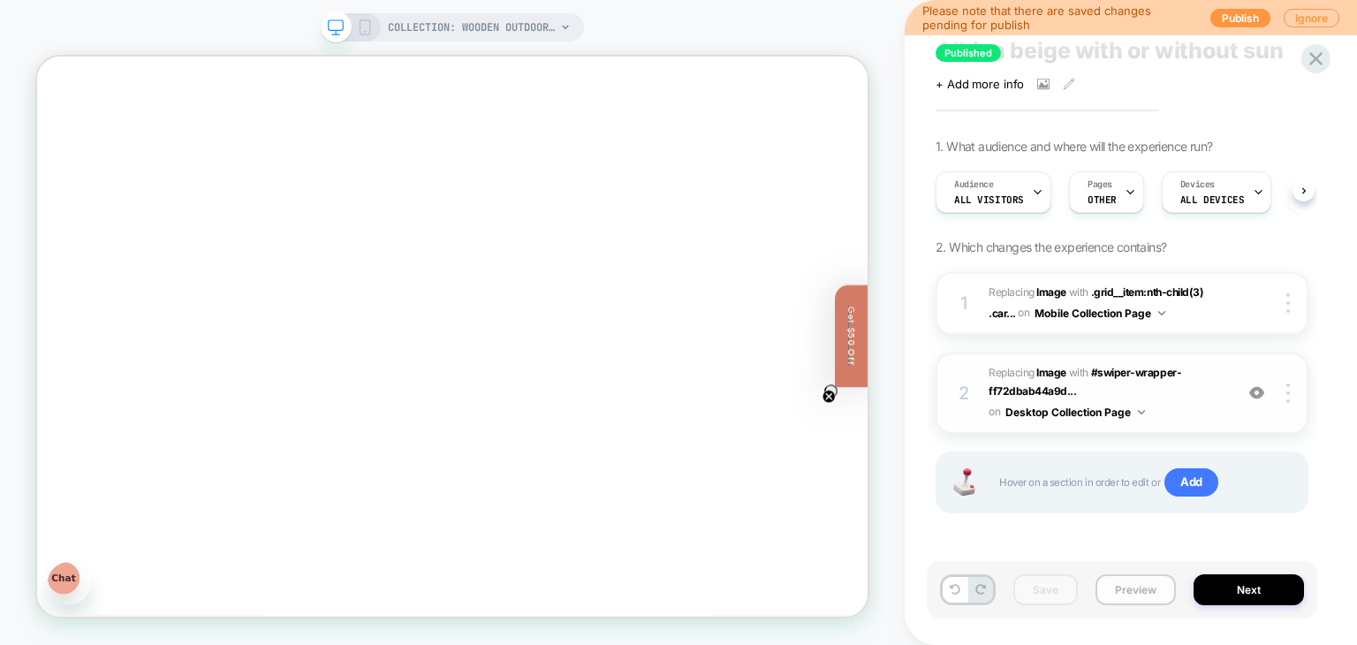
click at [1134, 590] on button "Preview" at bounding box center [1135, 589] width 80 height 31
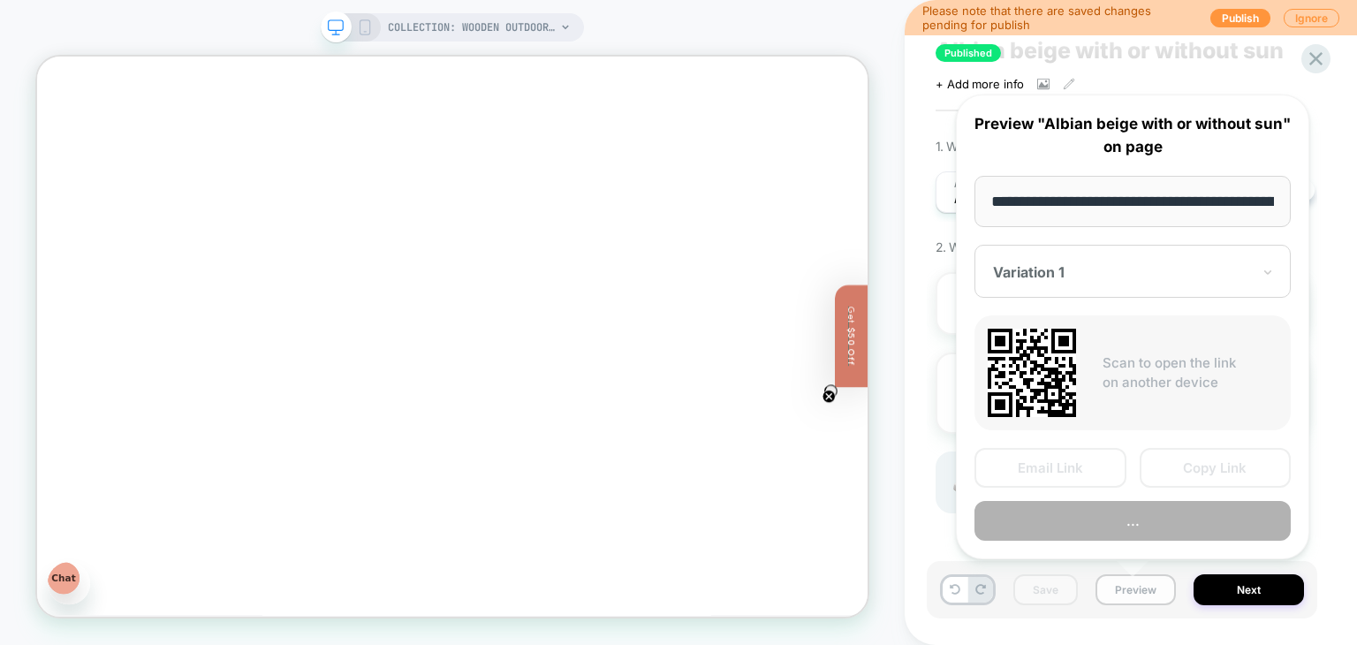
scroll to position [0, 281]
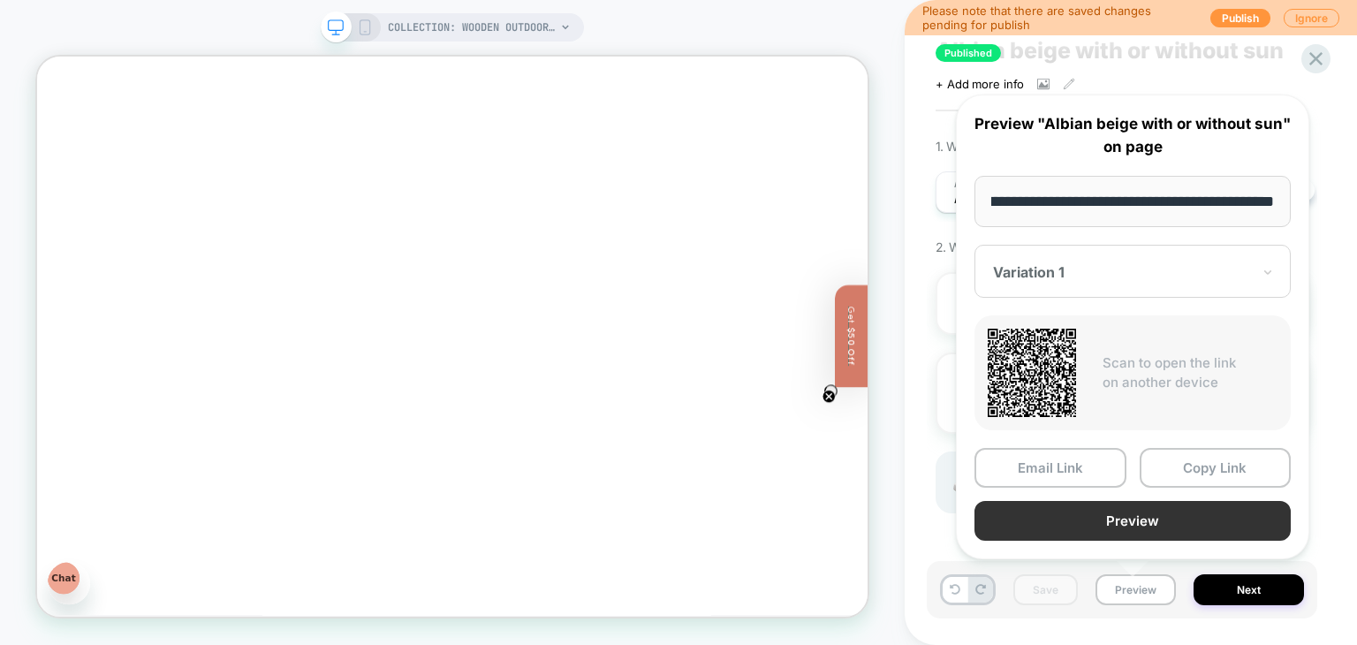
click at [1131, 506] on button "Preview" at bounding box center [1132, 521] width 316 height 40
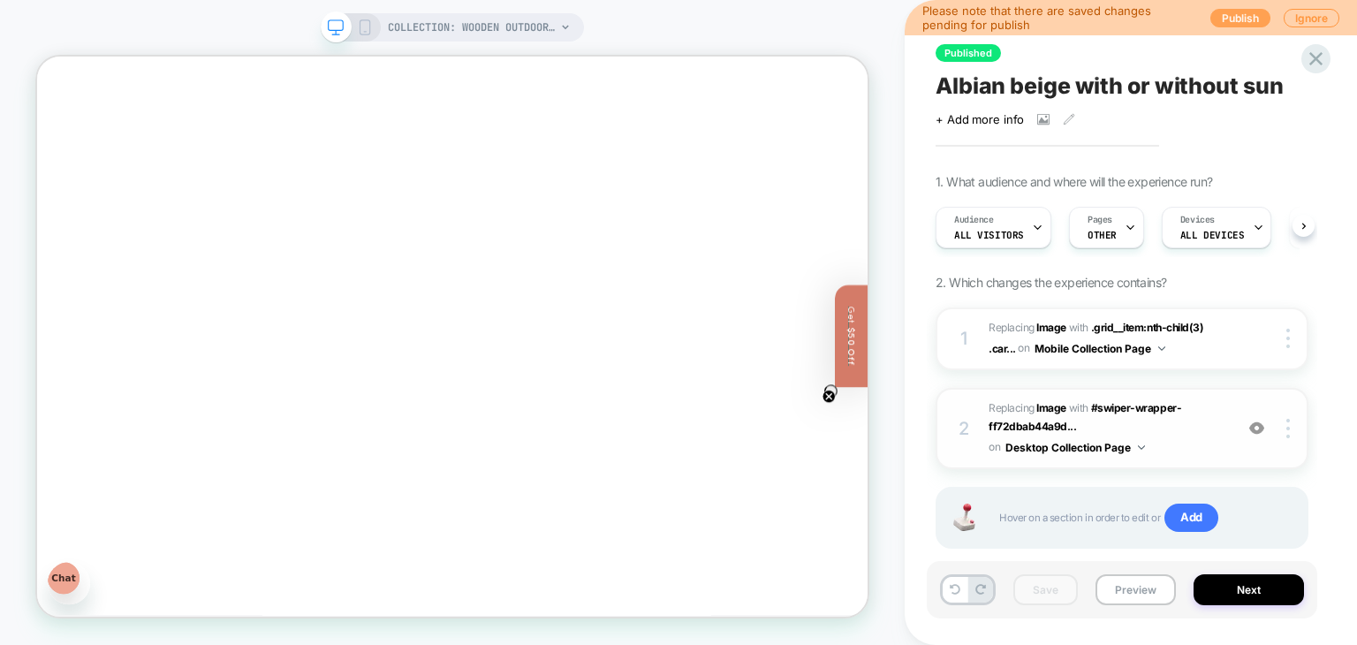
scroll to position [0, 0]
click at [1239, 19] on button "Publish" at bounding box center [1240, 18] width 60 height 19
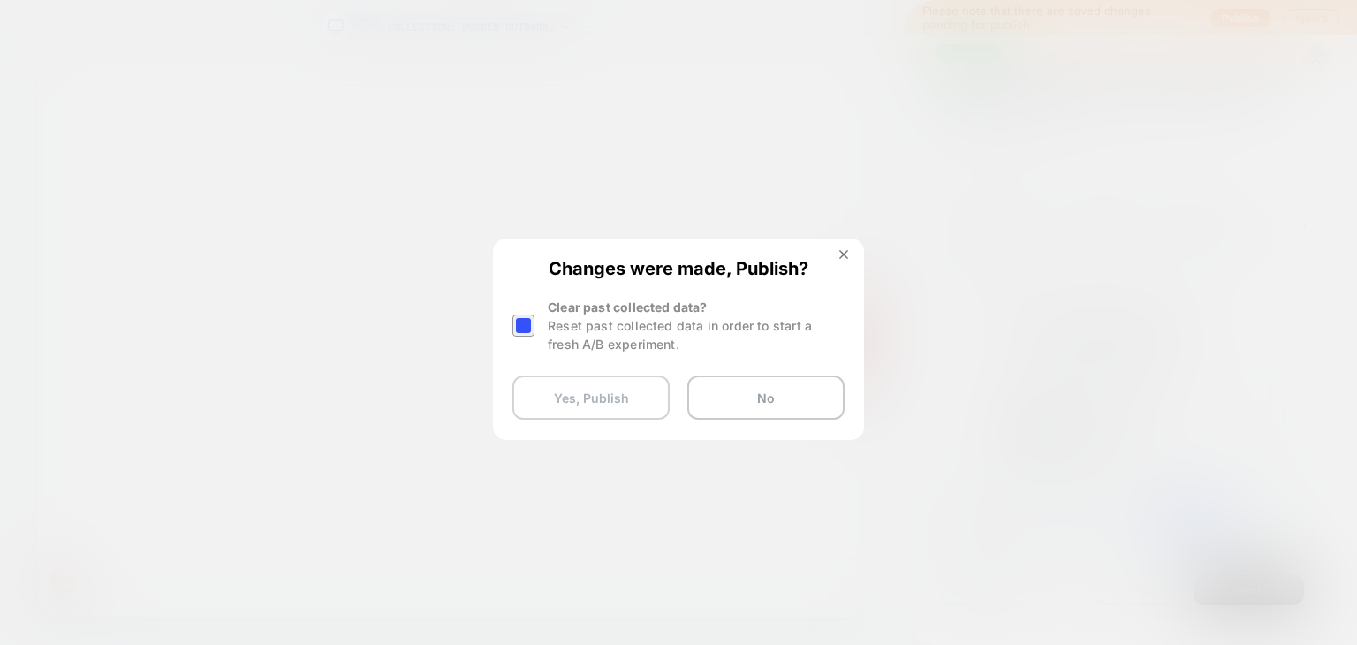
click at [608, 404] on button "Yes, Publish" at bounding box center [590, 397] width 157 height 44
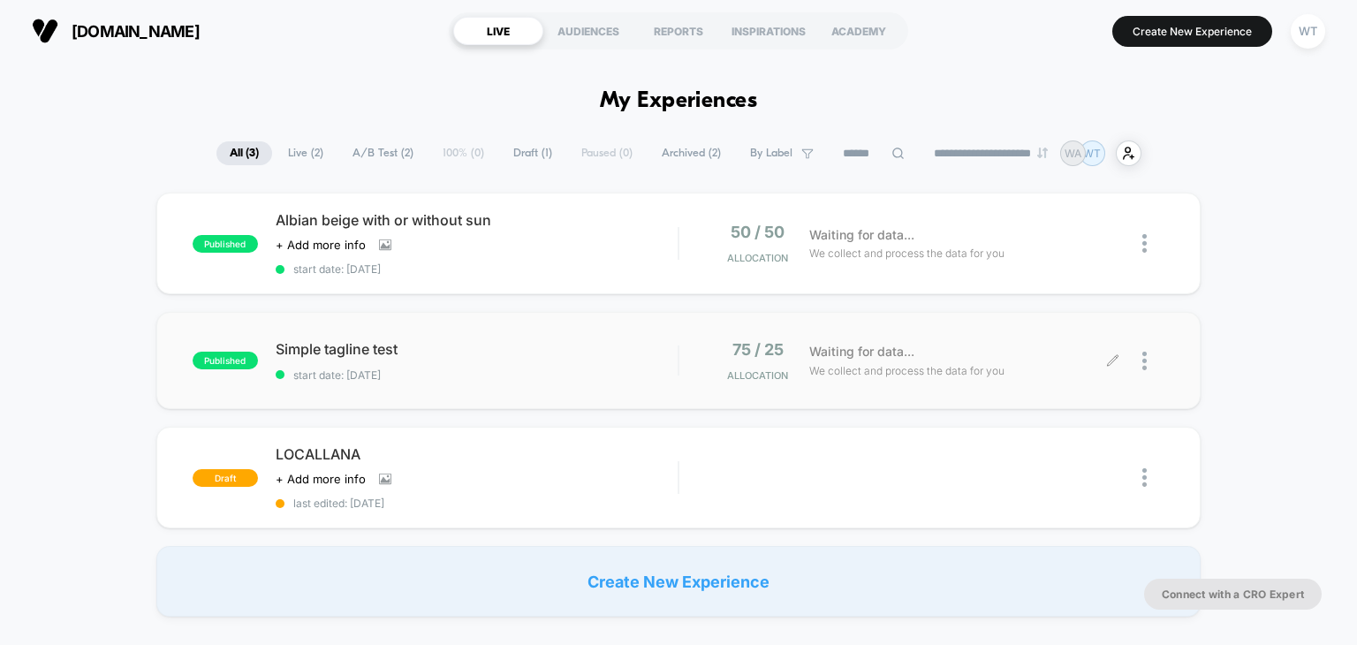
click at [859, 355] on span "Waiting for data..." at bounding box center [861, 351] width 105 height 19
